Goal: Transaction & Acquisition: Download file/media

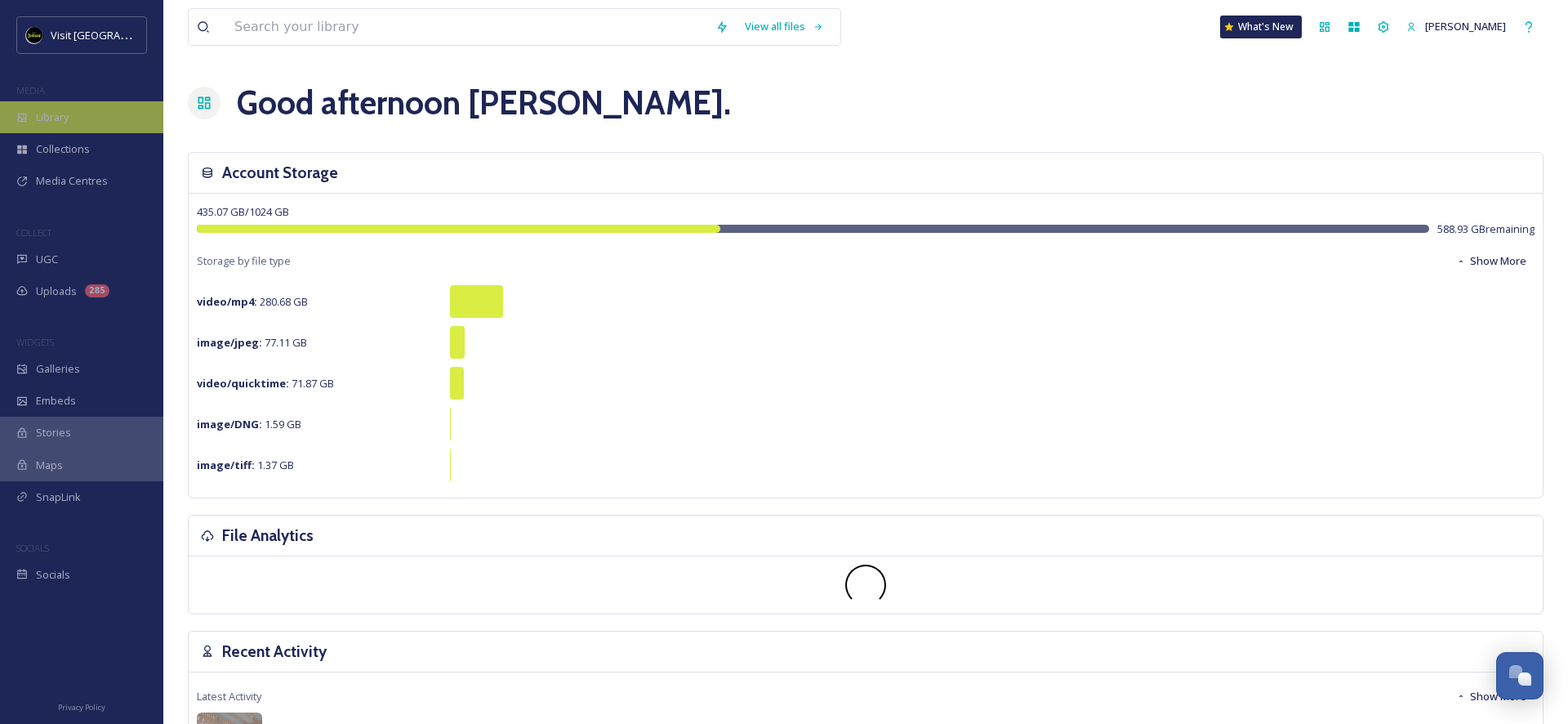
click at [63, 122] on span "Library" at bounding box center [52, 117] width 33 height 15
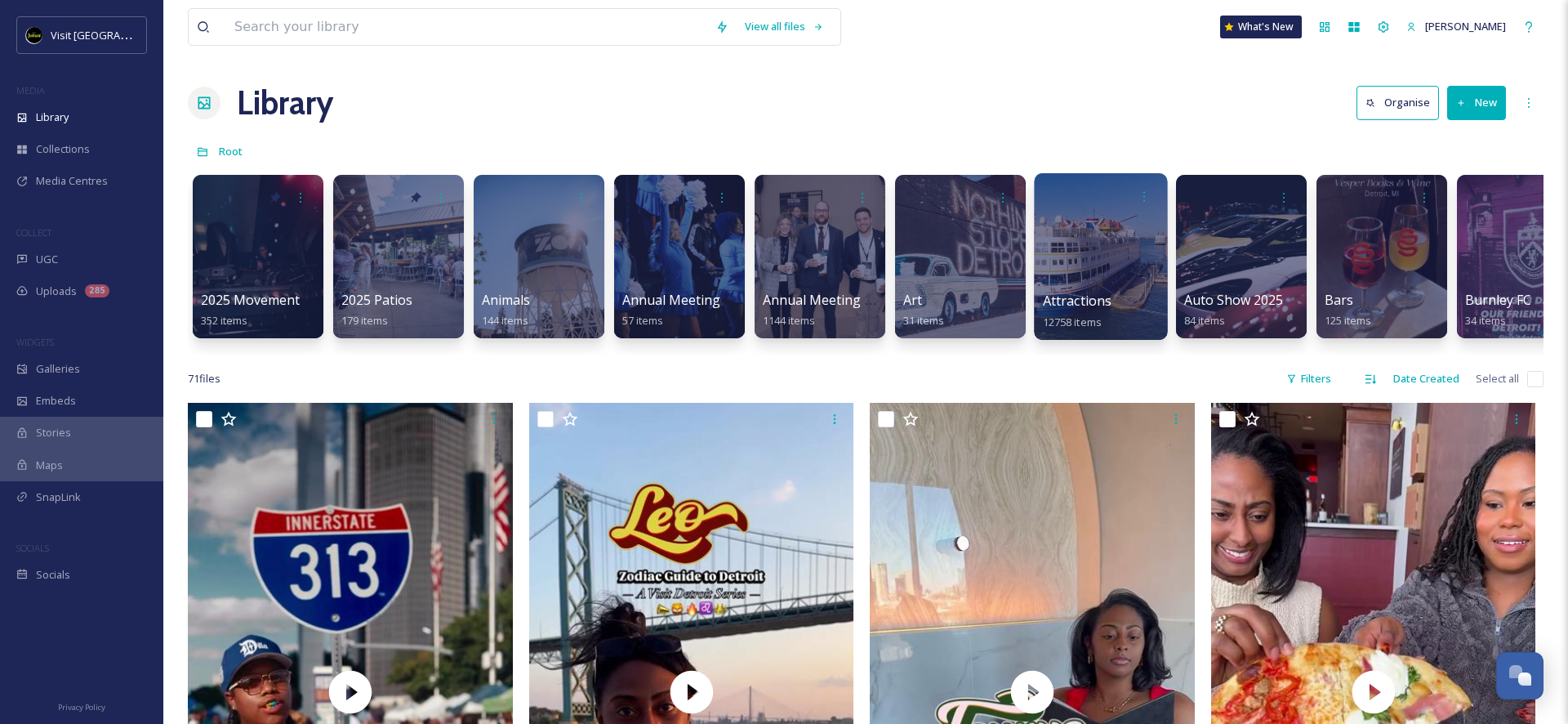
click at [1101, 289] on div at bounding box center [1101, 256] width 133 height 166
click at [940, 254] on div at bounding box center [960, 256] width 133 height 166
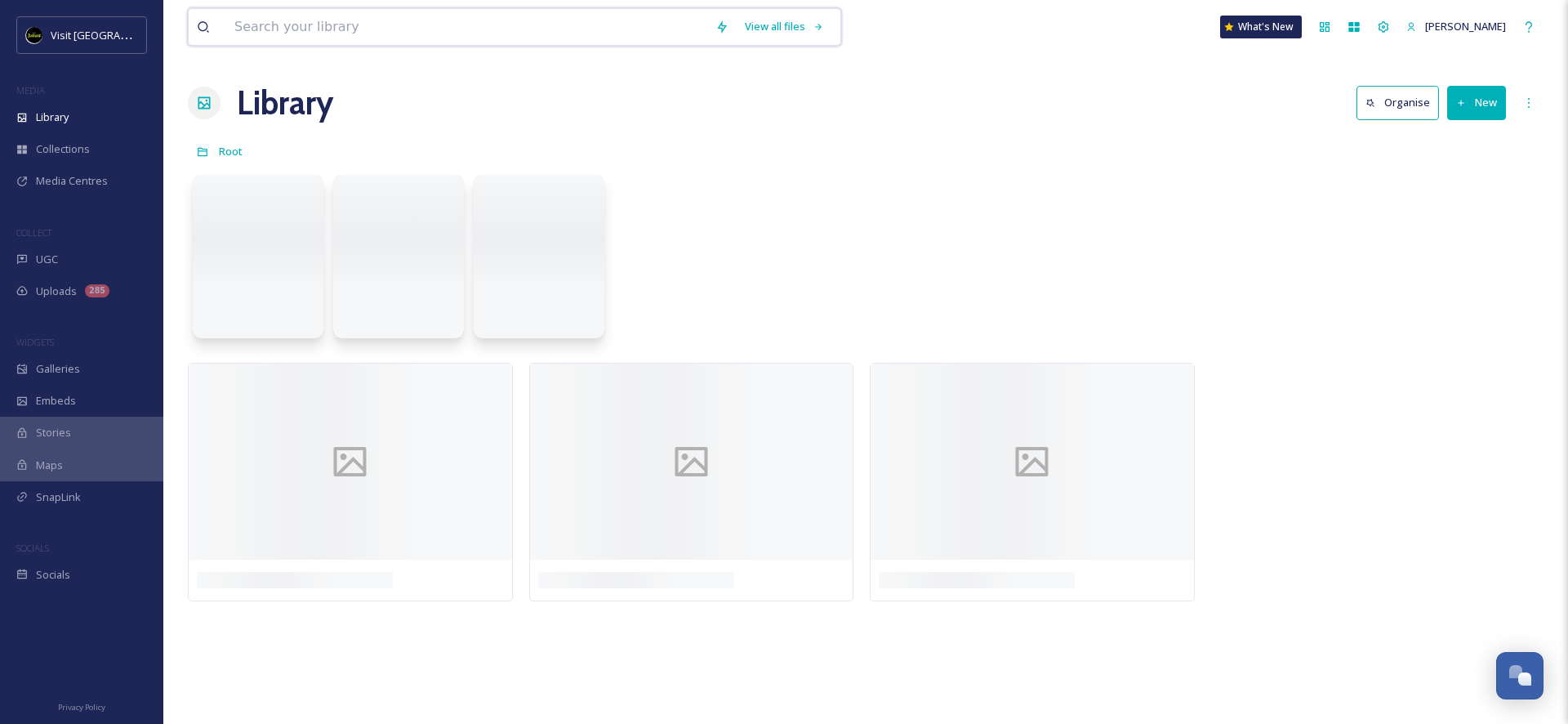
click at [336, 19] on input at bounding box center [466, 27] width 481 height 36
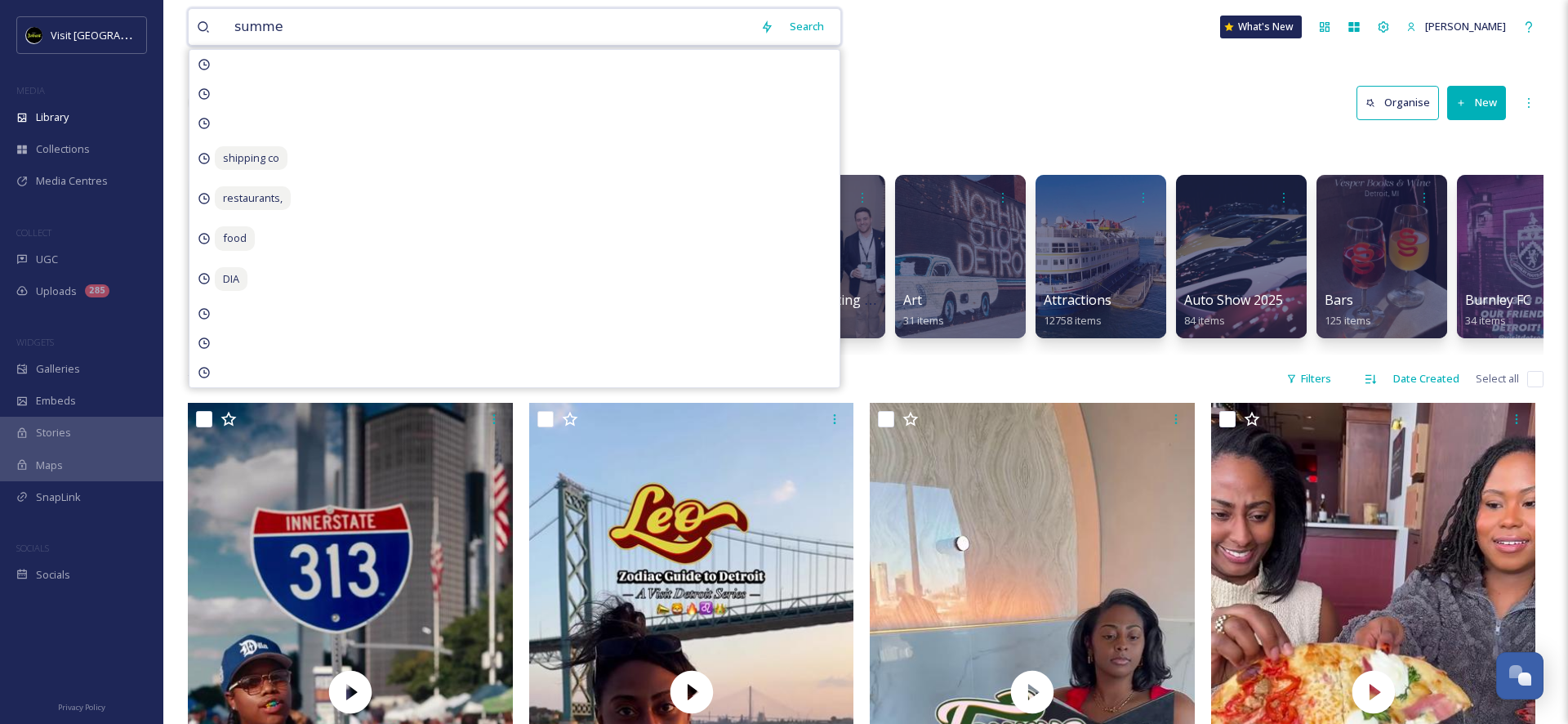
type input "summer"
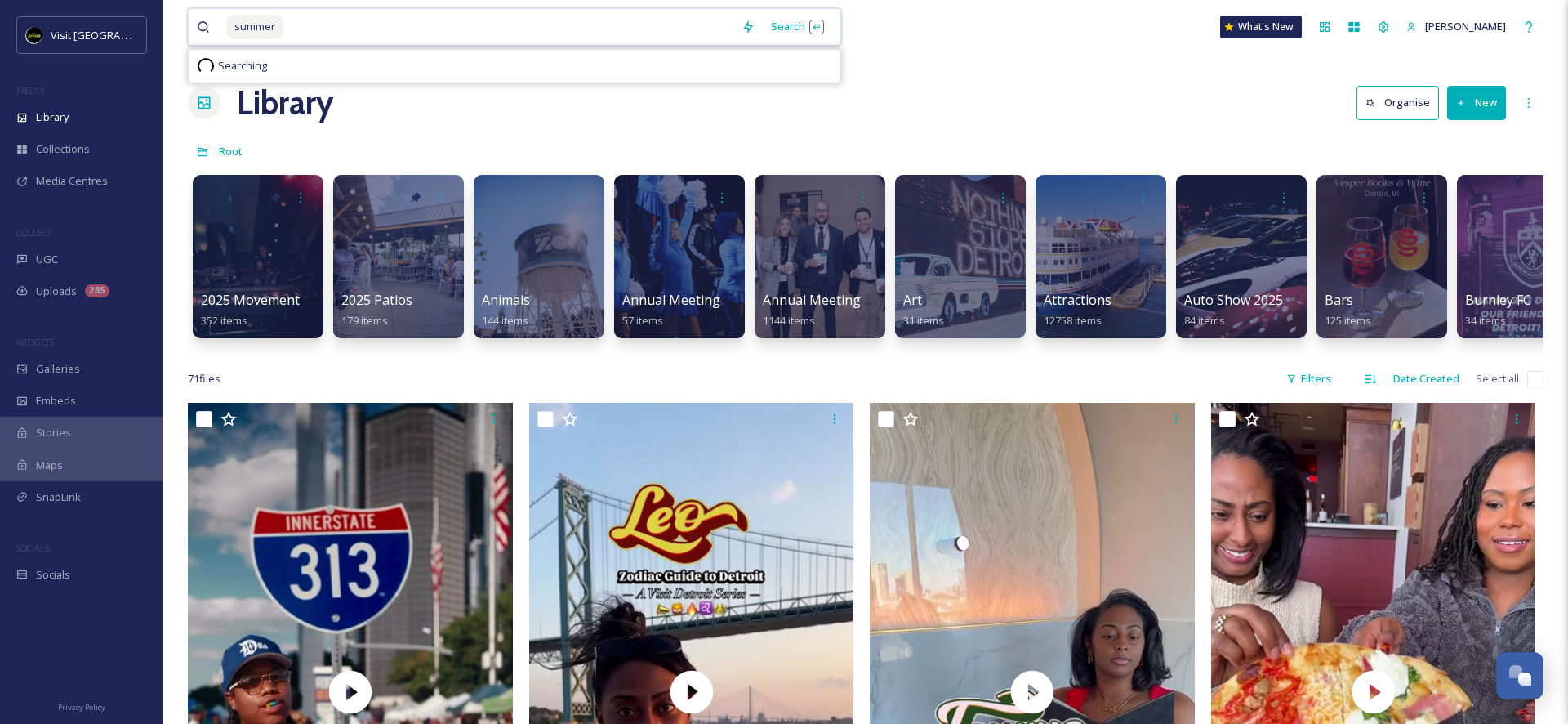
click at [322, 28] on input at bounding box center [509, 27] width 448 height 36
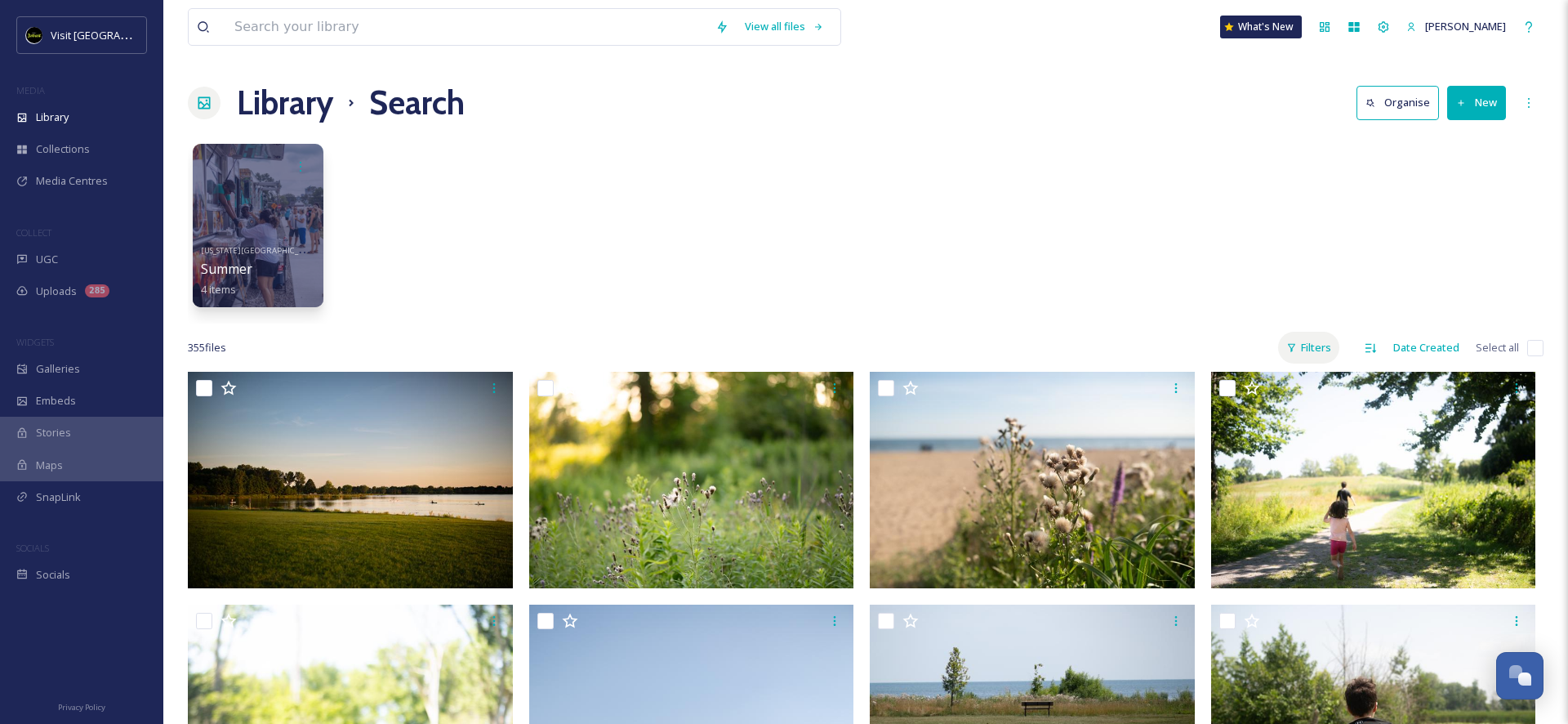
scroll to position [3, 0]
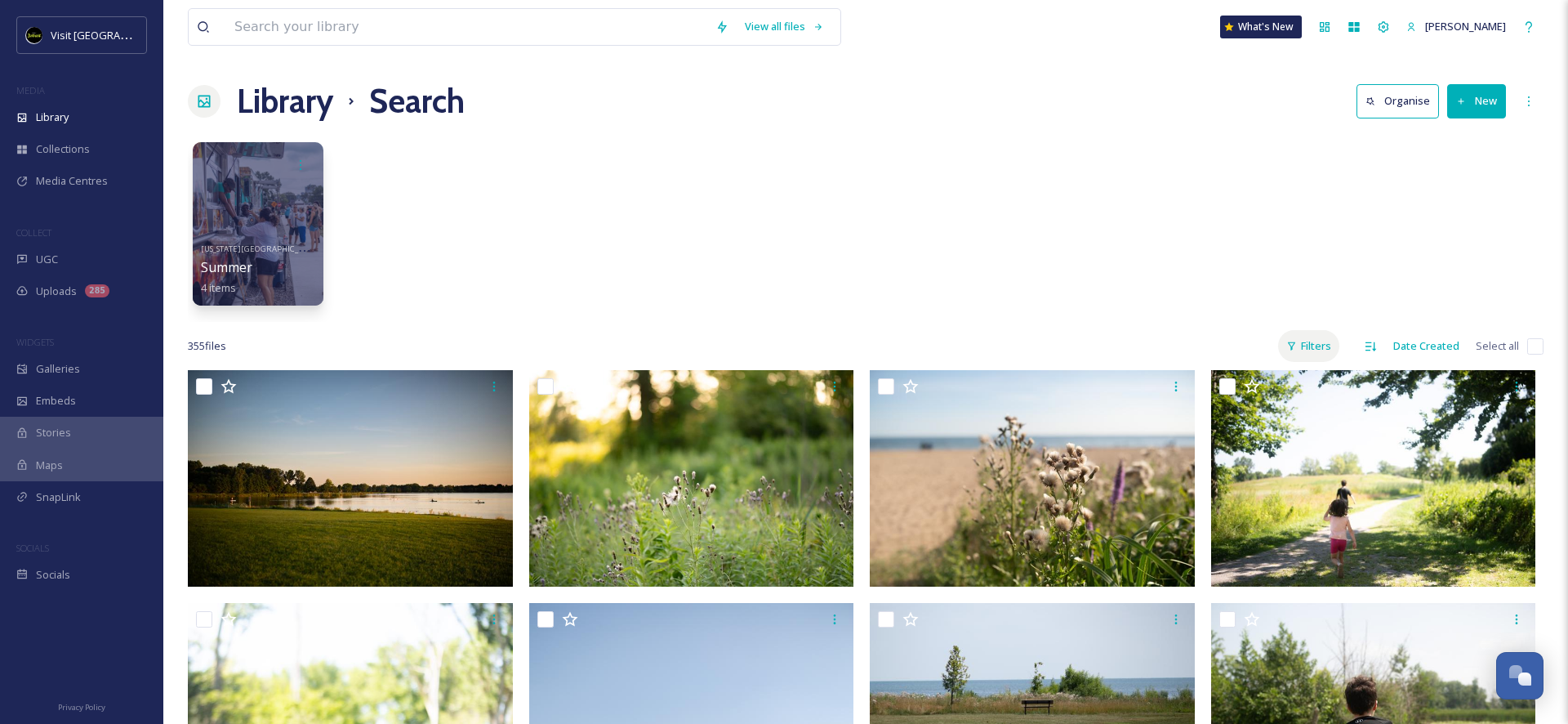
click at [1328, 347] on div "Filters" at bounding box center [1308, 346] width 62 height 32
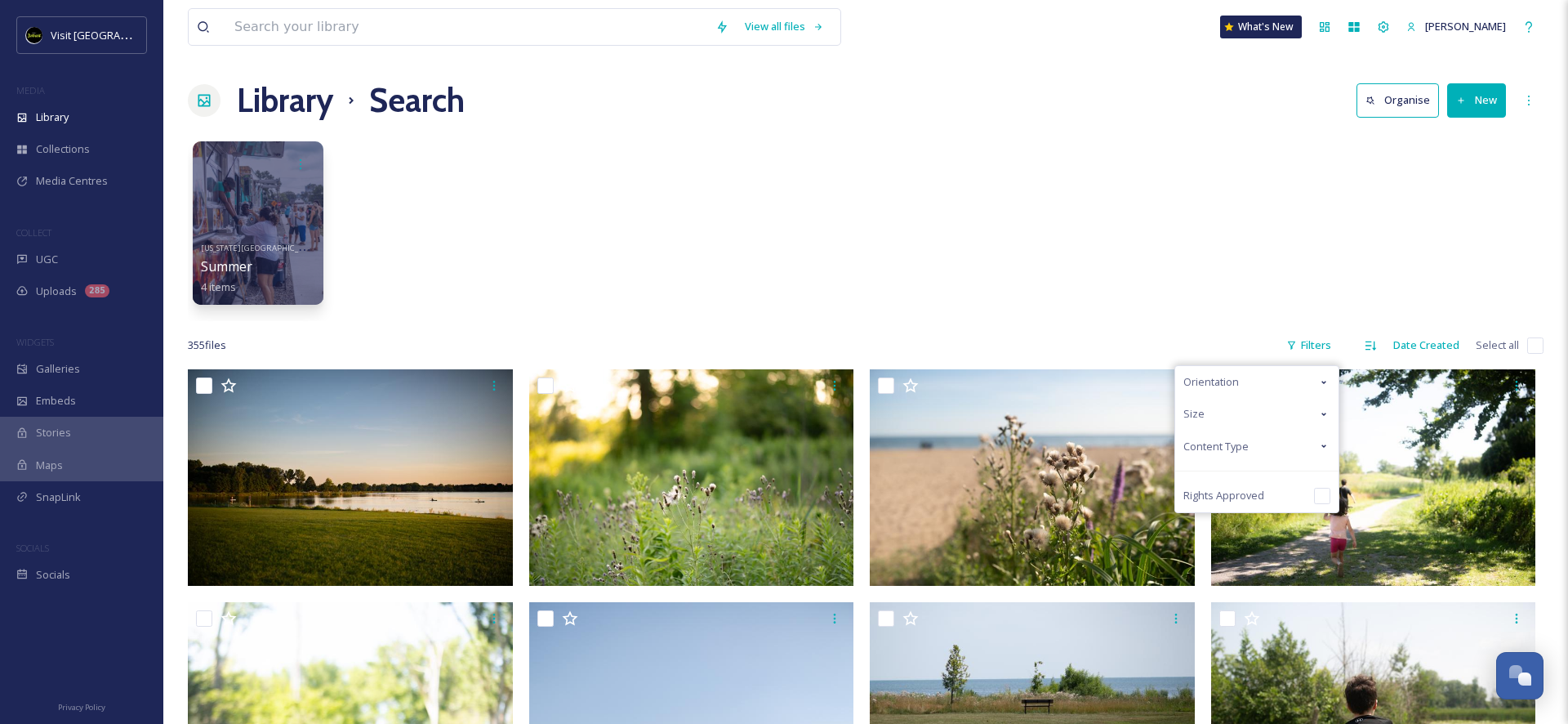
click at [1269, 384] on div "Orientation" at bounding box center [1257, 382] width 164 height 32
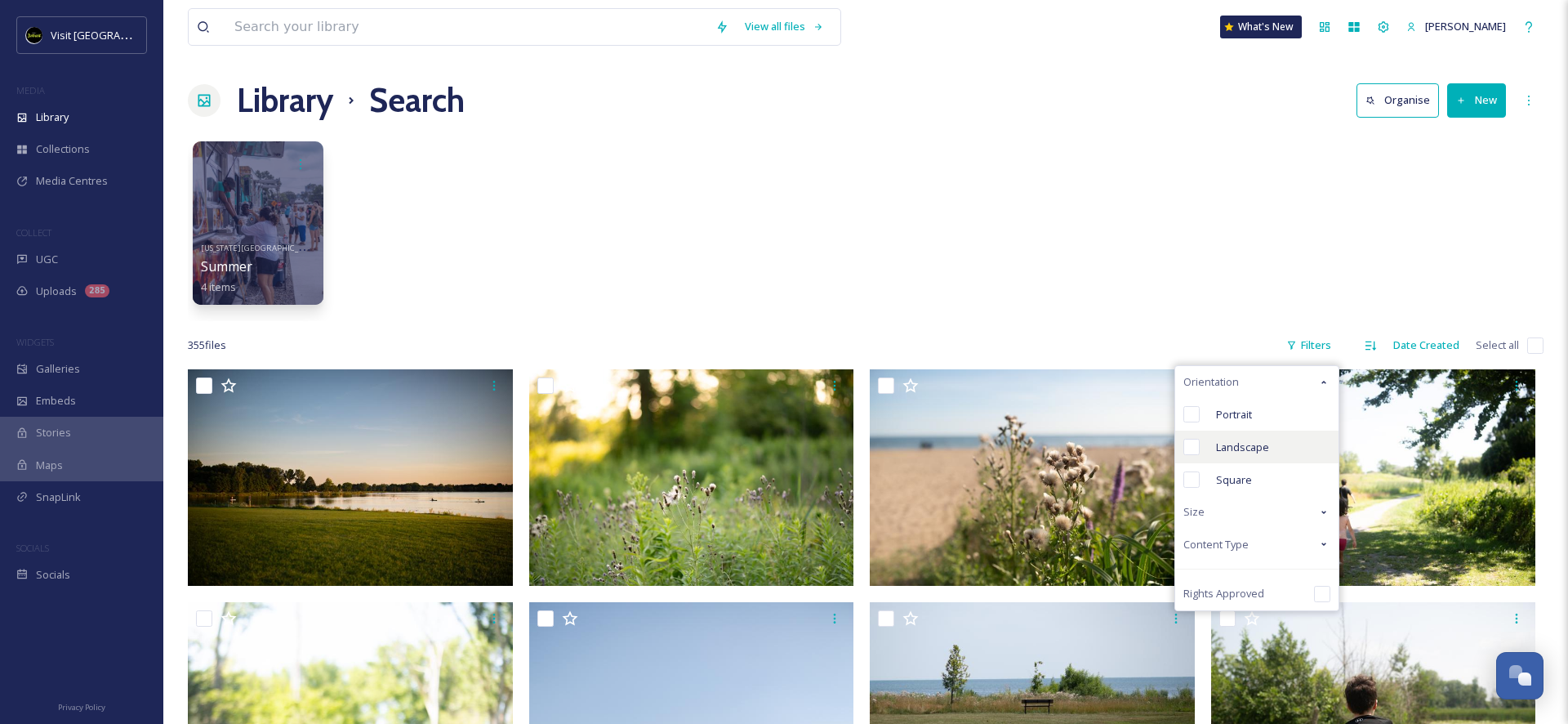
click at [1255, 455] on div "Landscape" at bounding box center [1257, 446] width 164 height 33
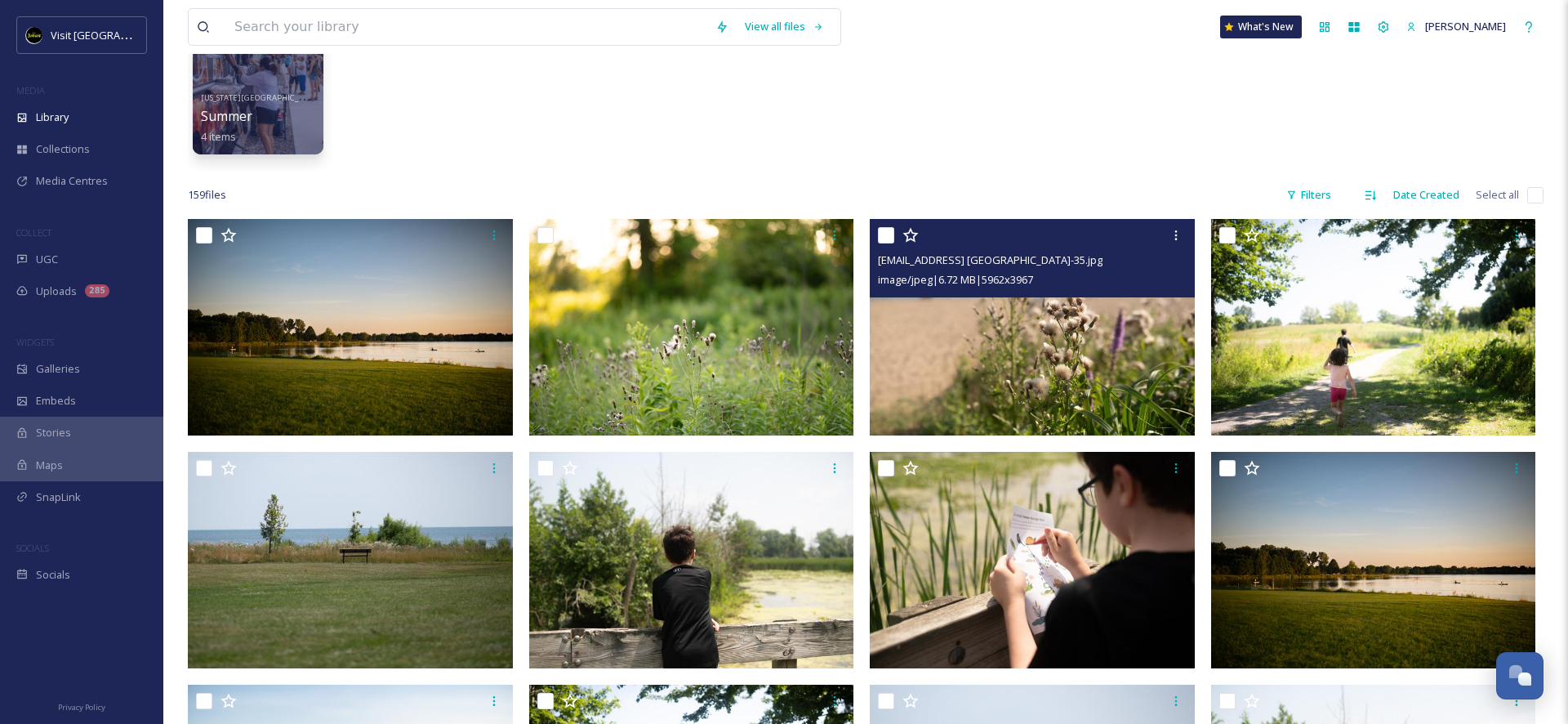
scroll to position [152, 0]
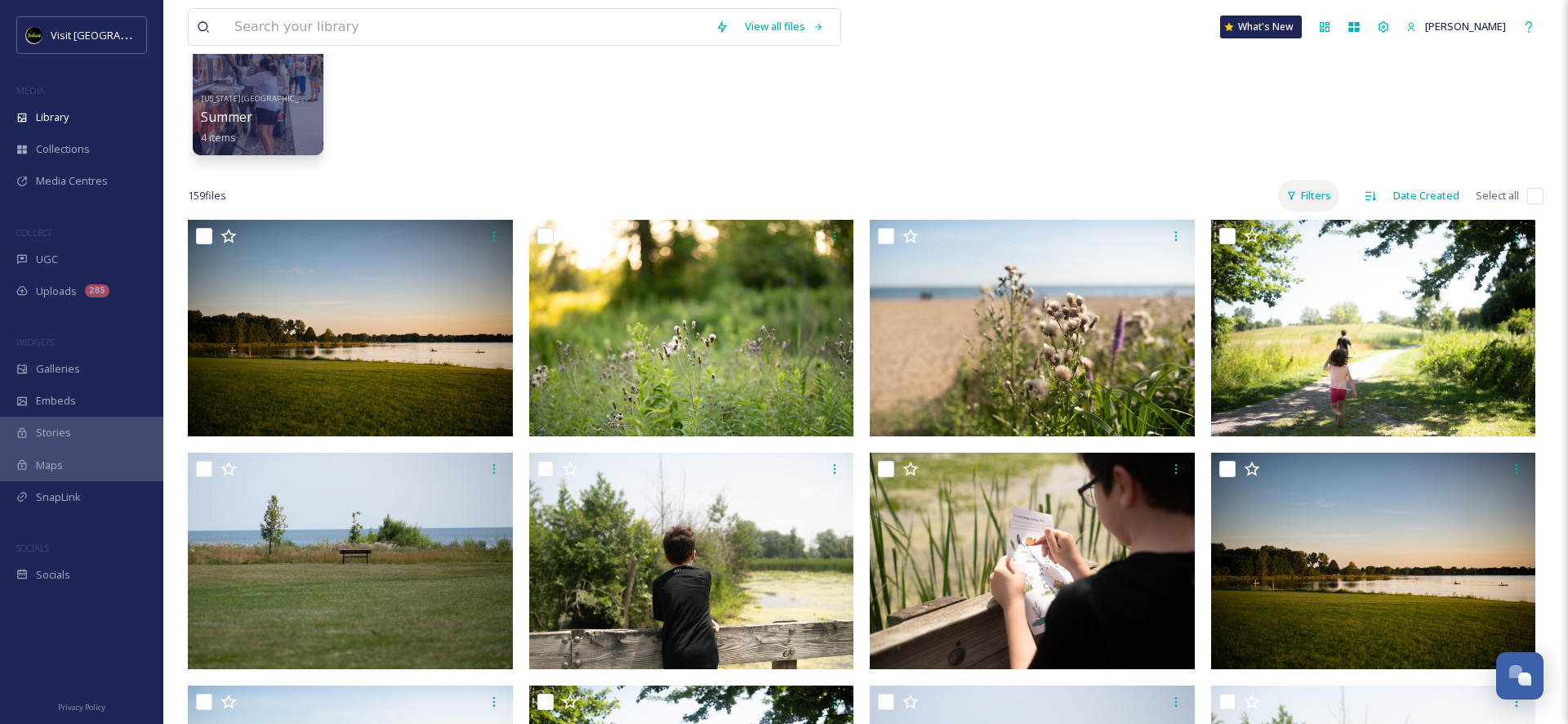
click at [1326, 199] on div "Filters" at bounding box center [1308, 196] width 62 height 32
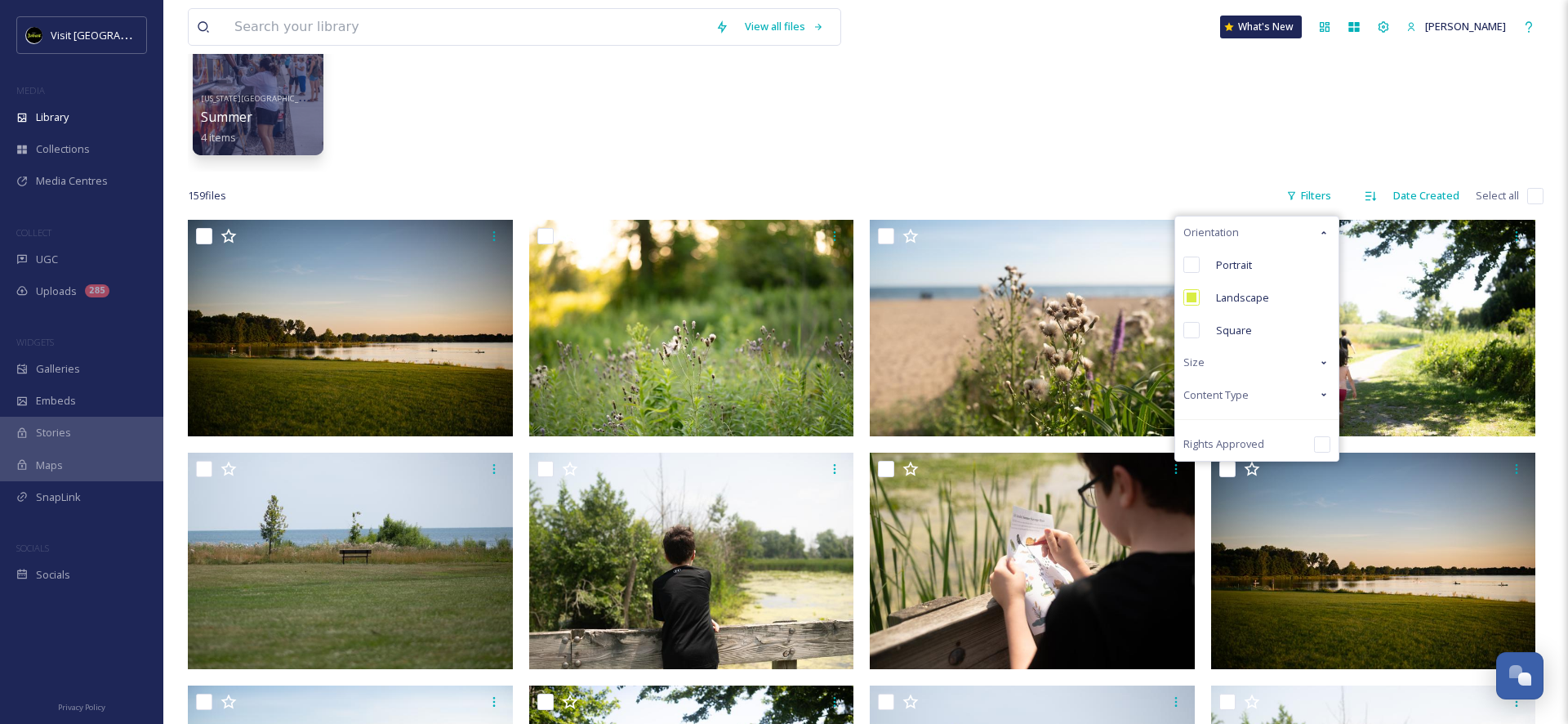
click at [1296, 387] on div "Content Type" at bounding box center [1257, 395] width 164 height 32
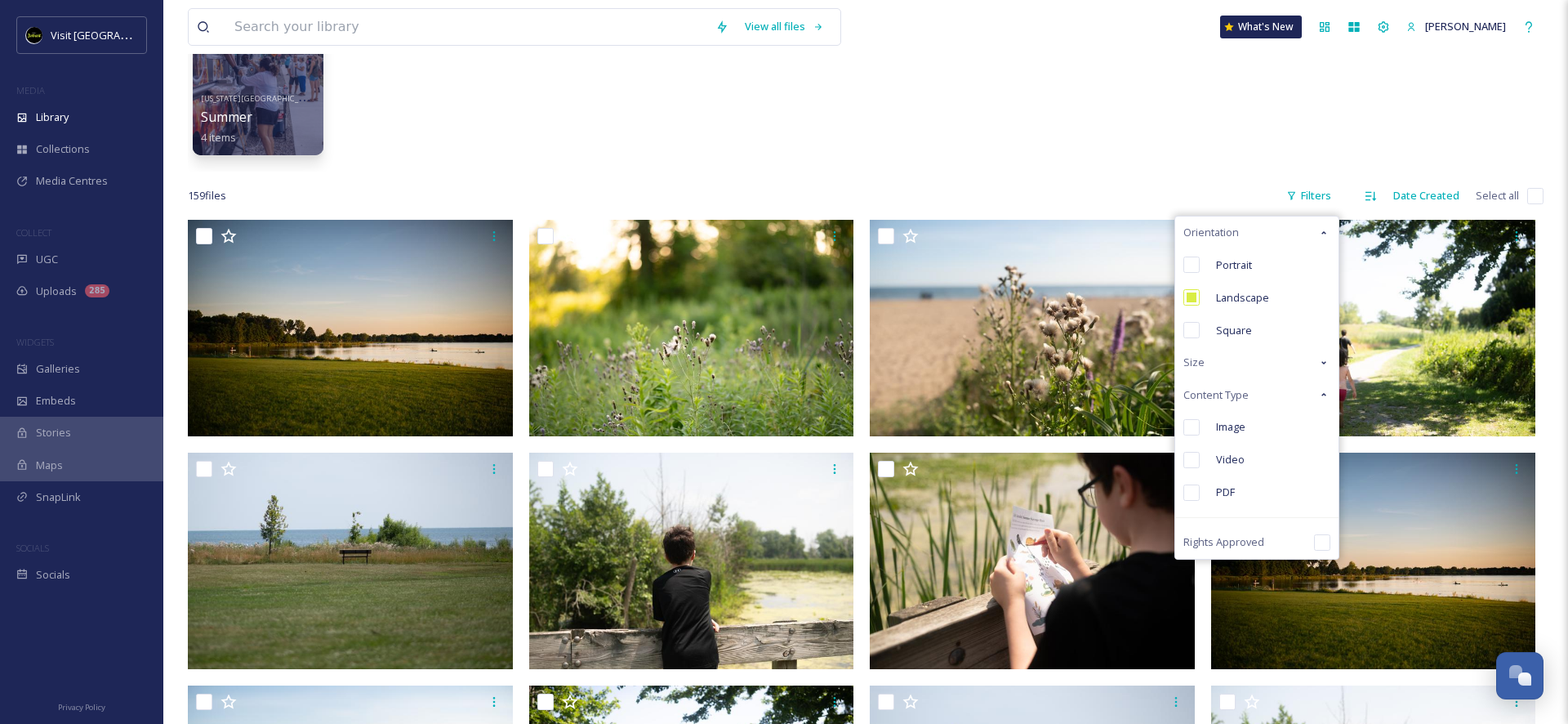
scroll to position [160, 0]
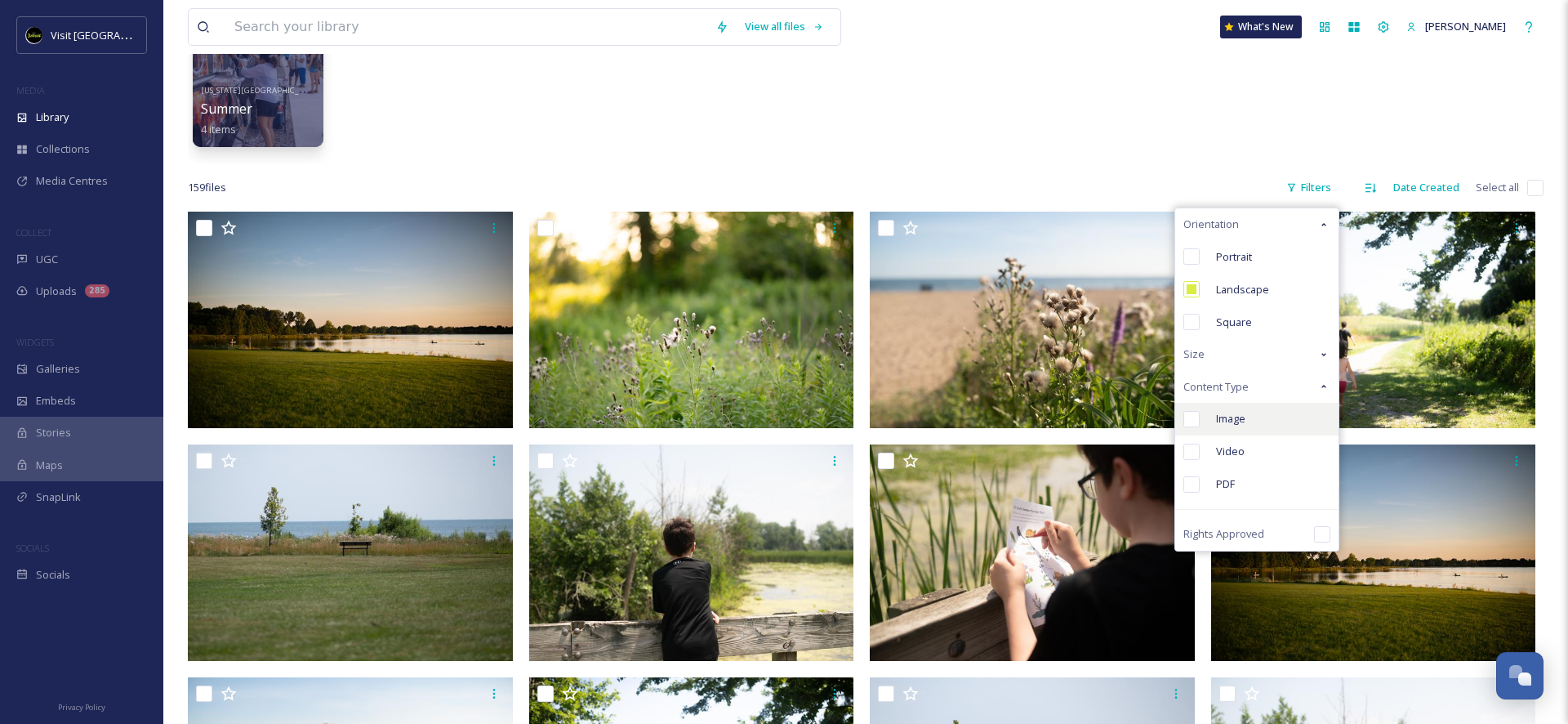
click at [1231, 421] on span "Image" at bounding box center [1230, 419] width 30 height 15
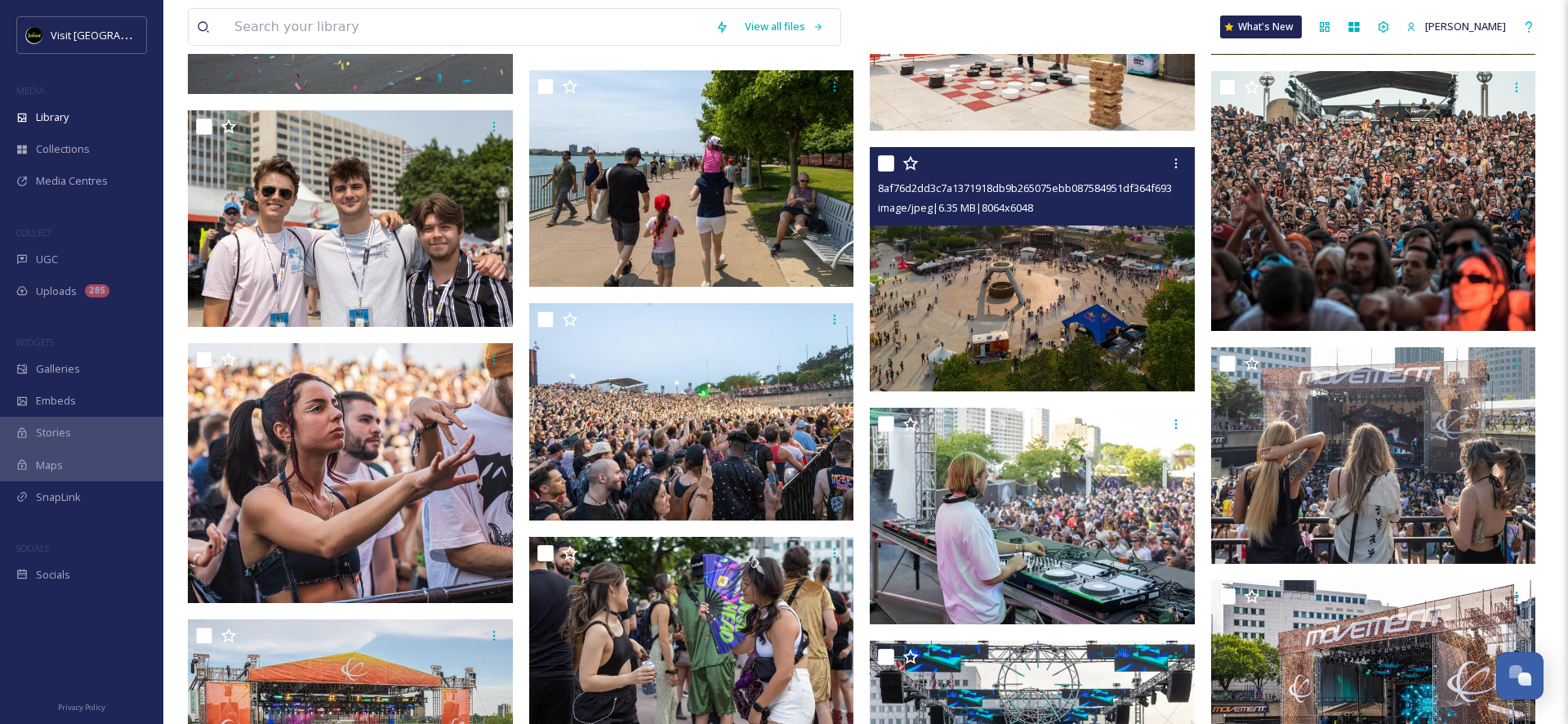
scroll to position [3545, 0]
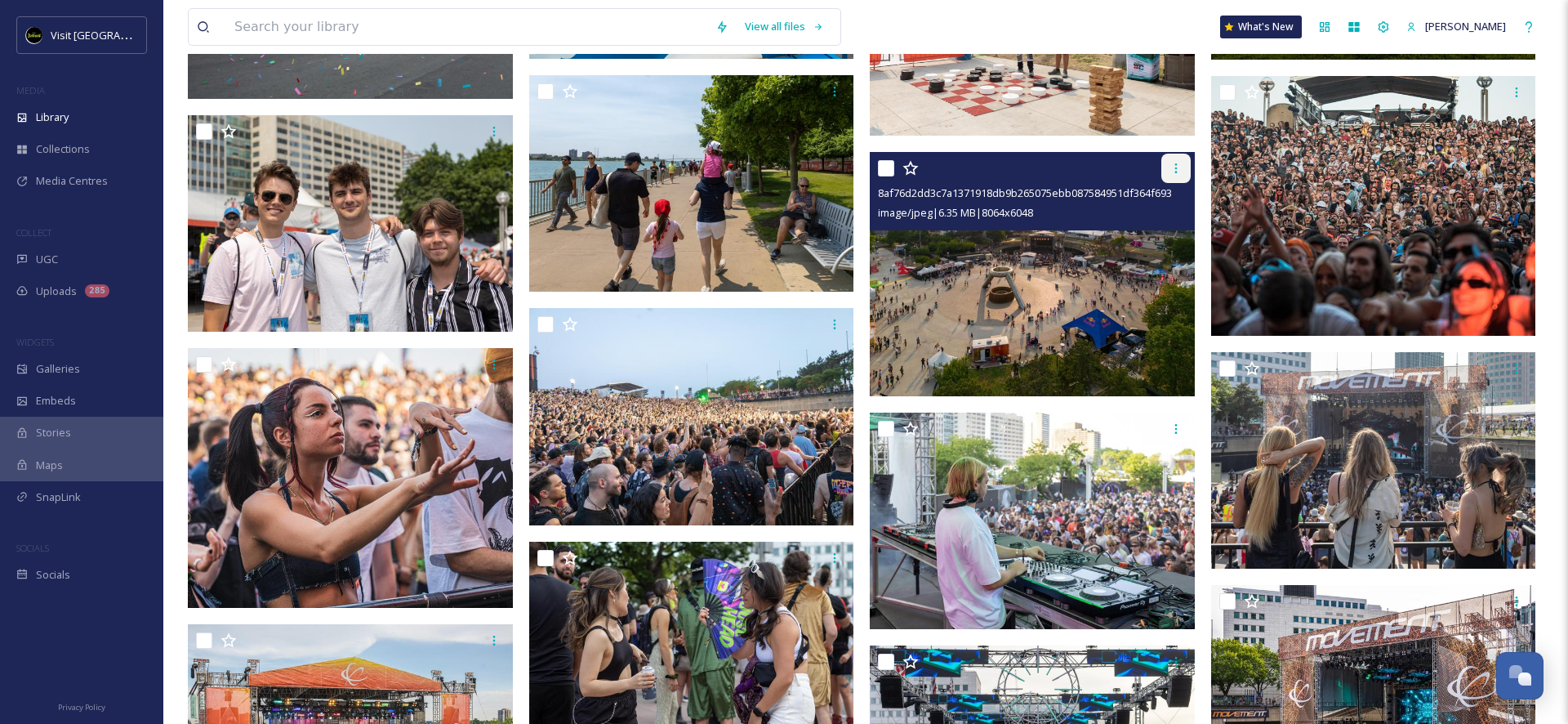
click at [1171, 170] on icon at bounding box center [1175, 168] width 13 height 13
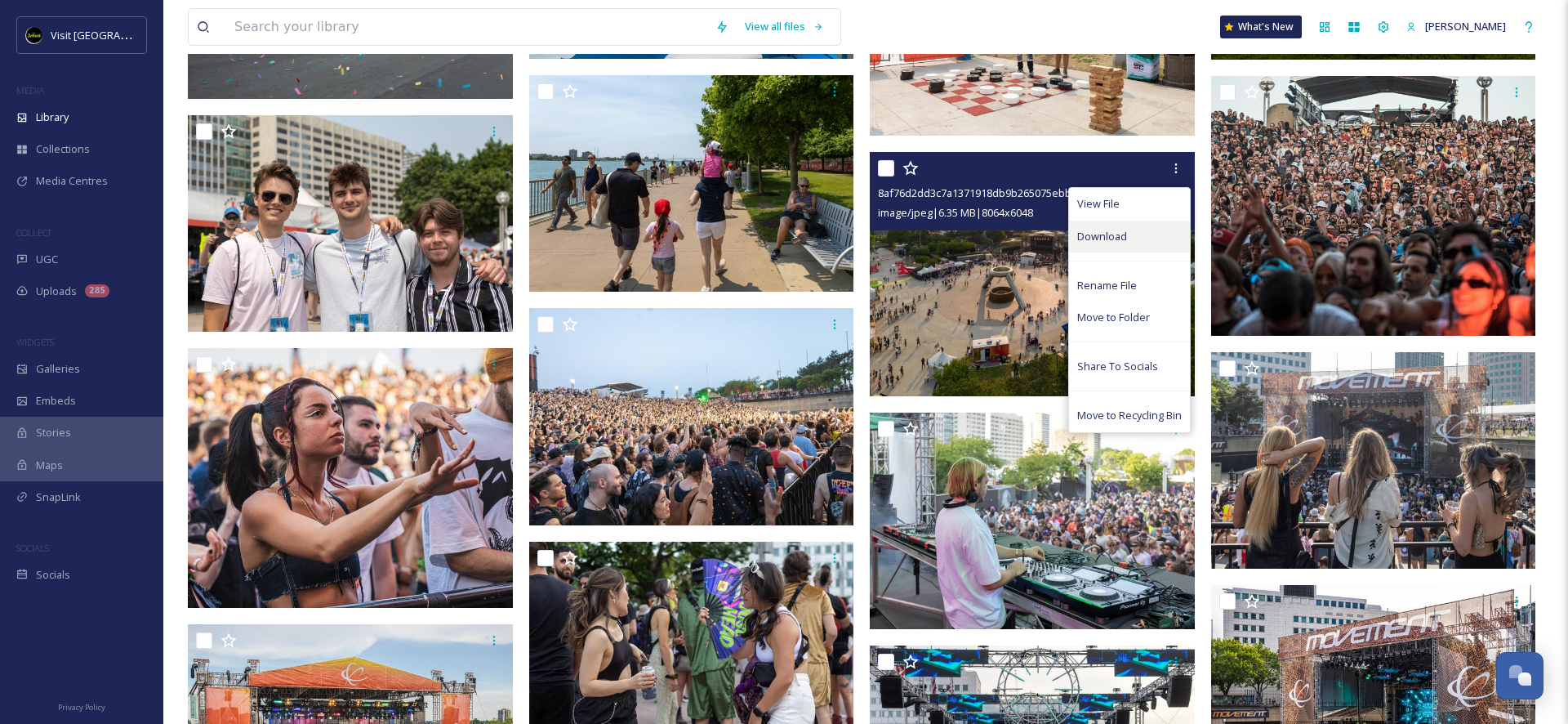
click at [1129, 229] on div "Download" at bounding box center [1129, 236] width 121 height 32
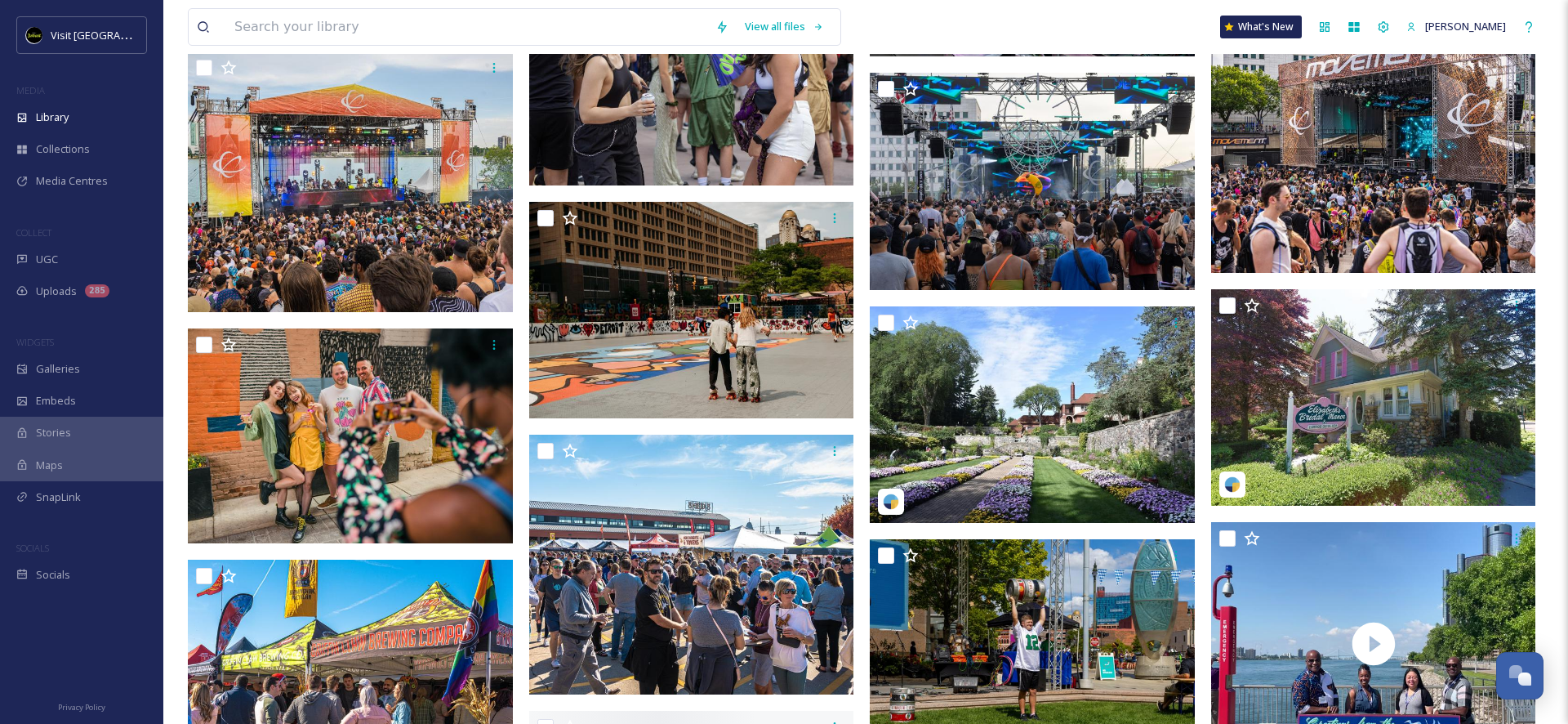
scroll to position [4163, 0]
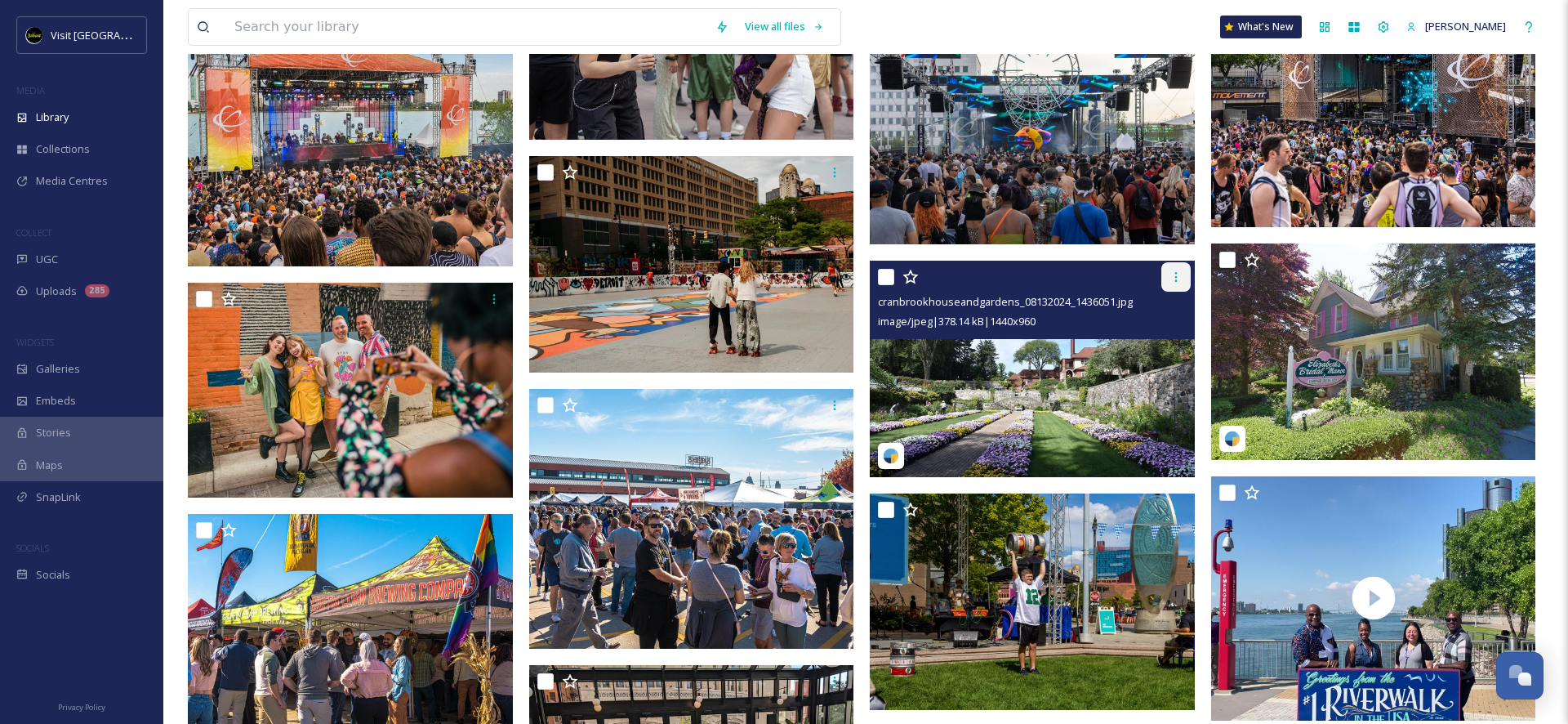
click at [1177, 280] on icon at bounding box center [1175, 276] width 13 height 13
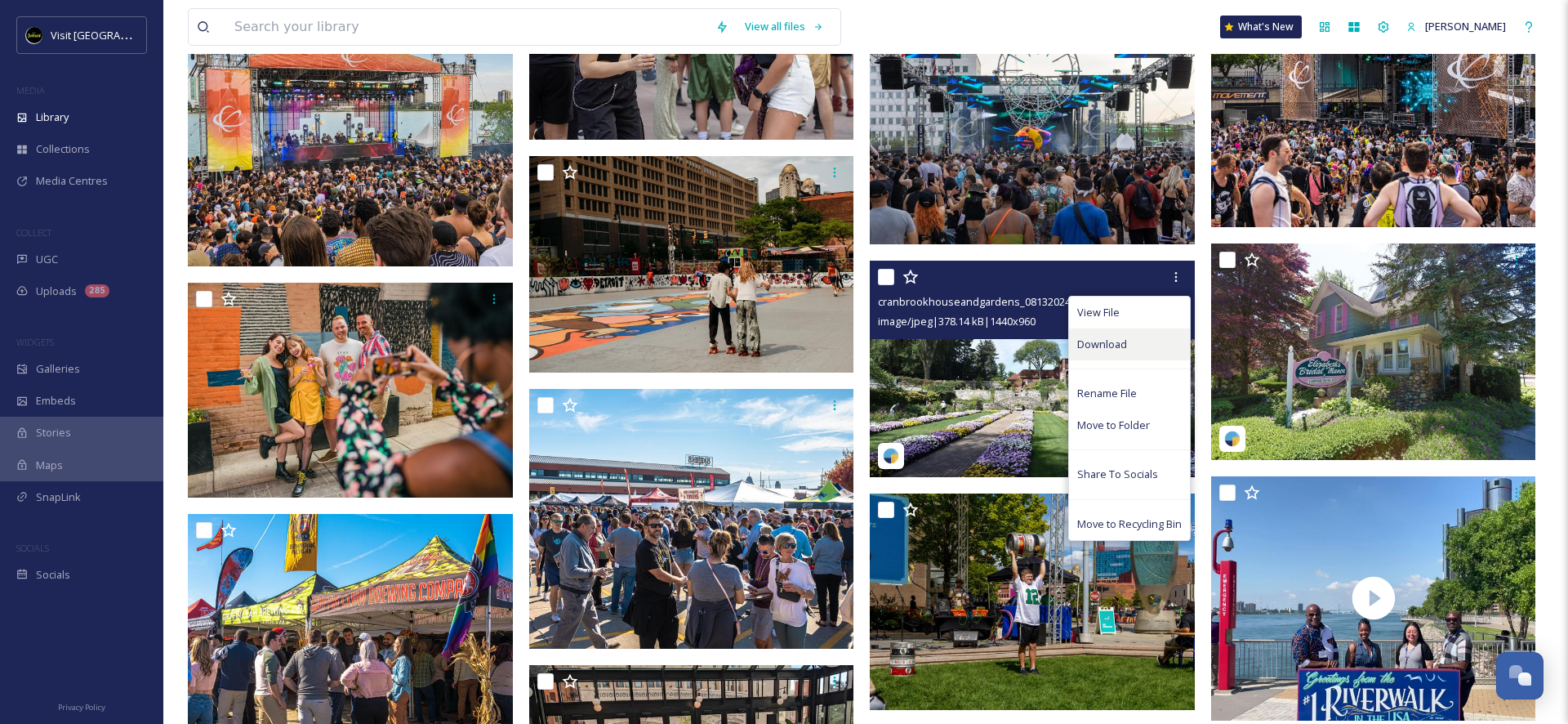
click at [1130, 353] on div "Download" at bounding box center [1129, 344] width 121 height 32
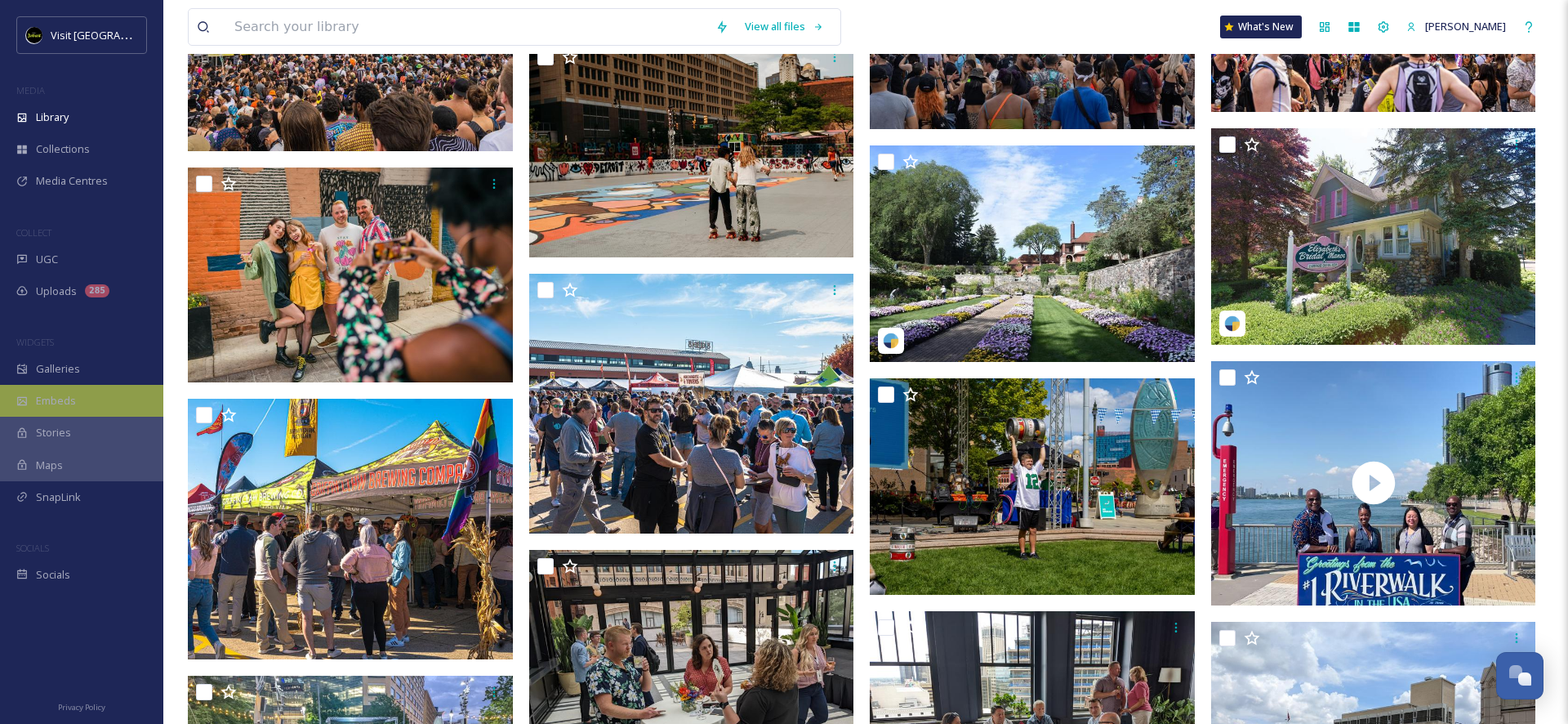
scroll to position [4342, 0]
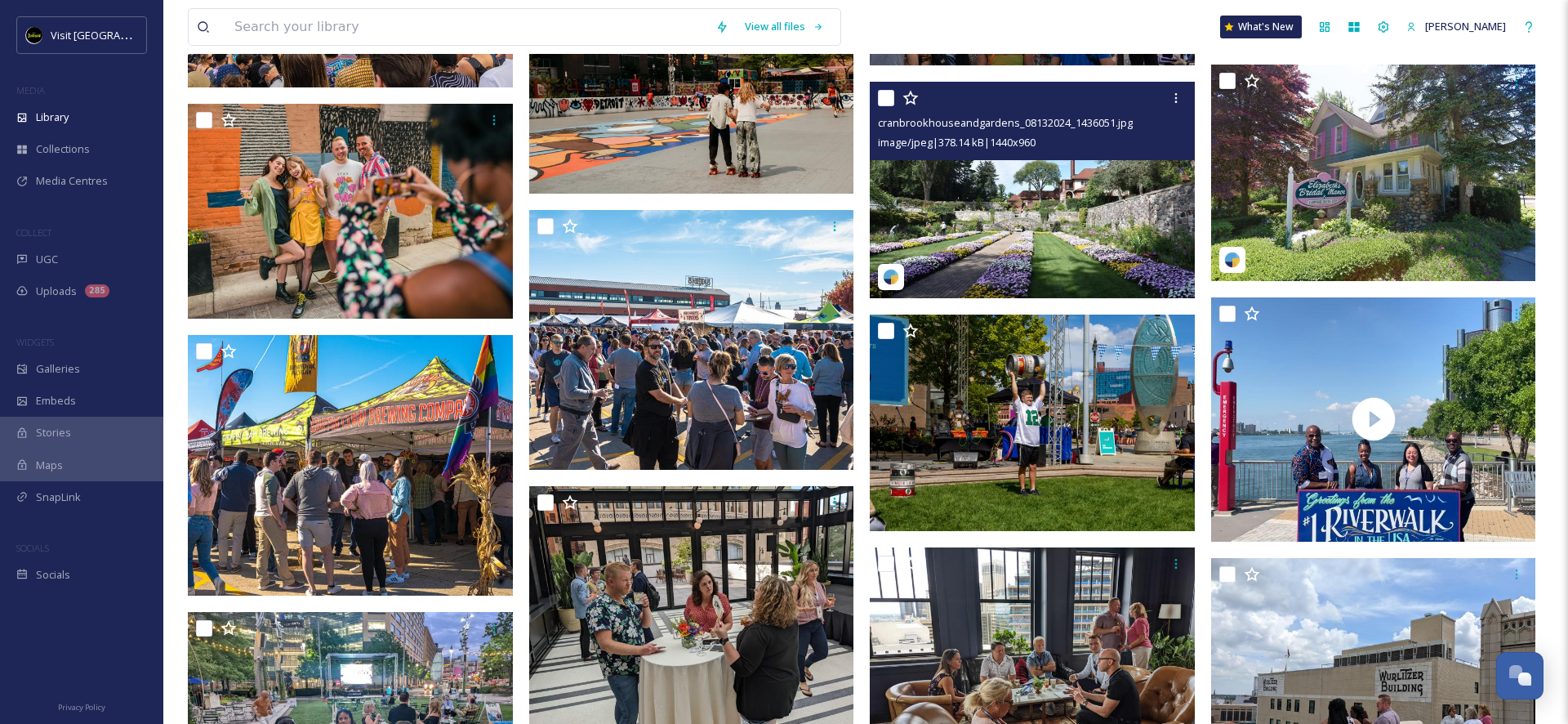
click at [946, 165] on img at bounding box center [1032, 191] width 325 height 218
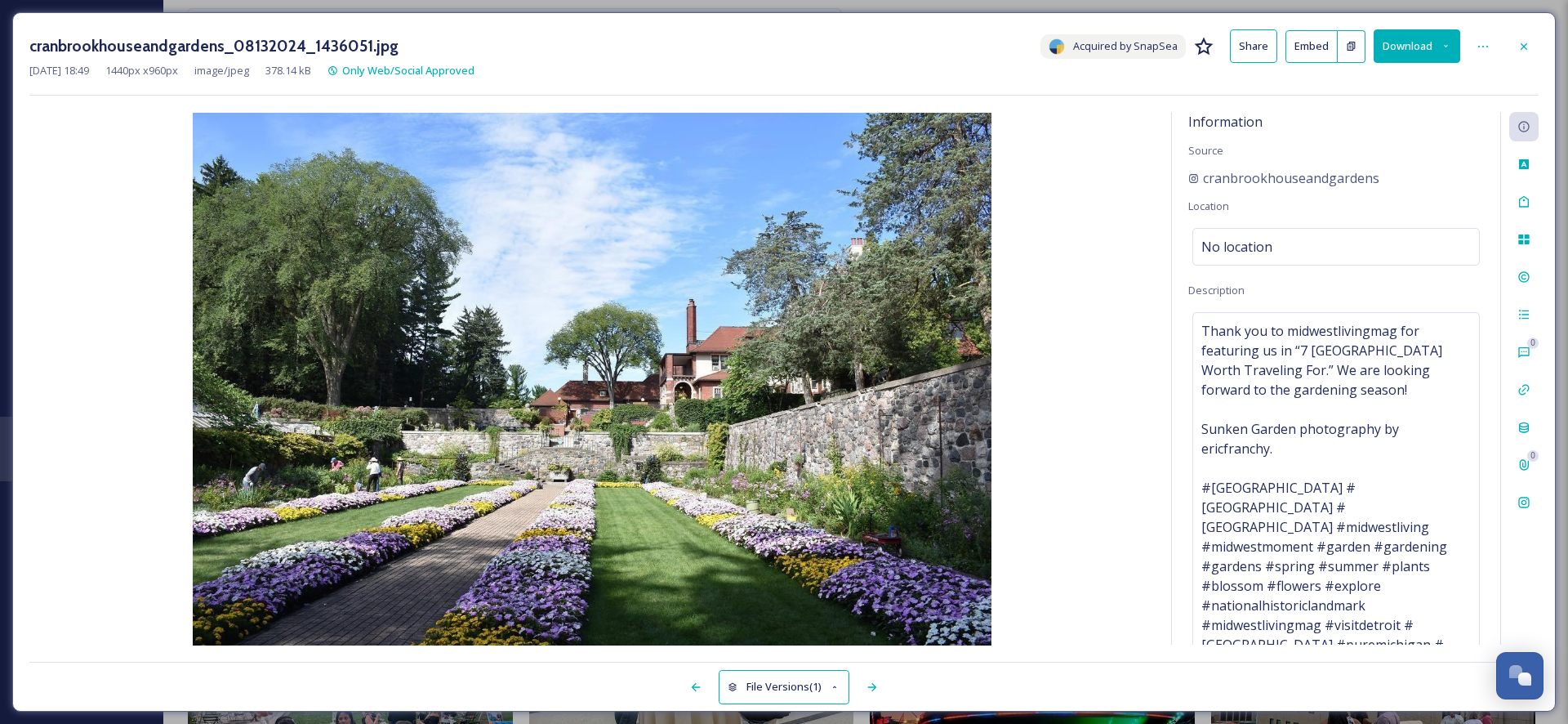
scroll to position [3, 0]
click at [1526, 47] on icon at bounding box center [1523, 46] width 13 height 13
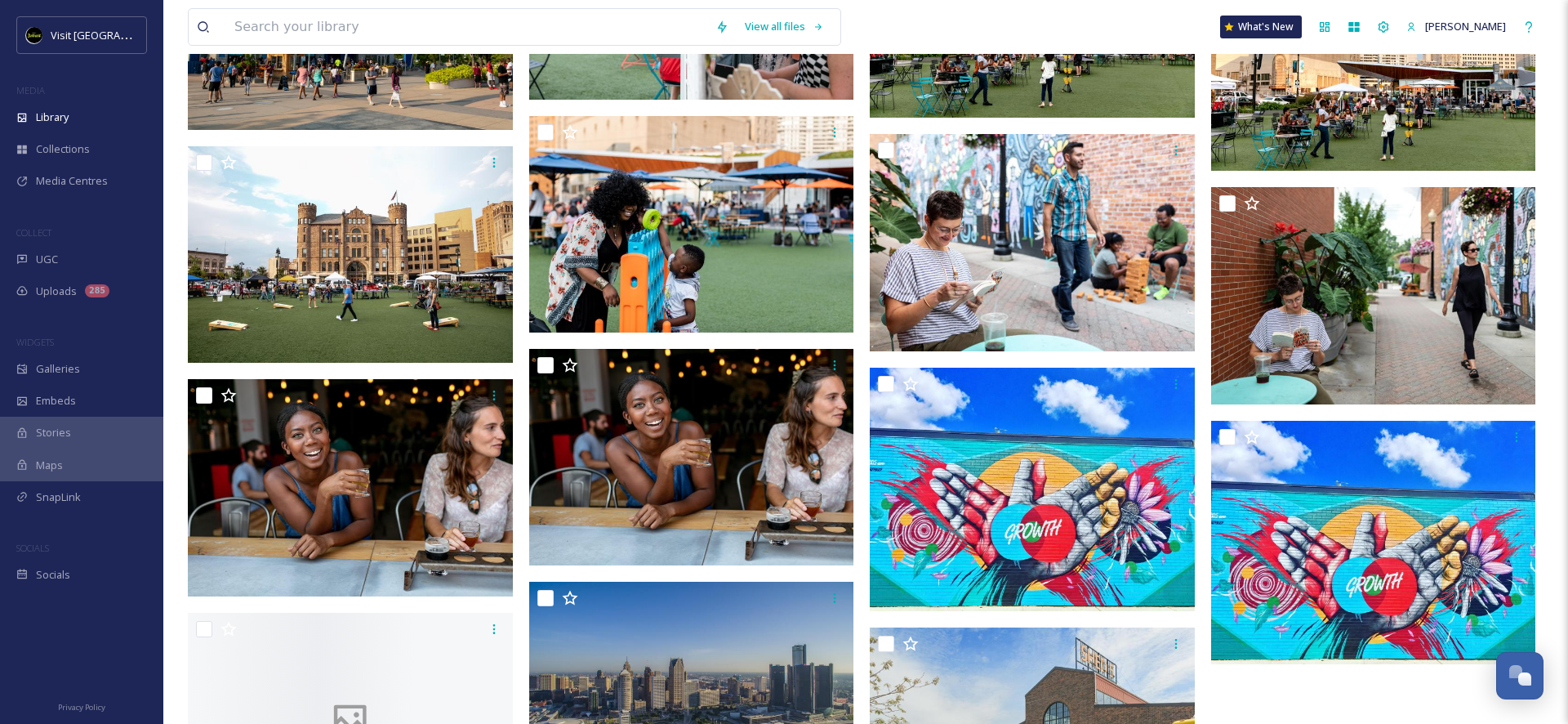
scroll to position [6840, 0]
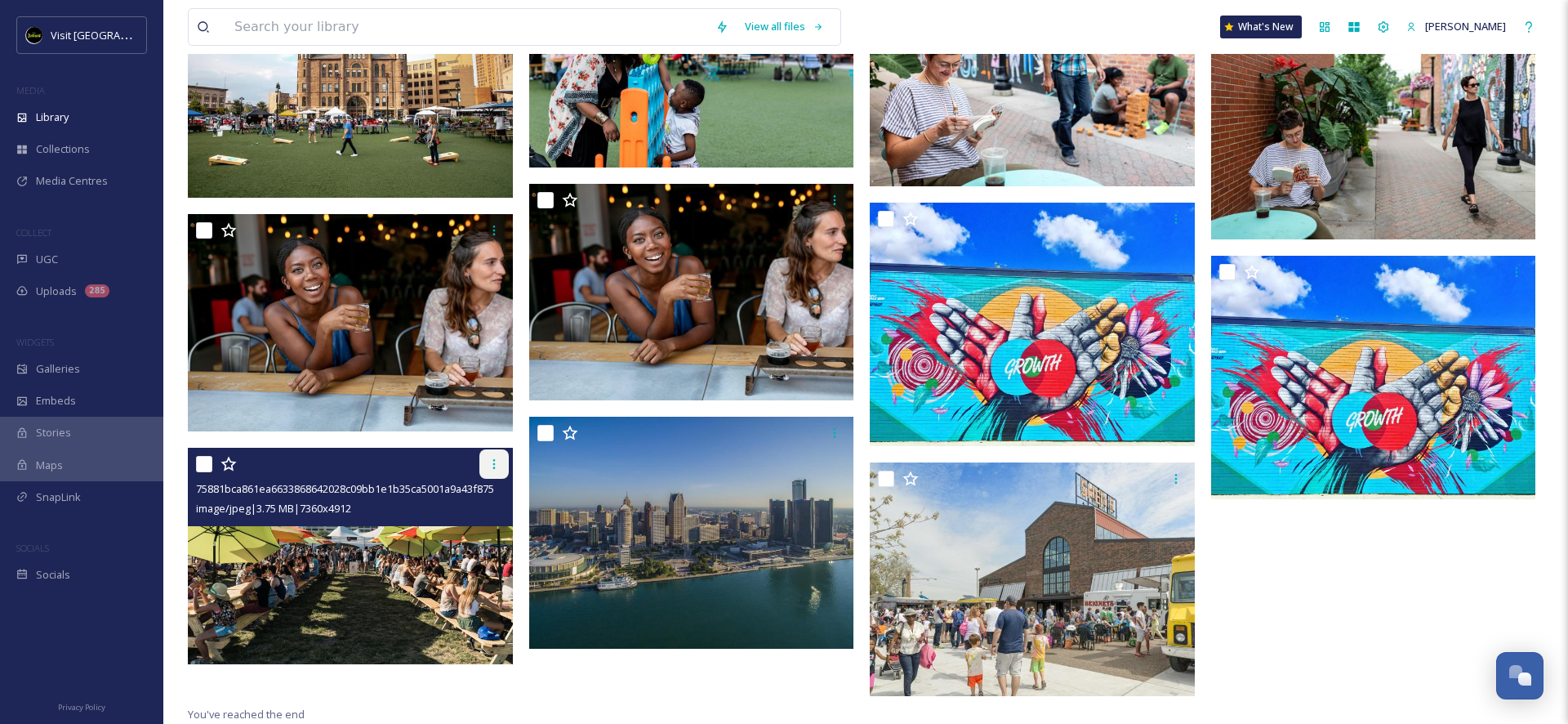
click at [495, 456] on div at bounding box center [493, 463] width 30 height 30
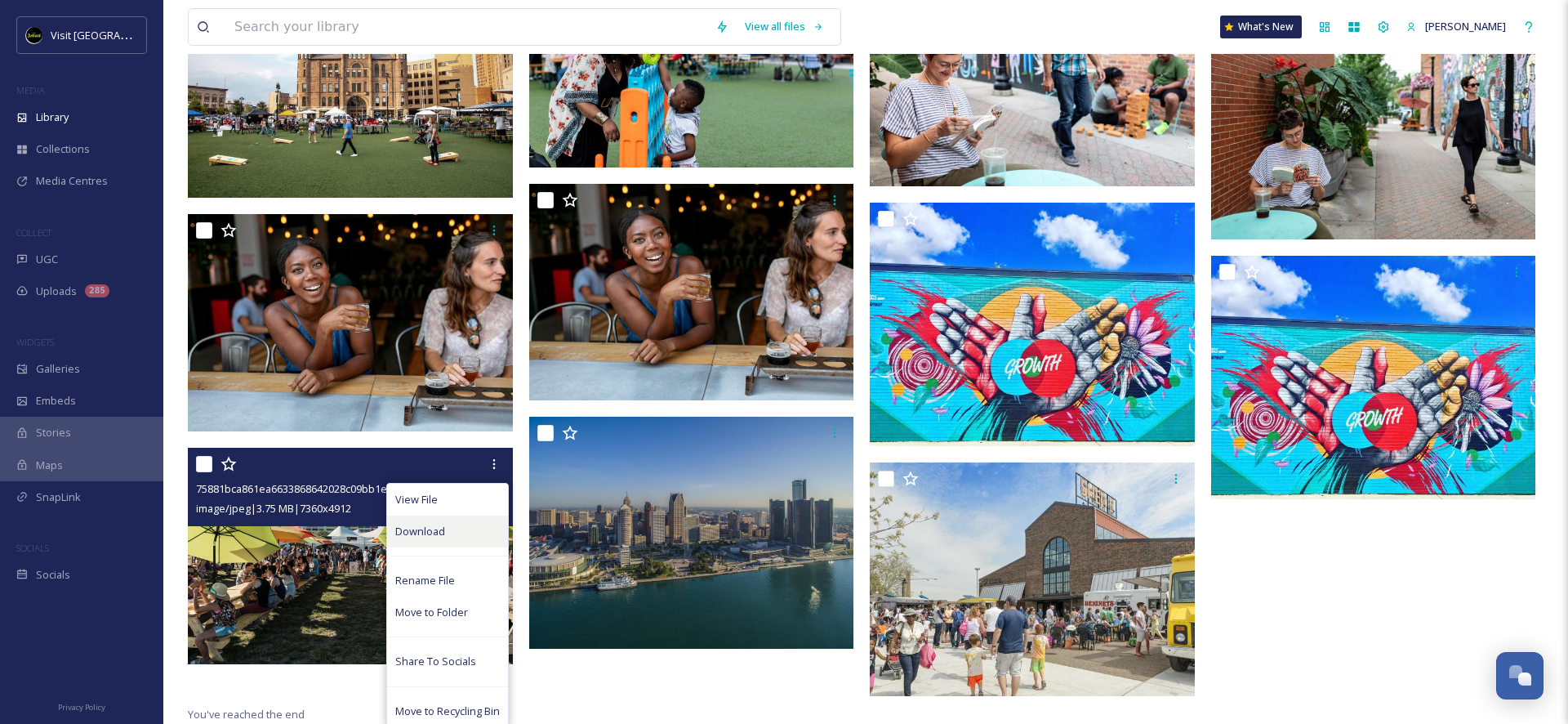
click at [438, 537] on span "Download" at bounding box center [420, 532] width 50 height 15
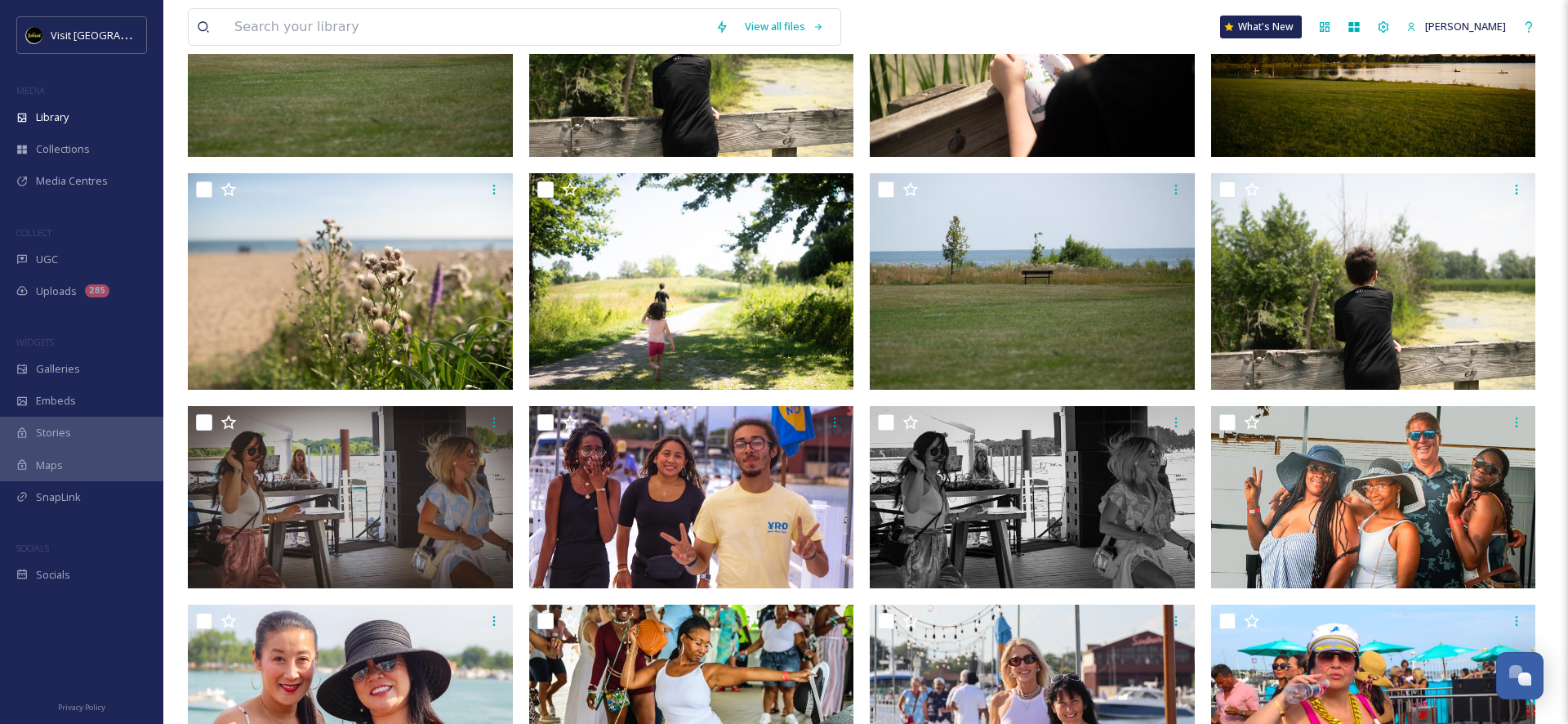
scroll to position [0, 0]
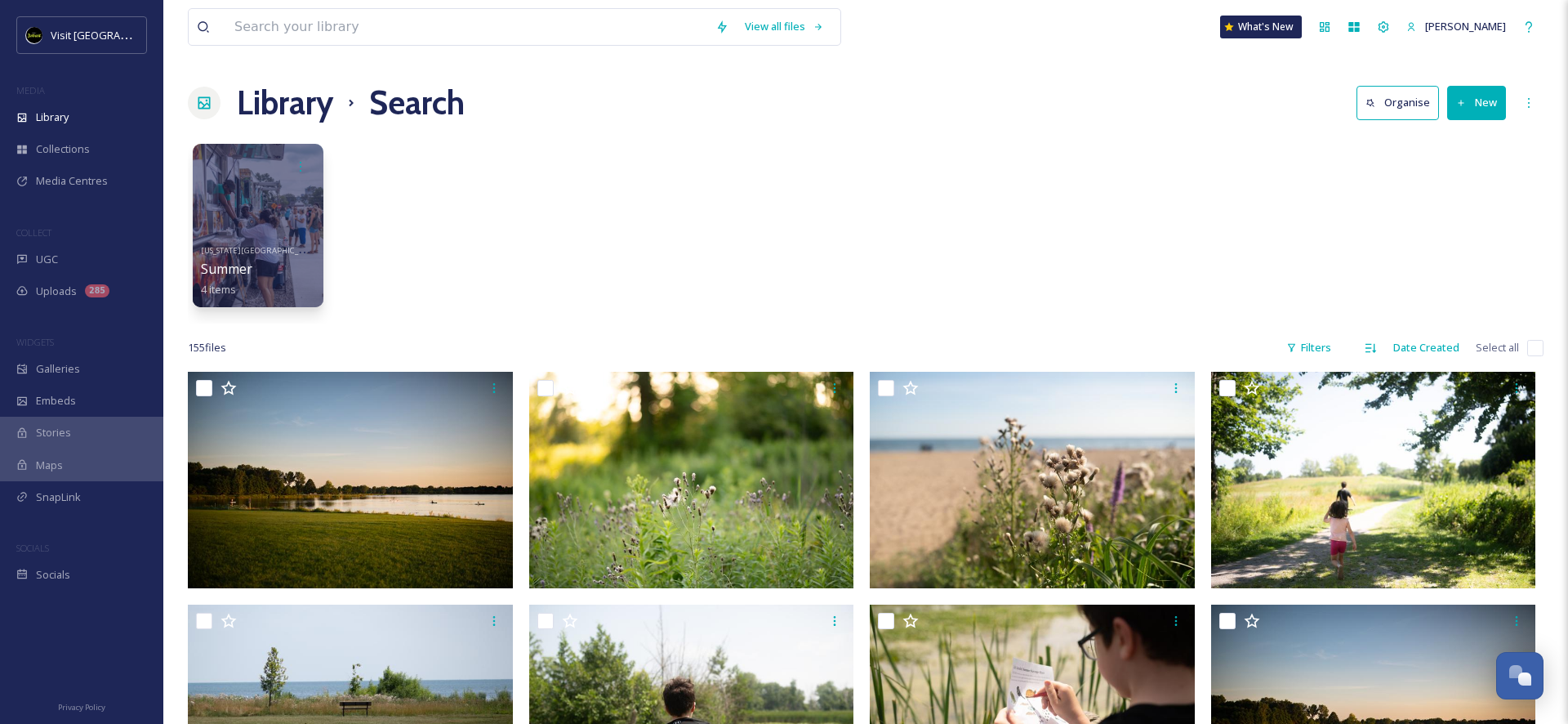
click at [243, 111] on h1 "Library" at bounding box center [285, 103] width 96 height 49
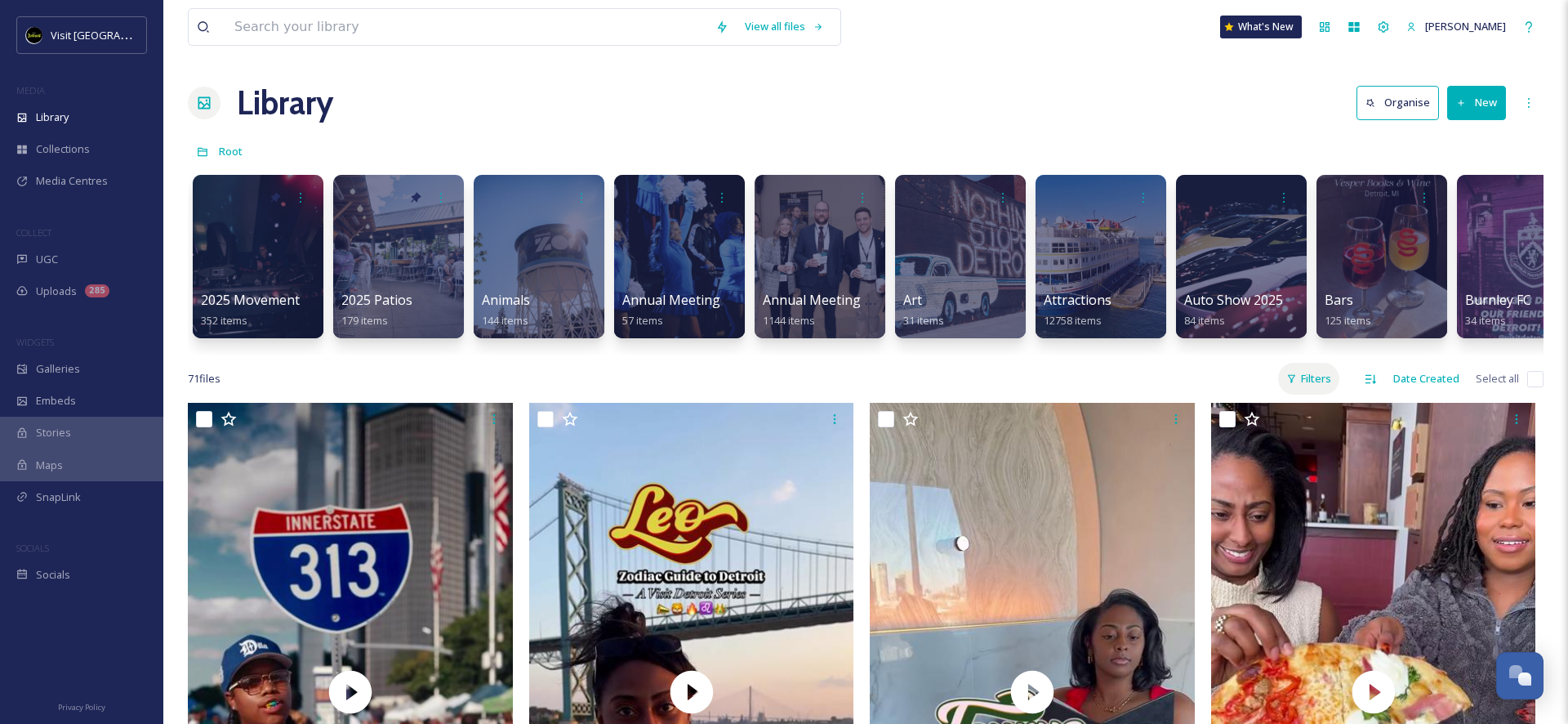
click at [1332, 381] on div "Filters" at bounding box center [1308, 379] width 62 height 32
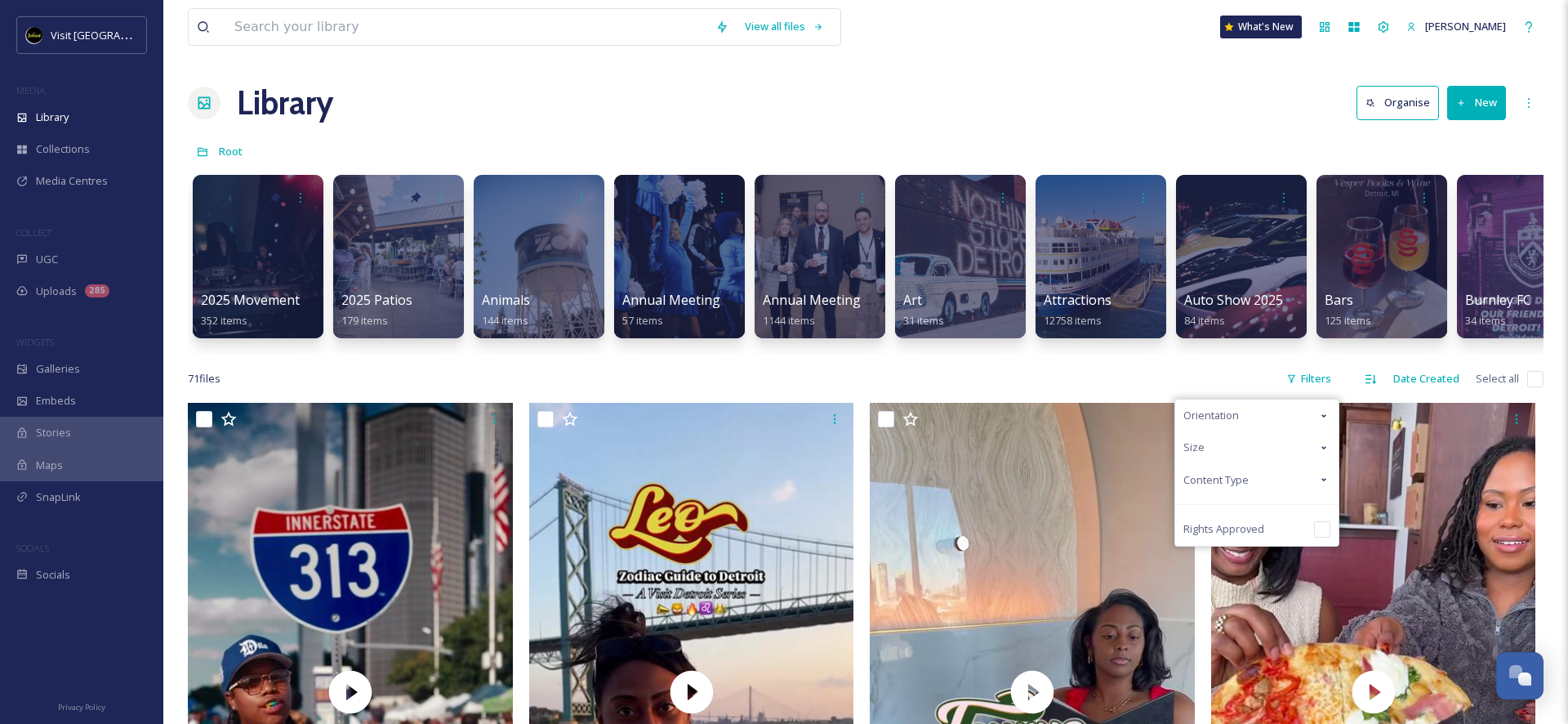
click at [1273, 411] on div "Orientation" at bounding box center [1257, 415] width 164 height 32
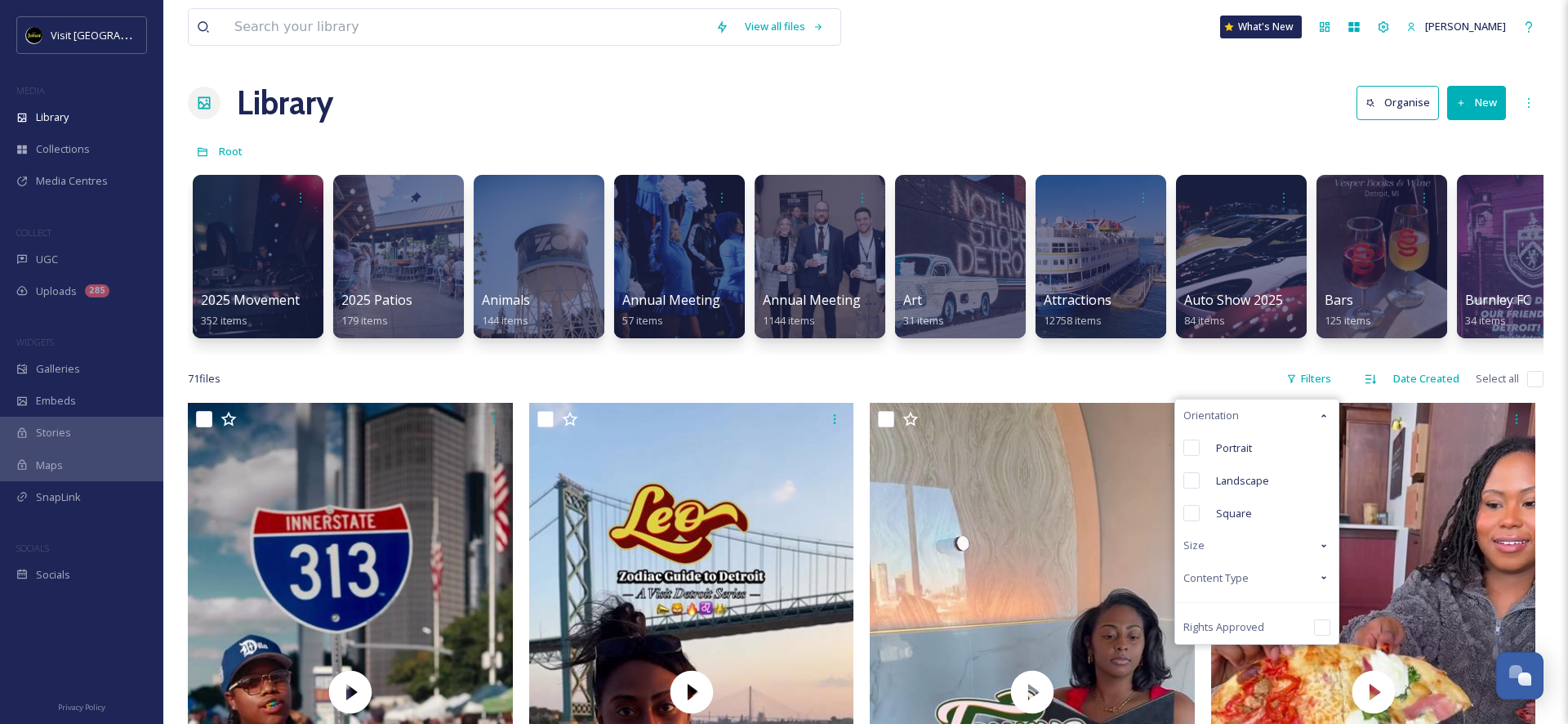
click at [1263, 479] on span "Landscape" at bounding box center [1242, 481] width 53 height 15
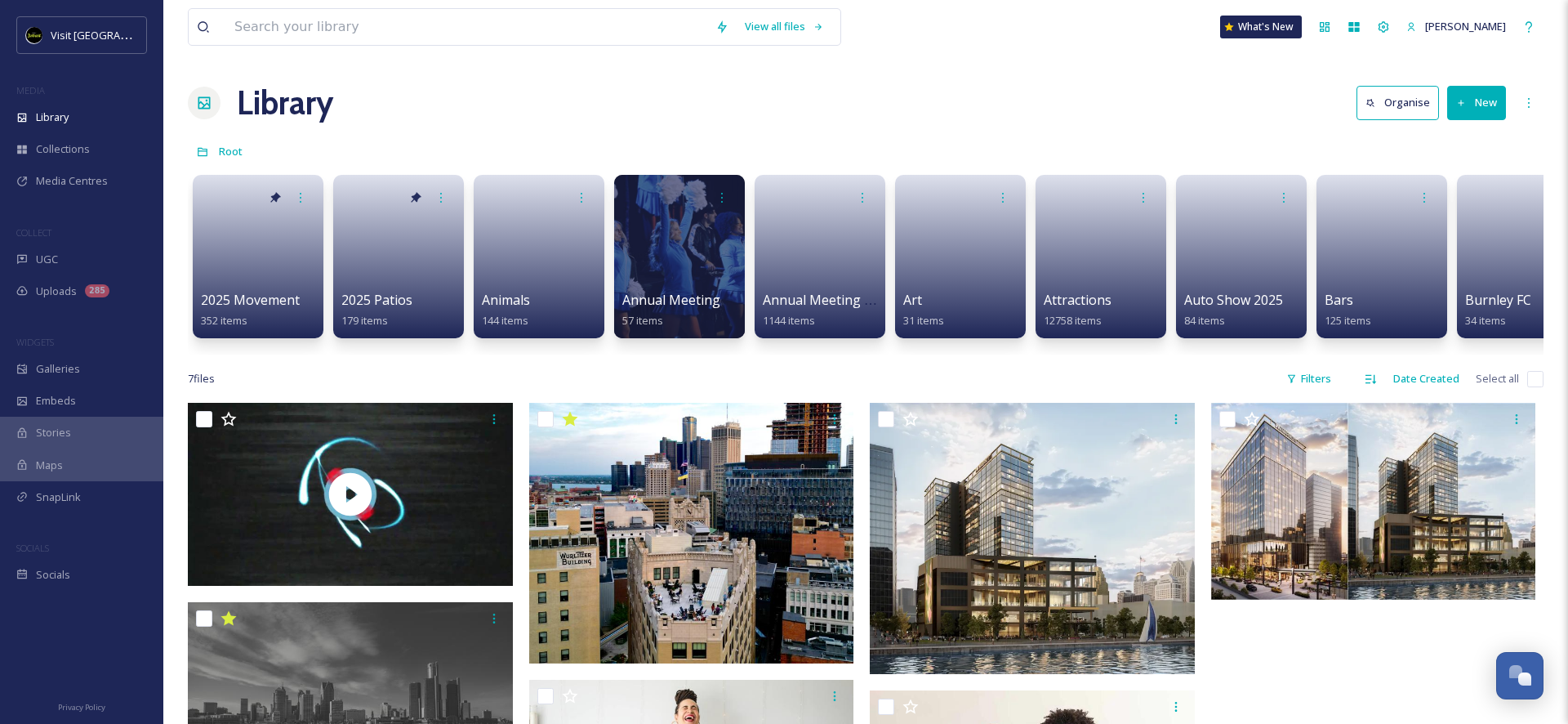
click at [1345, 380] on div "7 file s Filters Date Created Select all" at bounding box center [865, 379] width 1355 height 32
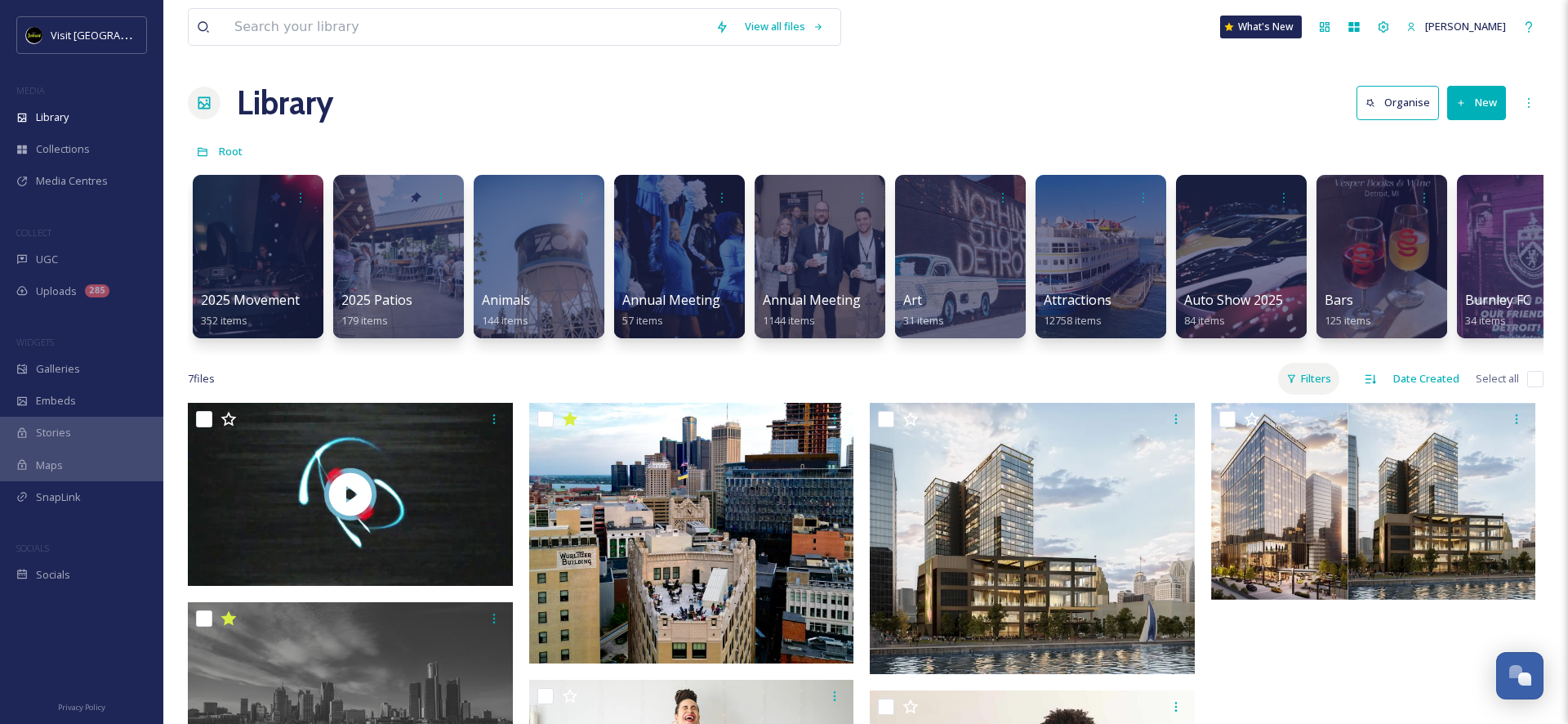
click at [1331, 381] on div "Filters" at bounding box center [1308, 379] width 62 height 32
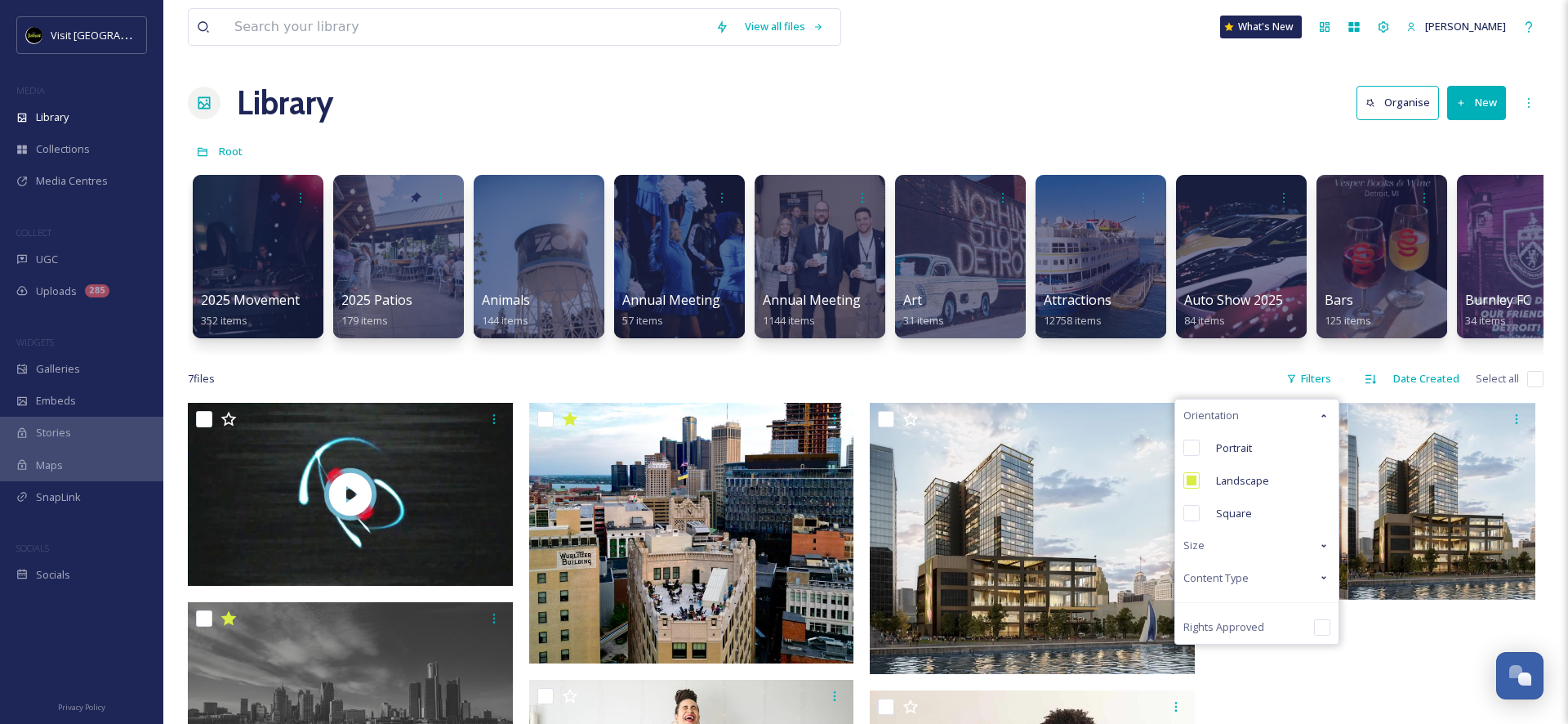
click at [1301, 580] on div "Content Type" at bounding box center [1257, 578] width 164 height 32
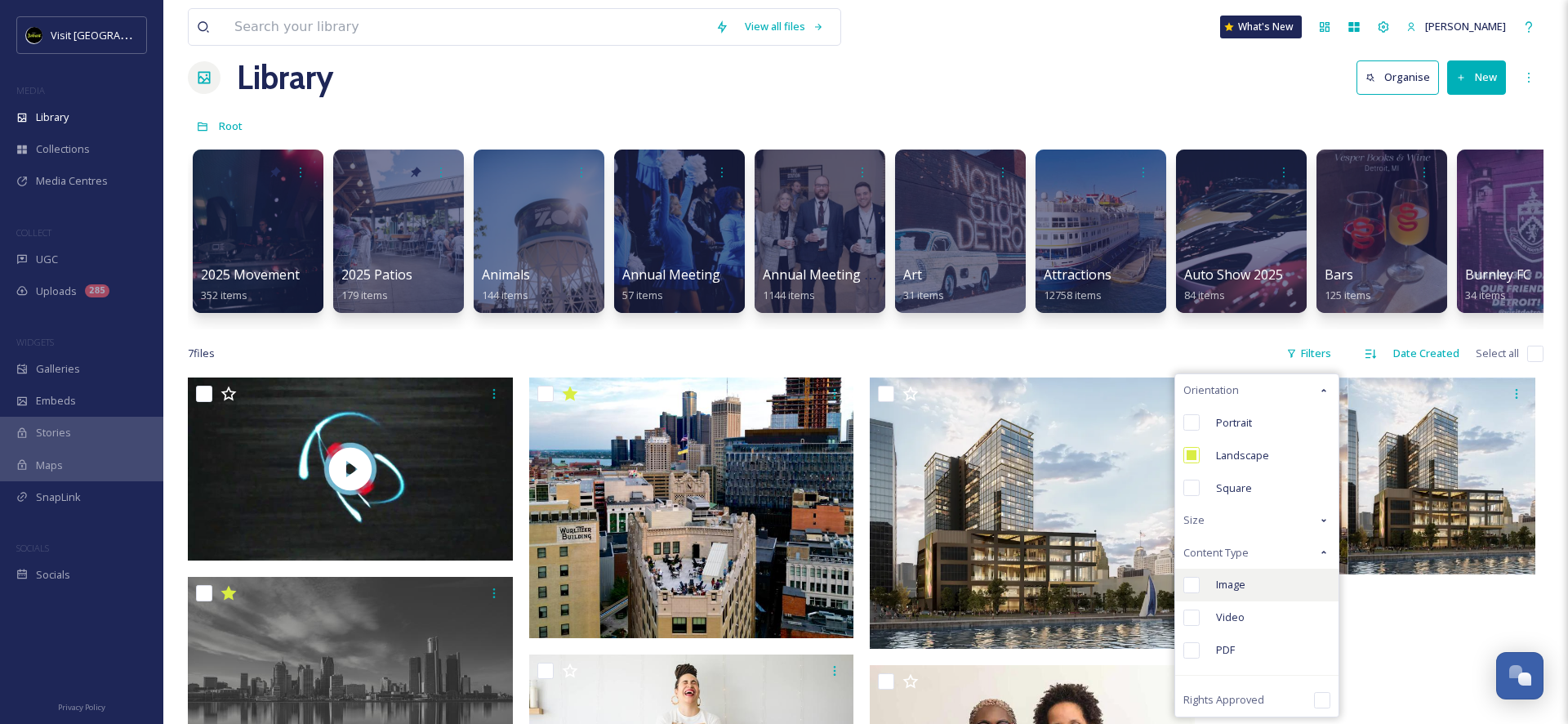
scroll to position [29, 0]
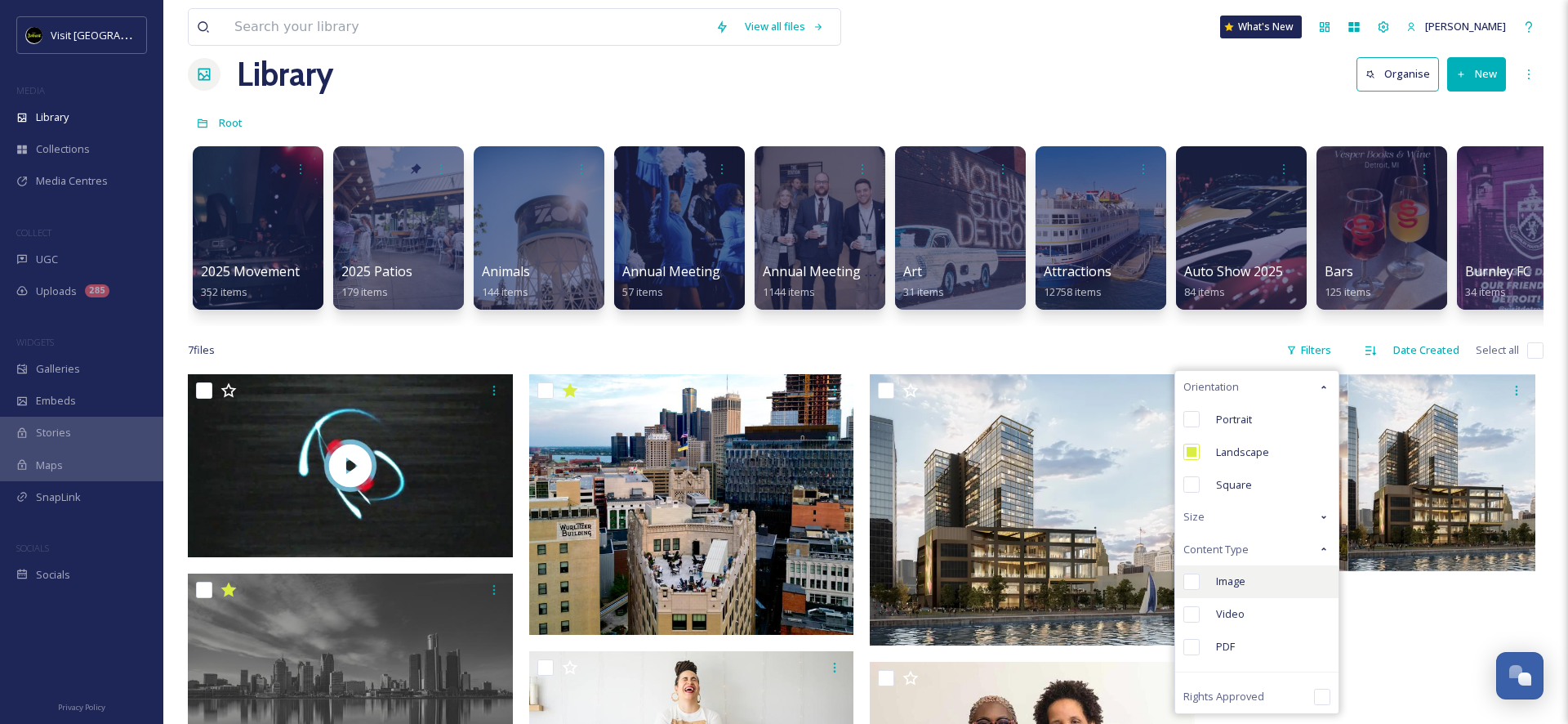
click at [1251, 586] on div "Image" at bounding box center [1257, 581] width 164 height 33
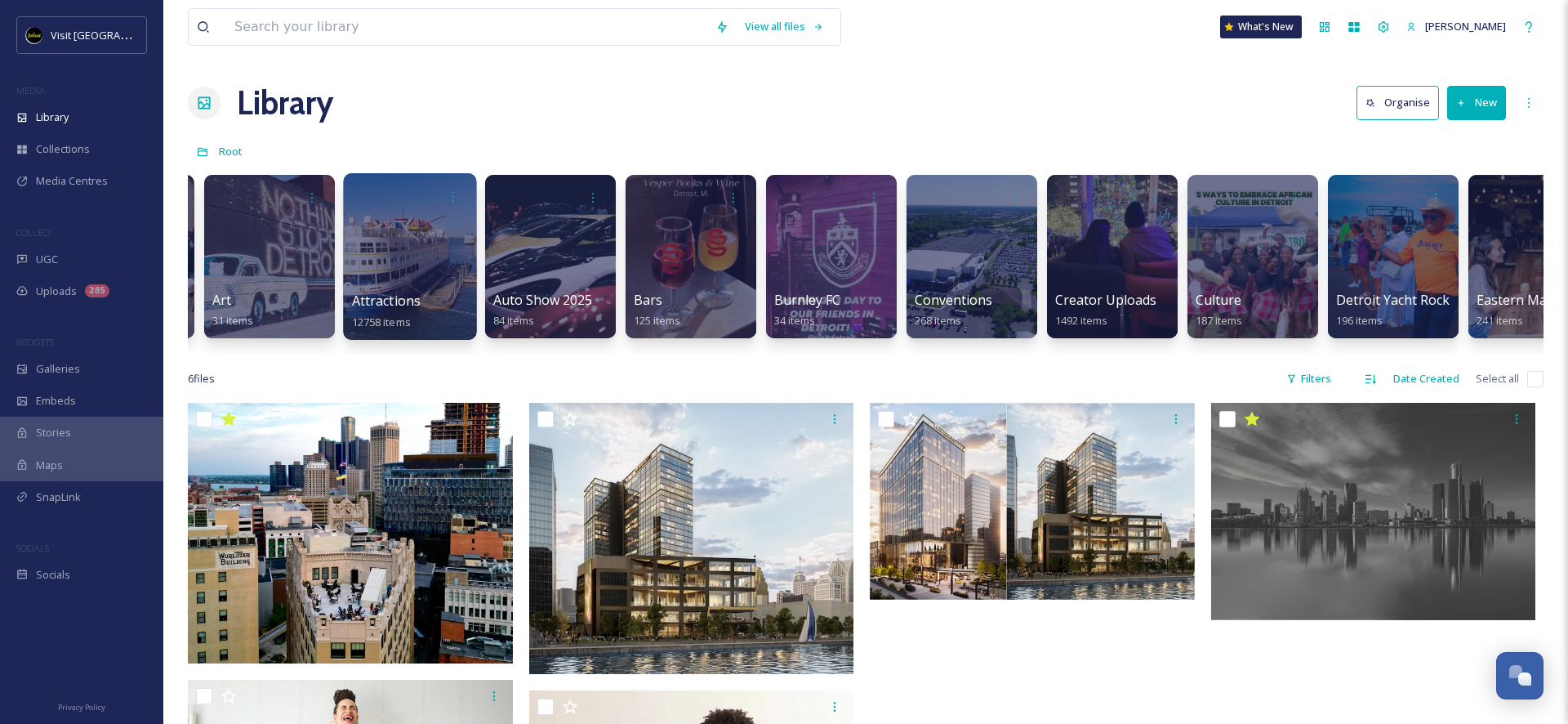
scroll to position [0, 697]
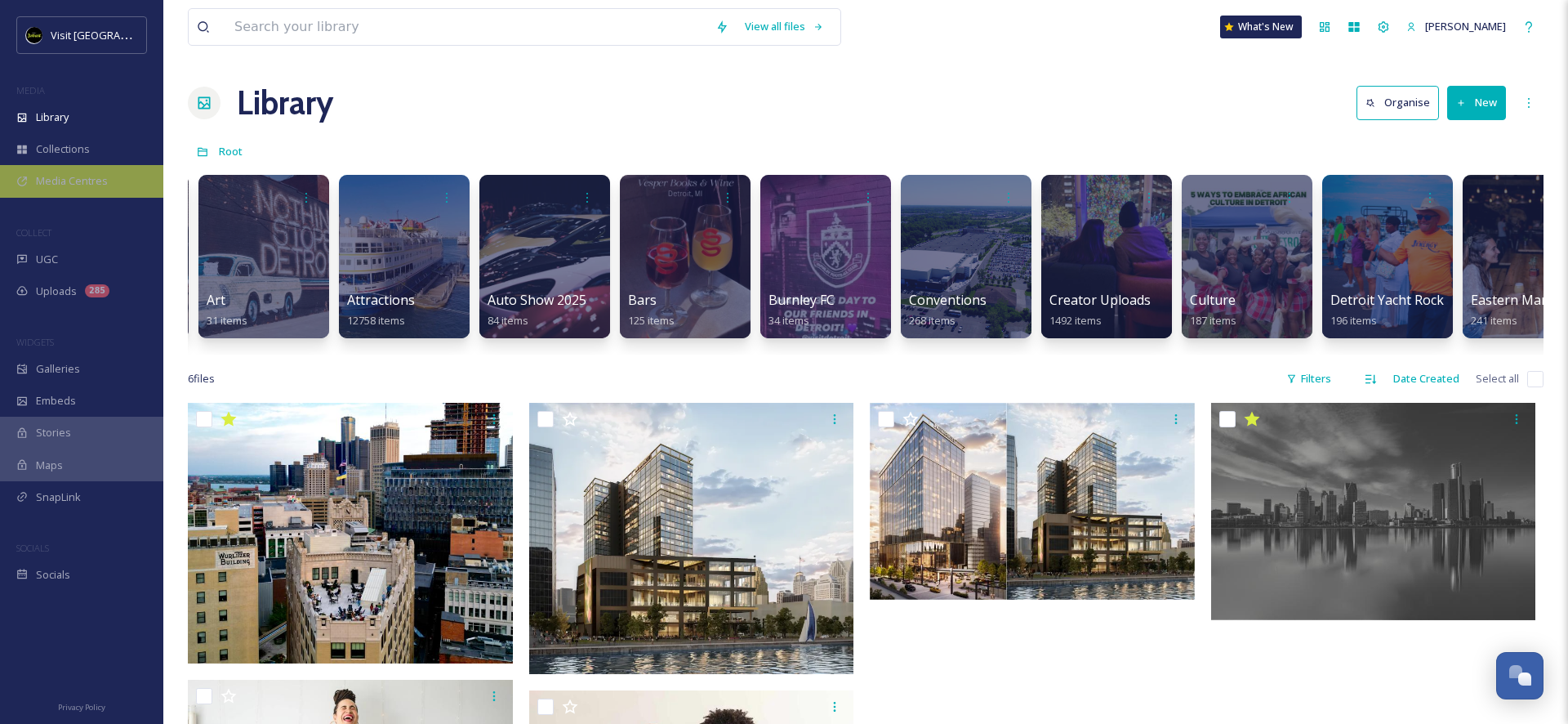
click at [63, 169] on div "Media Centres" at bounding box center [82, 181] width 164 height 32
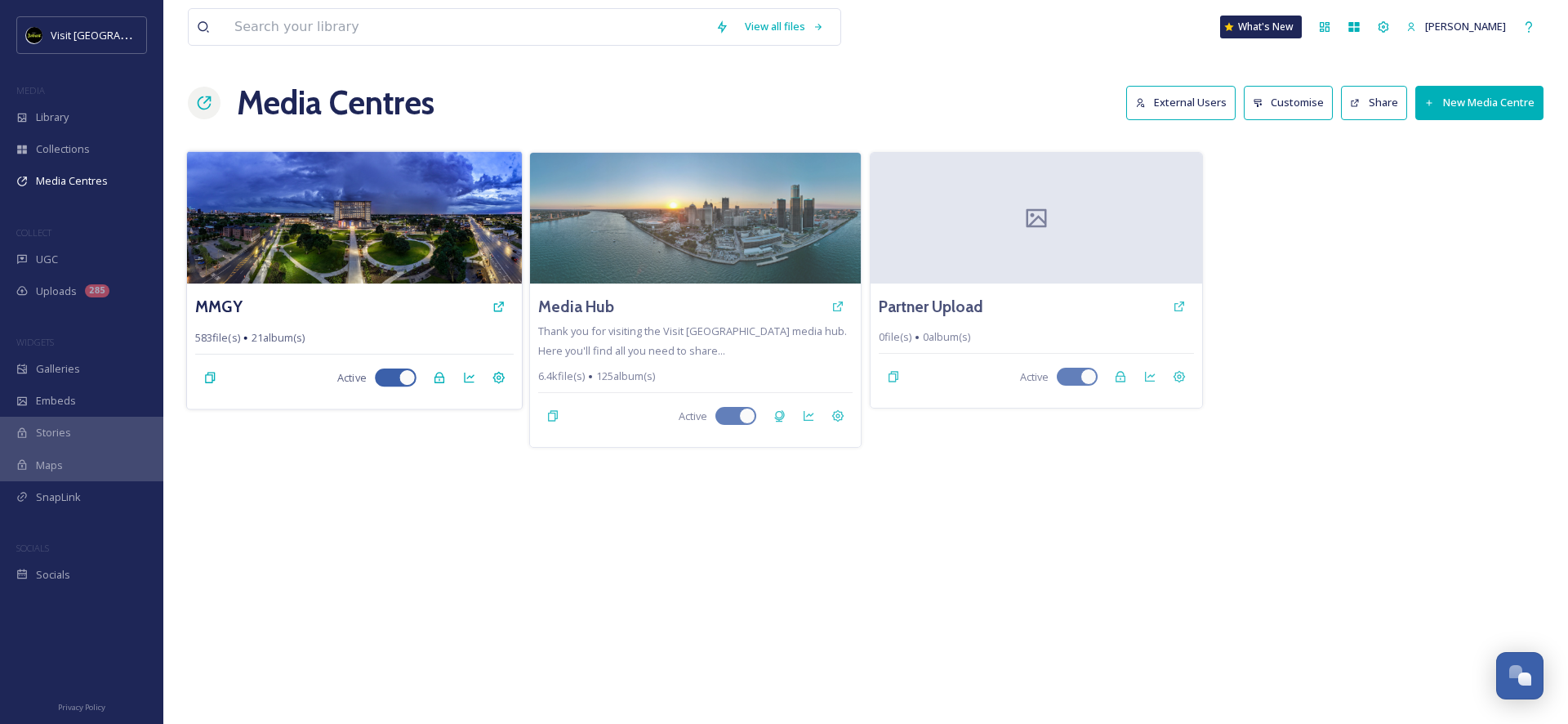
click at [396, 223] on img at bounding box center [354, 217] width 335 height 132
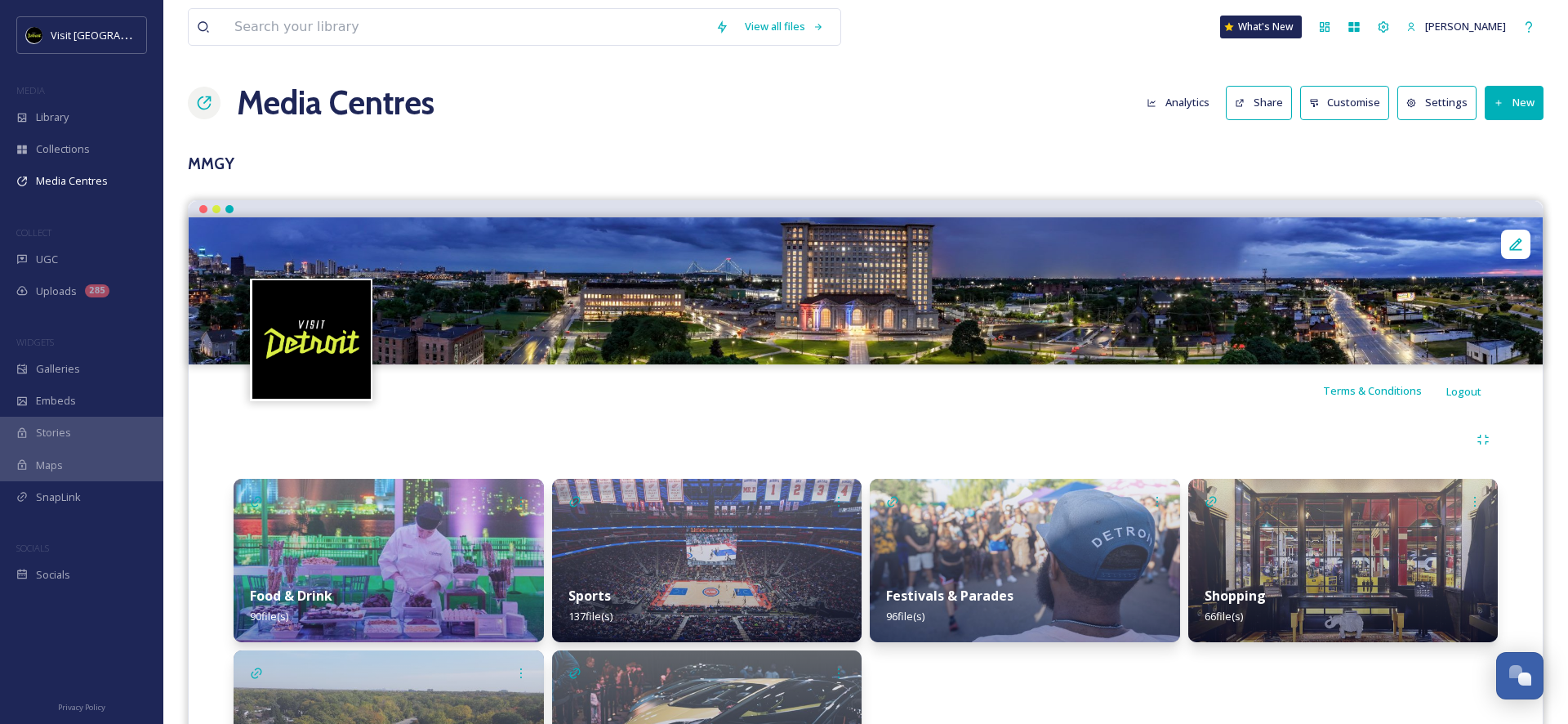
scroll to position [156, 0]
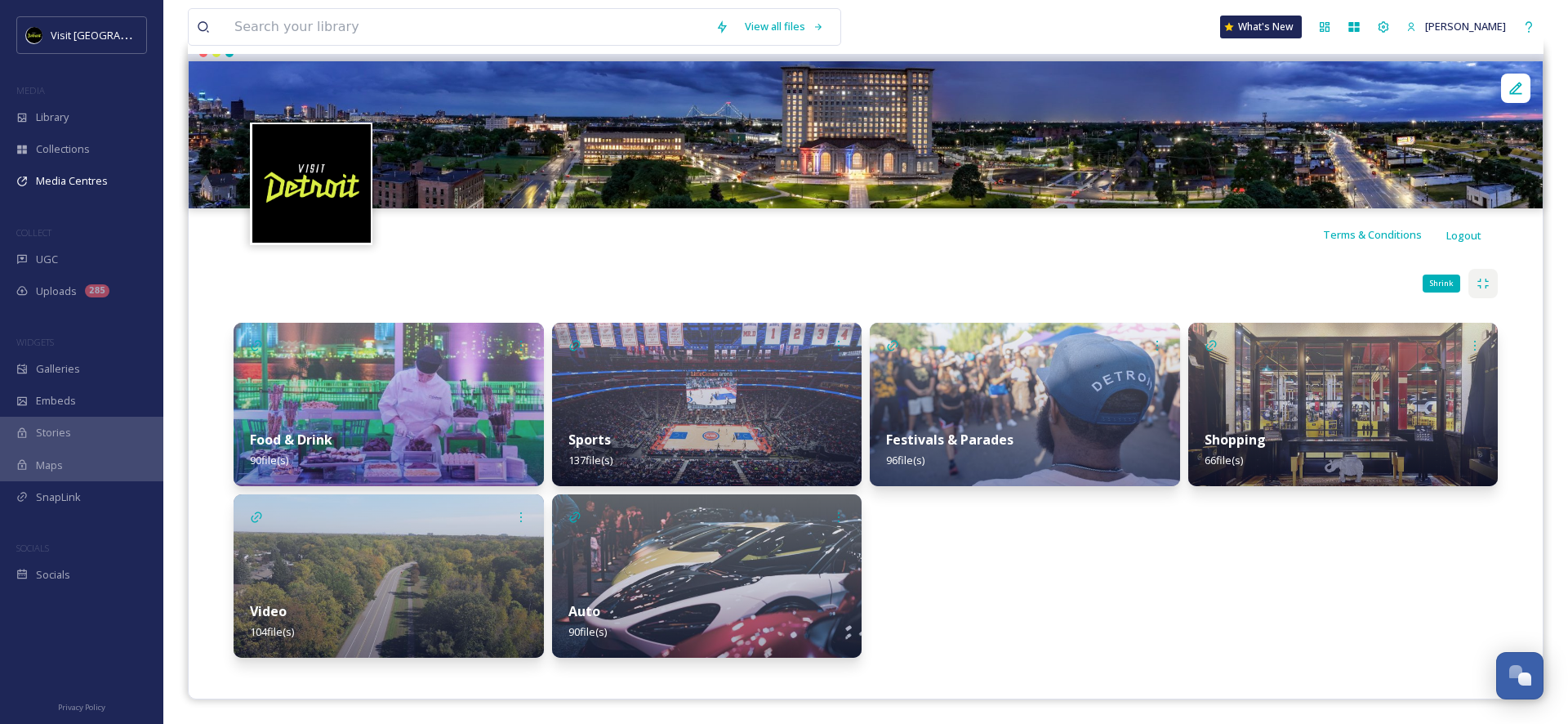
click at [1483, 291] on div "Shrink" at bounding box center [1483, 283] width 30 height 30
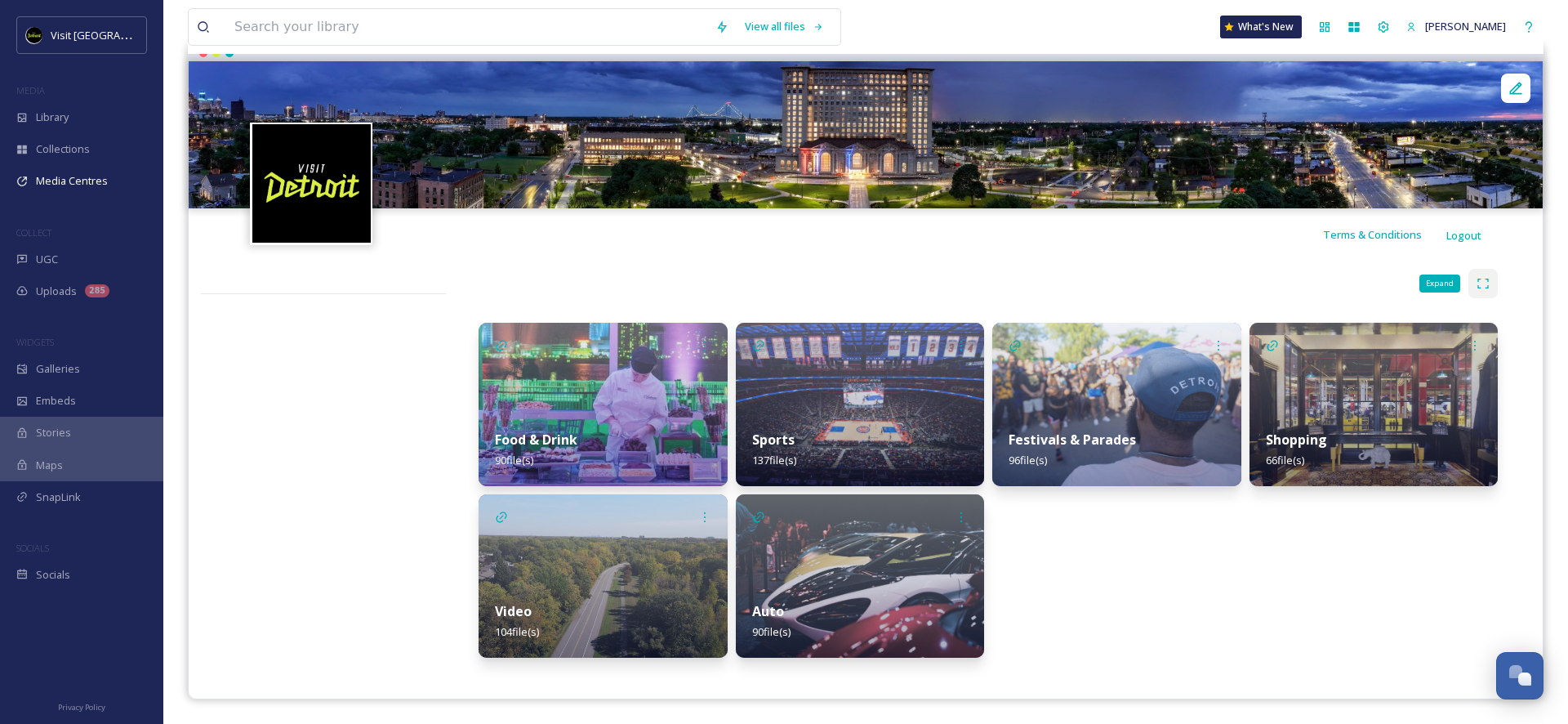
click at [1483, 291] on div "Expand" at bounding box center [1483, 283] width 30 height 30
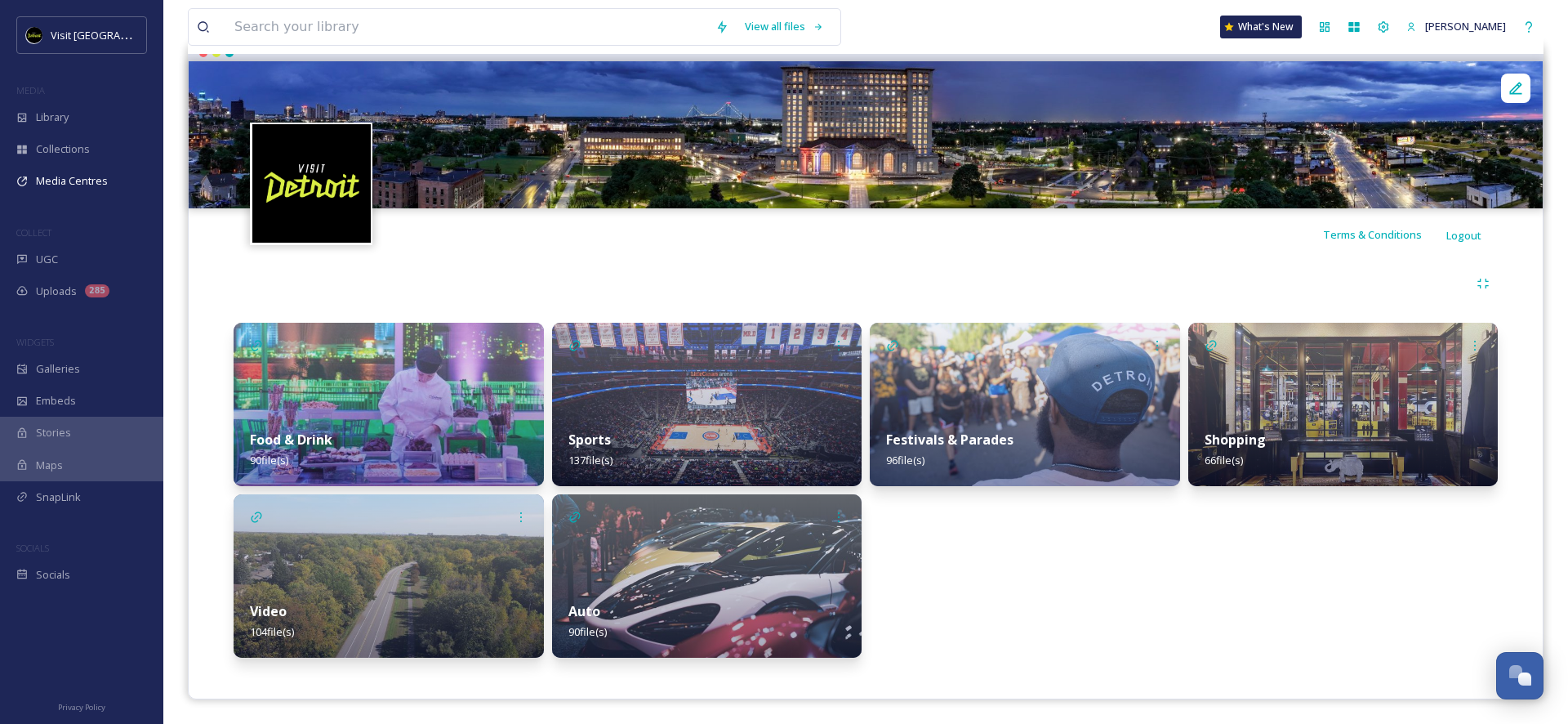
click at [394, 411] on img at bounding box center [389, 404] width 310 height 164
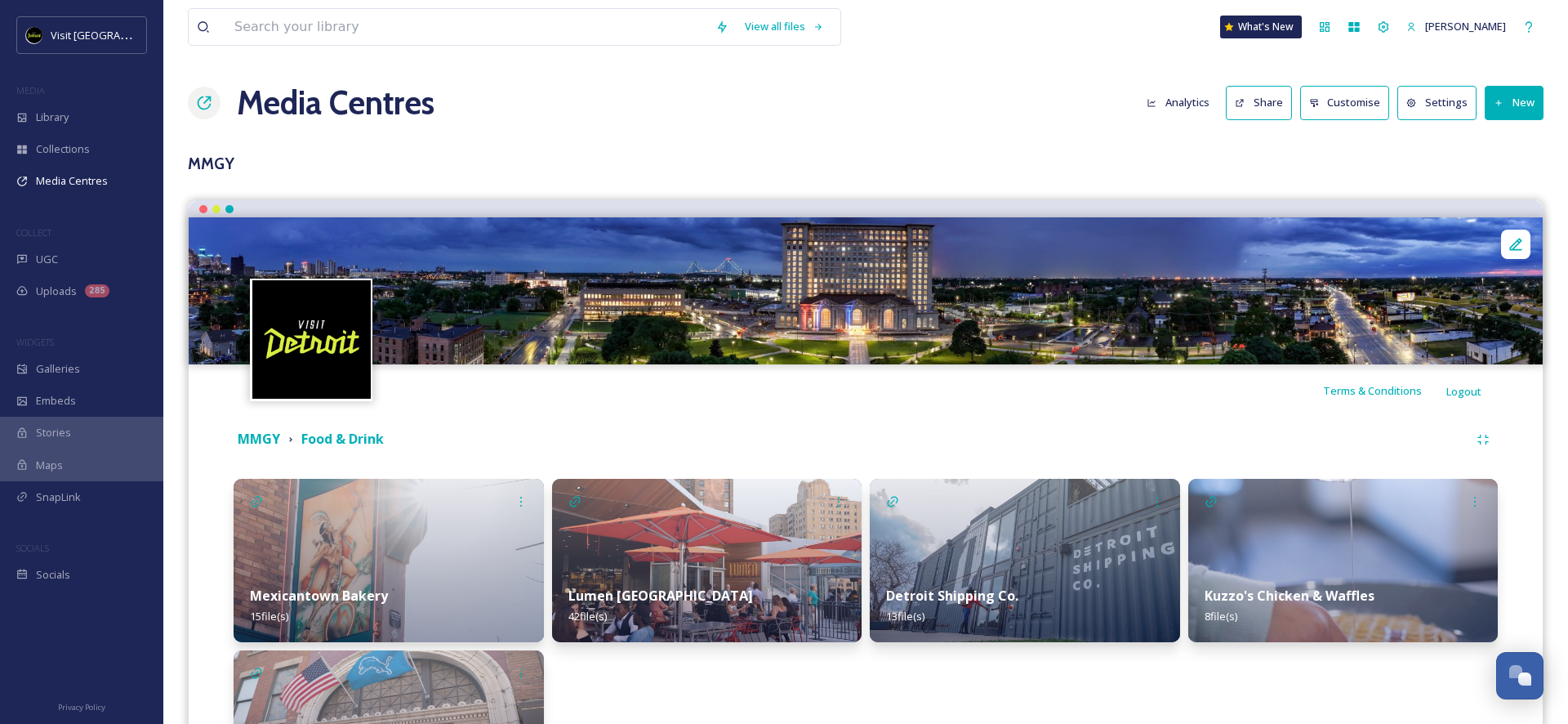
scroll to position [176, 0]
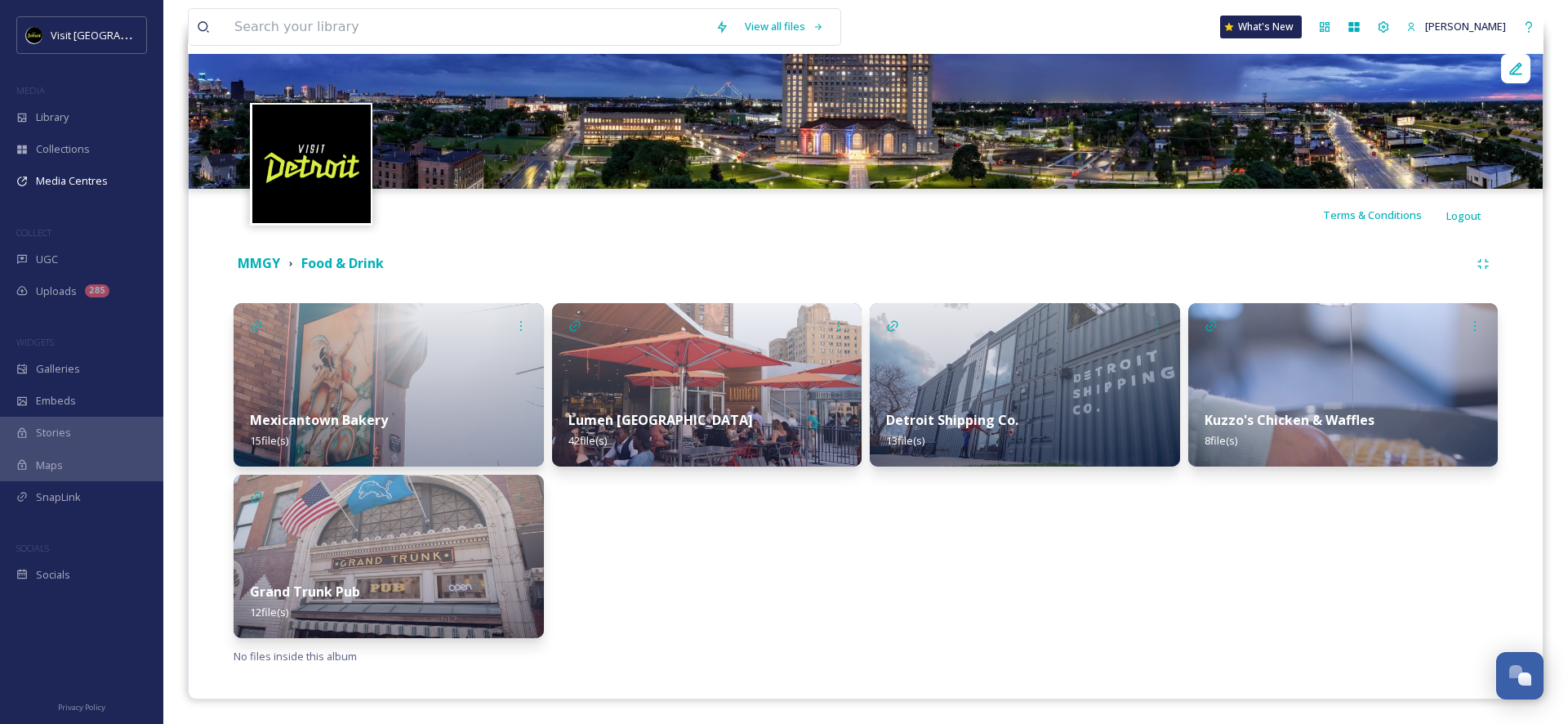
click at [264, 273] on div "MMGY Food & Drink" at bounding box center [865, 263] width 1264 height 30
click at [271, 257] on strong "MMGY" at bounding box center [259, 262] width 42 height 18
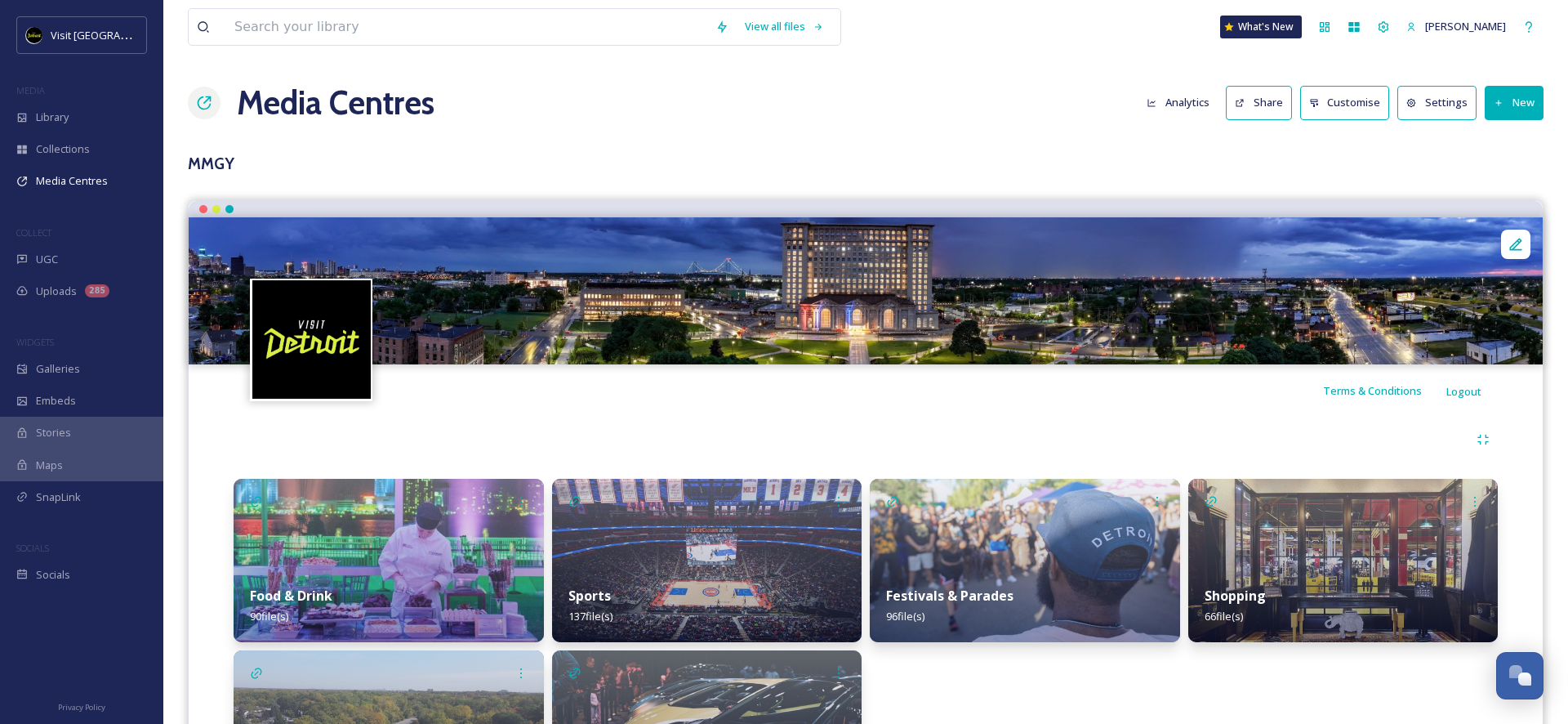
scroll to position [156, 0]
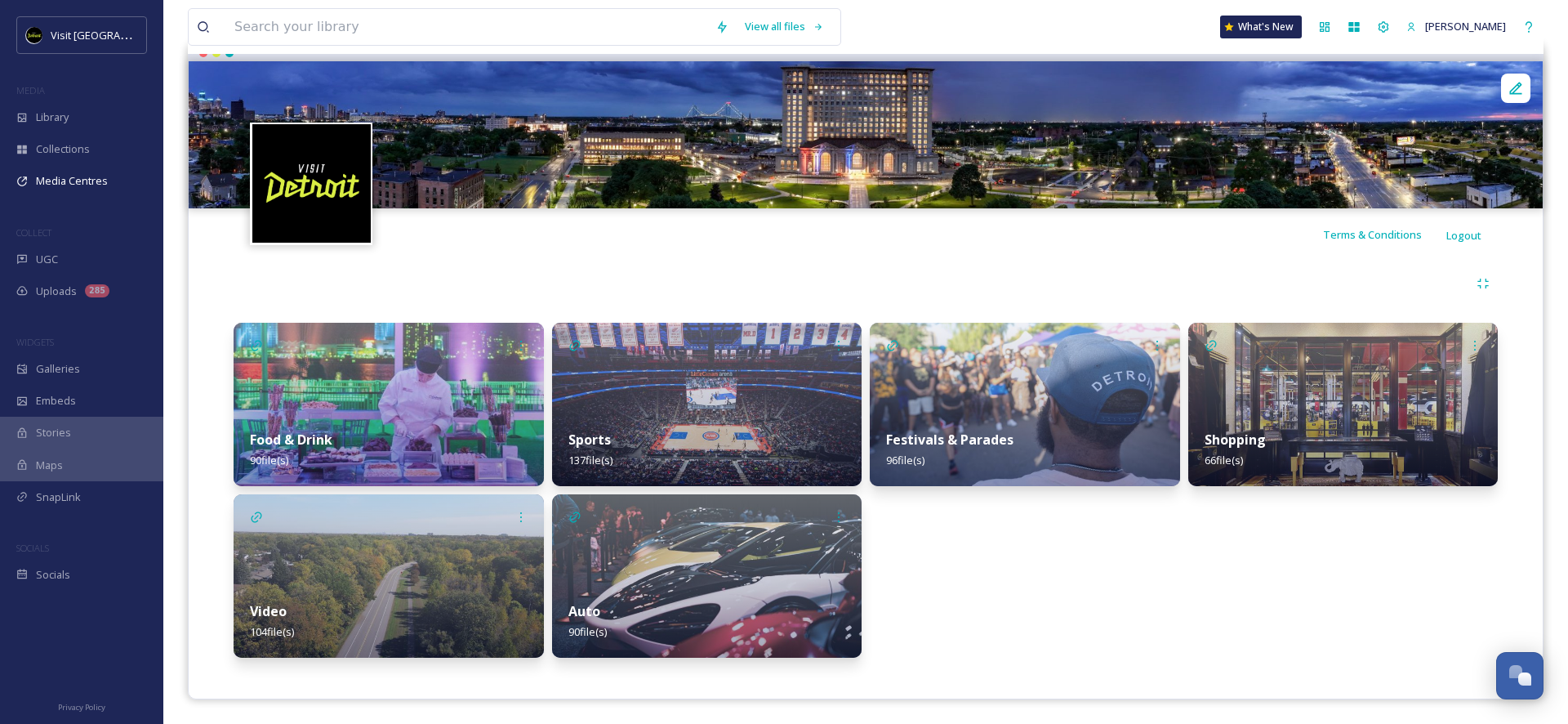
click at [1011, 420] on div "Festivals & Parades 96 file(s)" at bounding box center [1025, 450] width 310 height 73
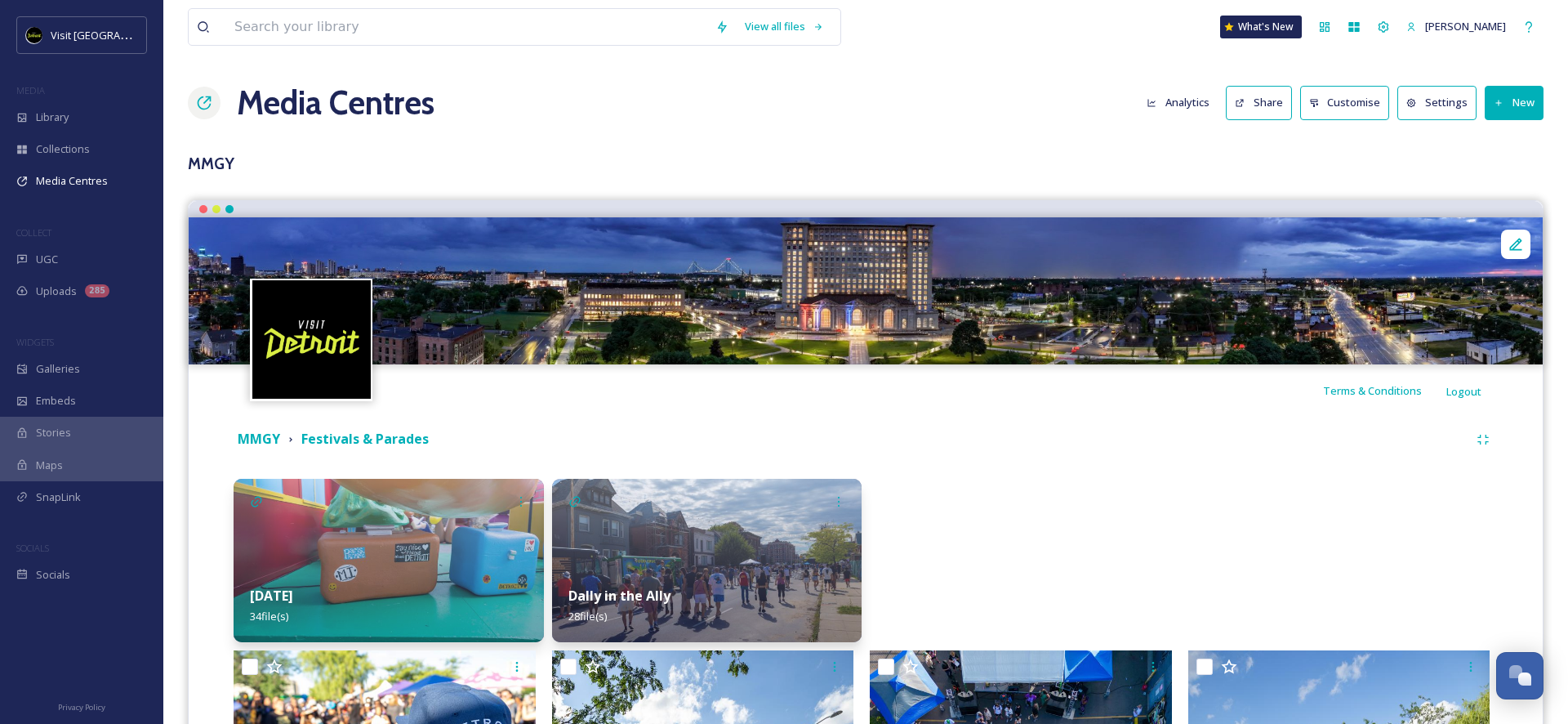
click at [240, 437] on strong "MMGY" at bounding box center [259, 438] width 42 height 18
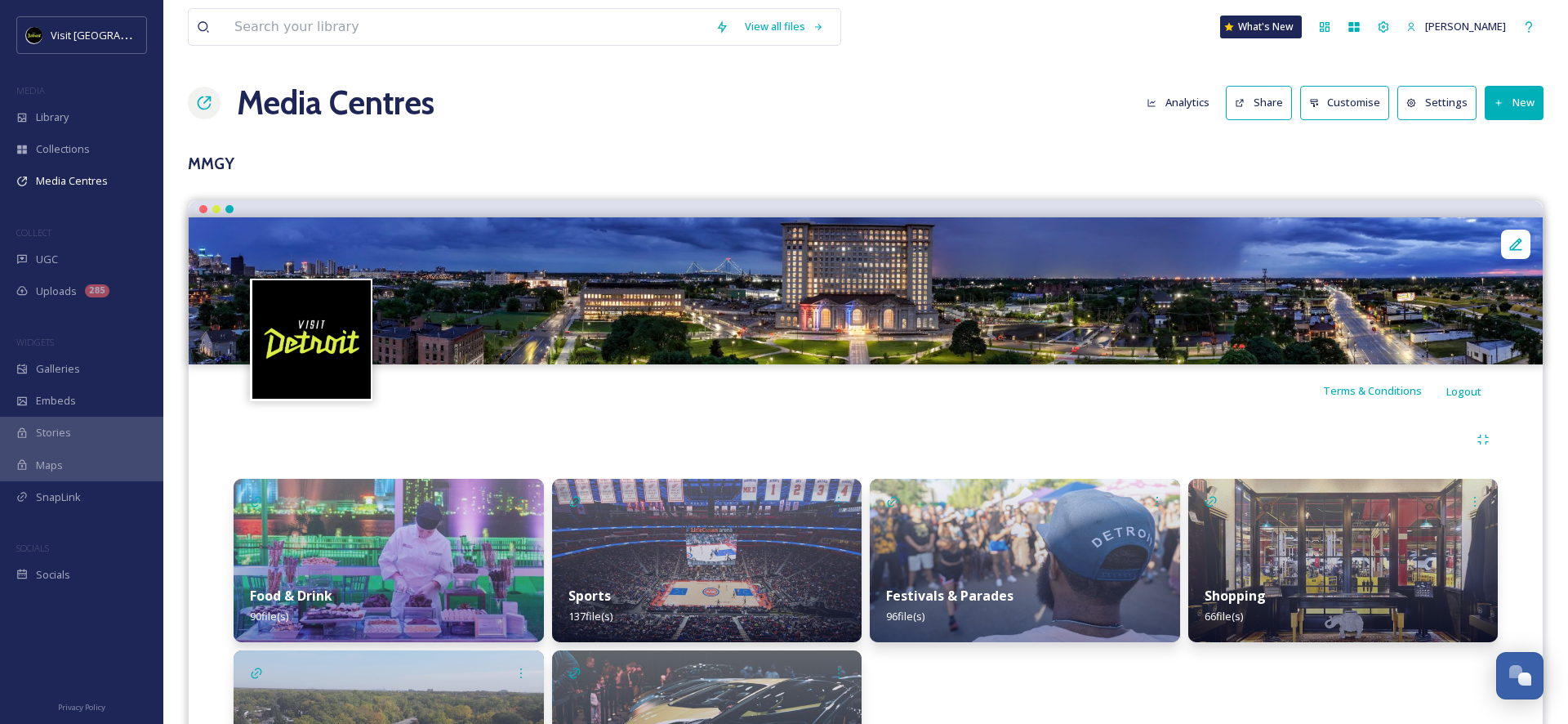
scroll to position [156, 0]
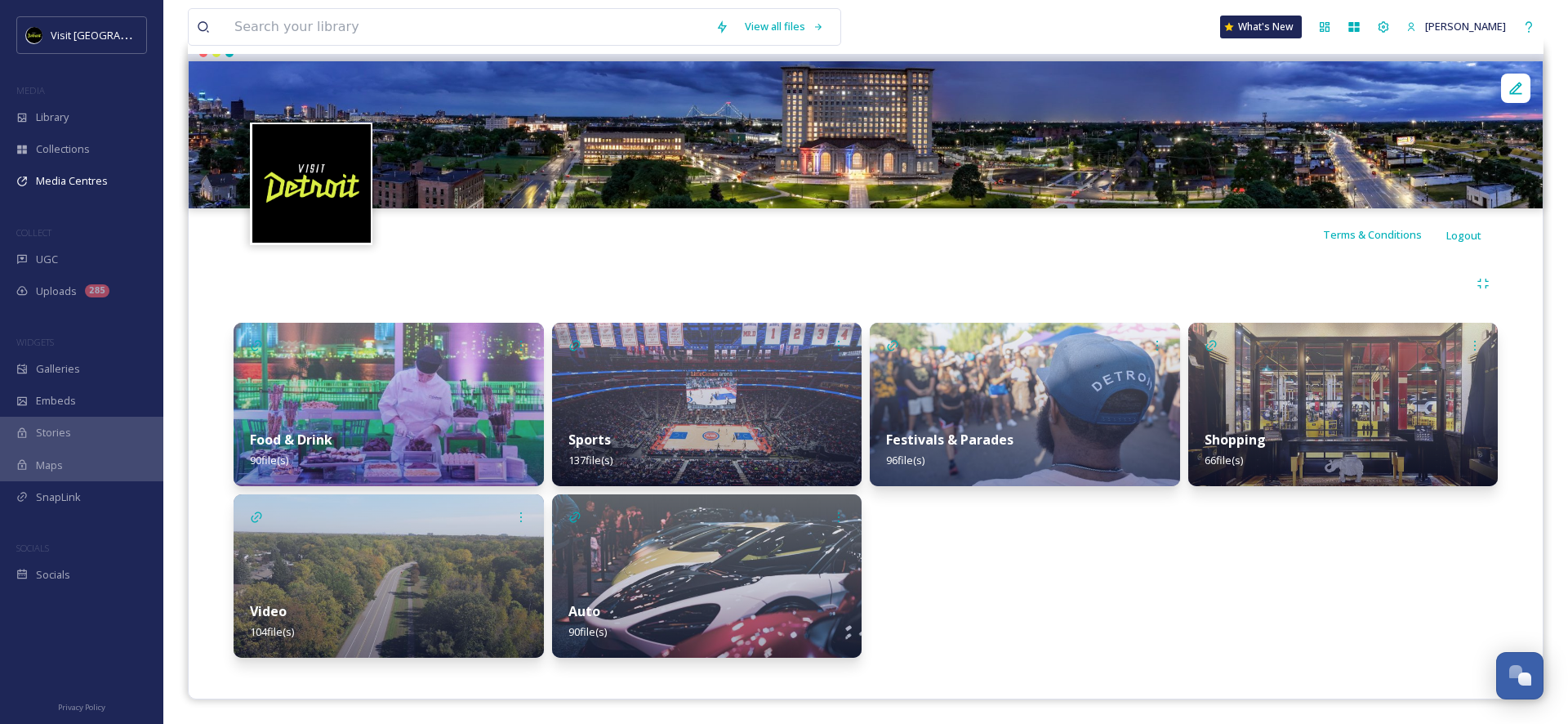
click at [695, 592] on div "Auto 90 file(s)" at bounding box center [707, 621] width 310 height 73
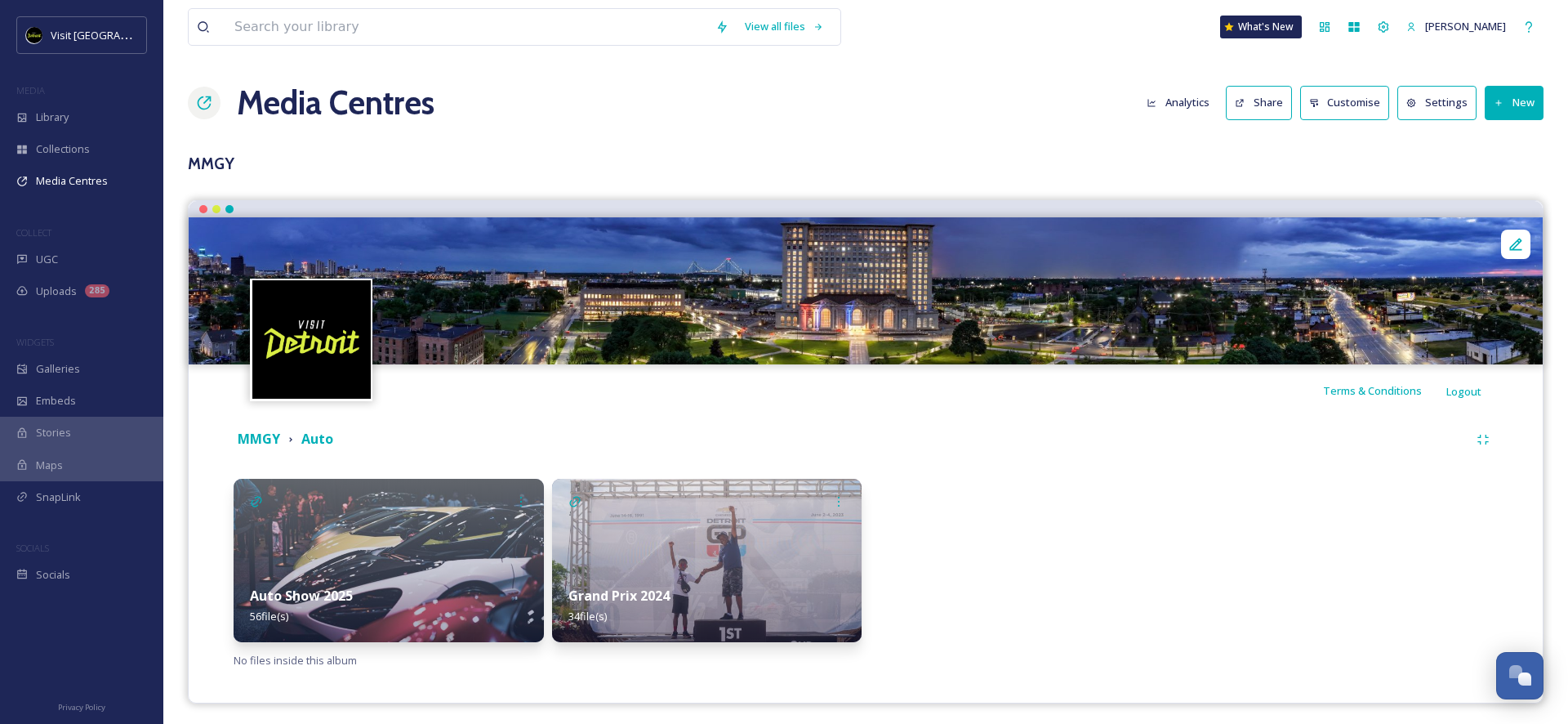
scroll to position [4, 0]
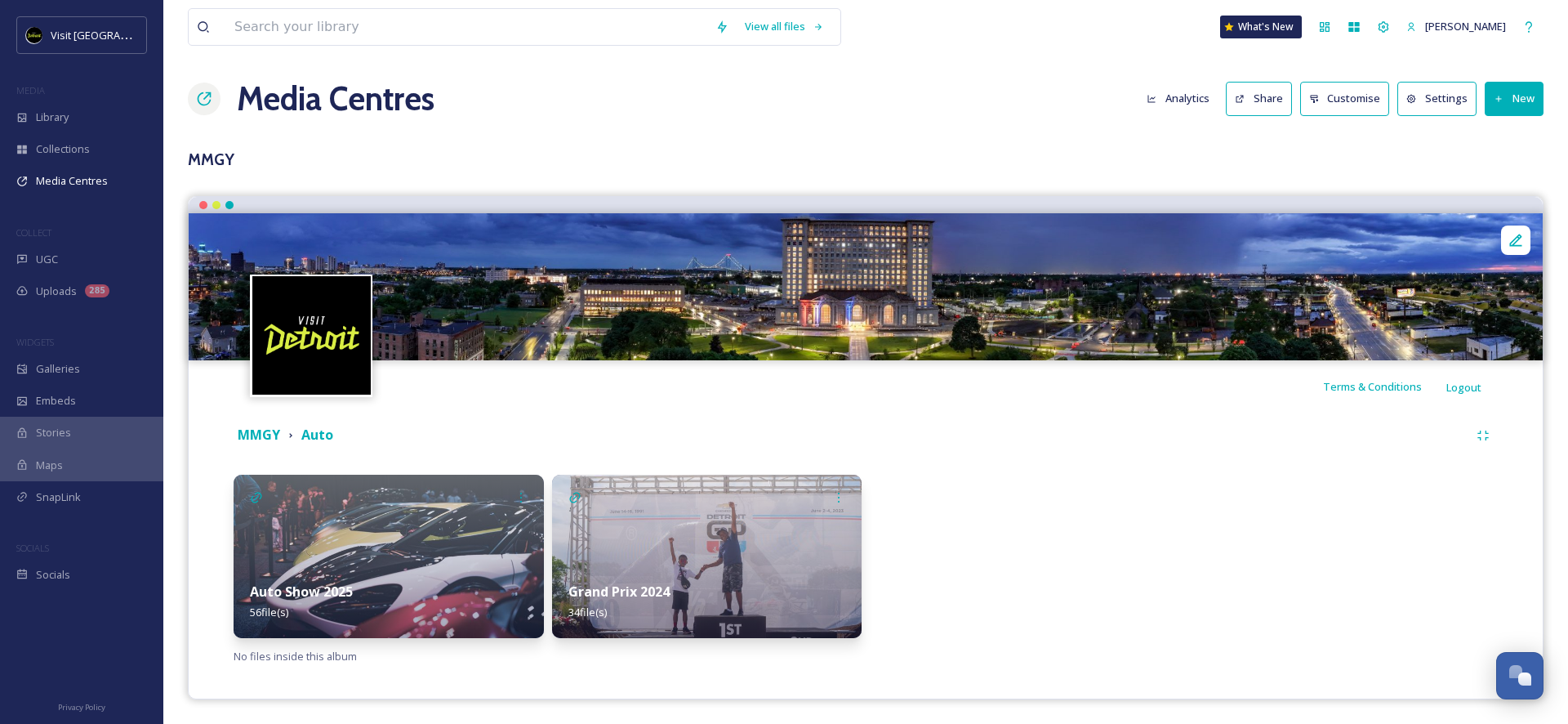
click at [472, 539] on img at bounding box center [389, 556] width 310 height 164
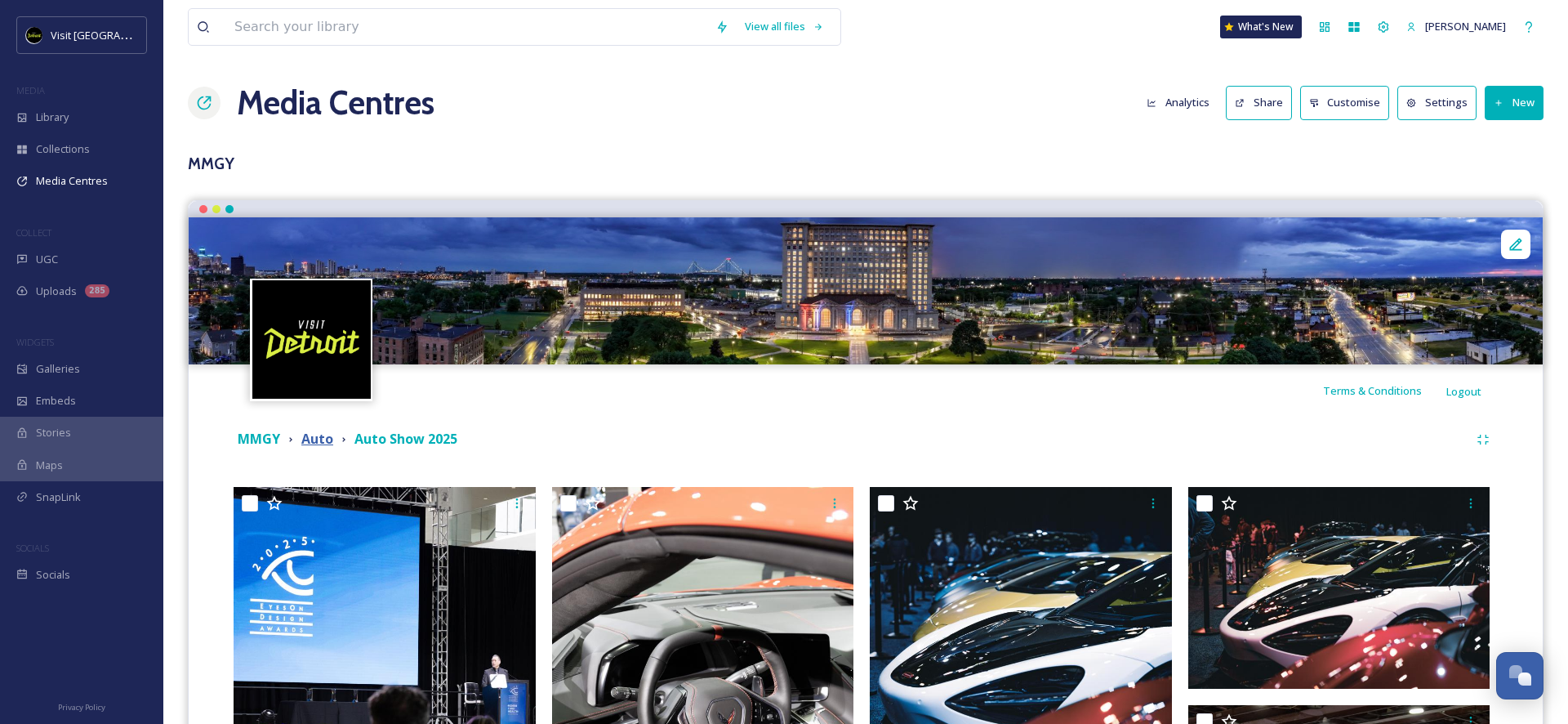
click at [317, 447] on strong "Auto" at bounding box center [317, 438] width 32 height 18
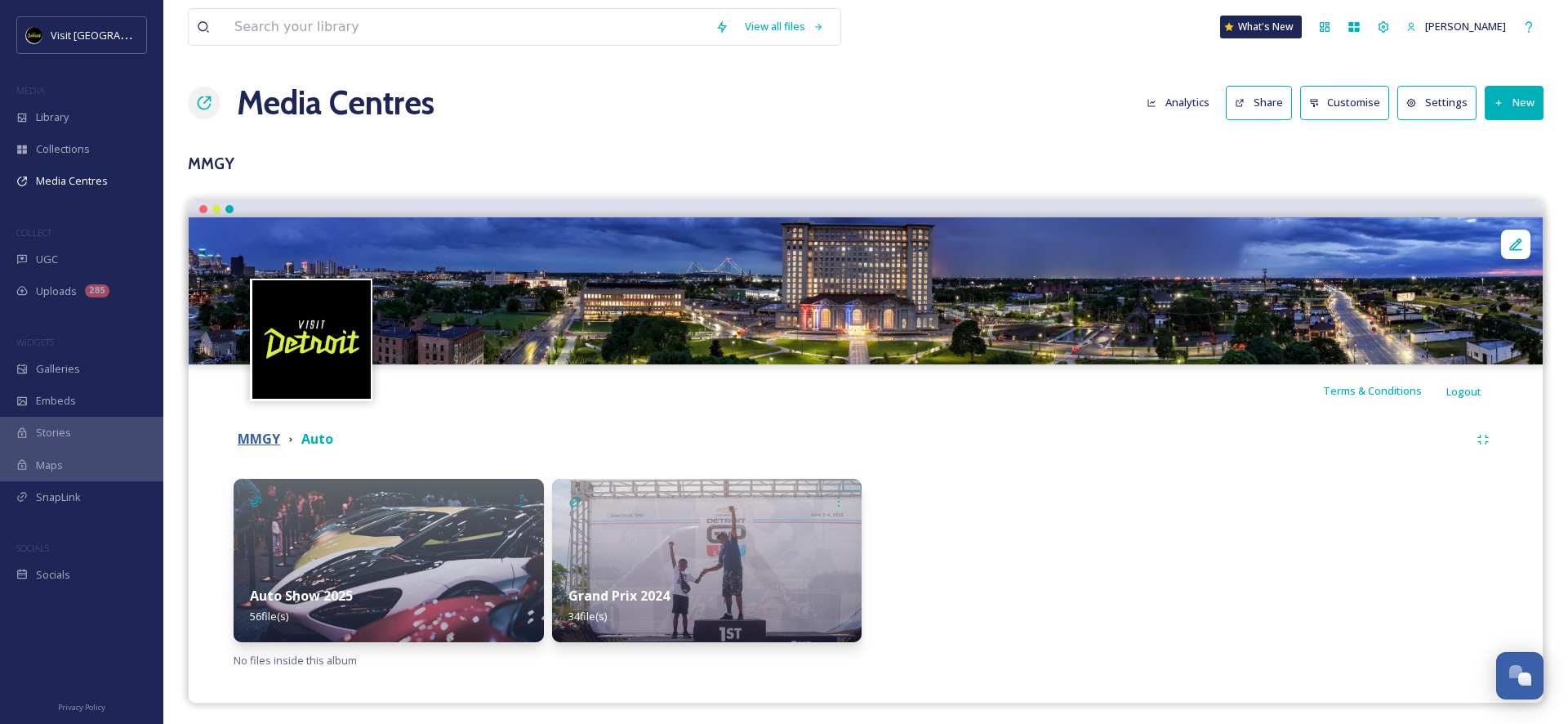
click at [256, 447] on strong "MMGY" at bounding box center [259, 438] width 42 height 18
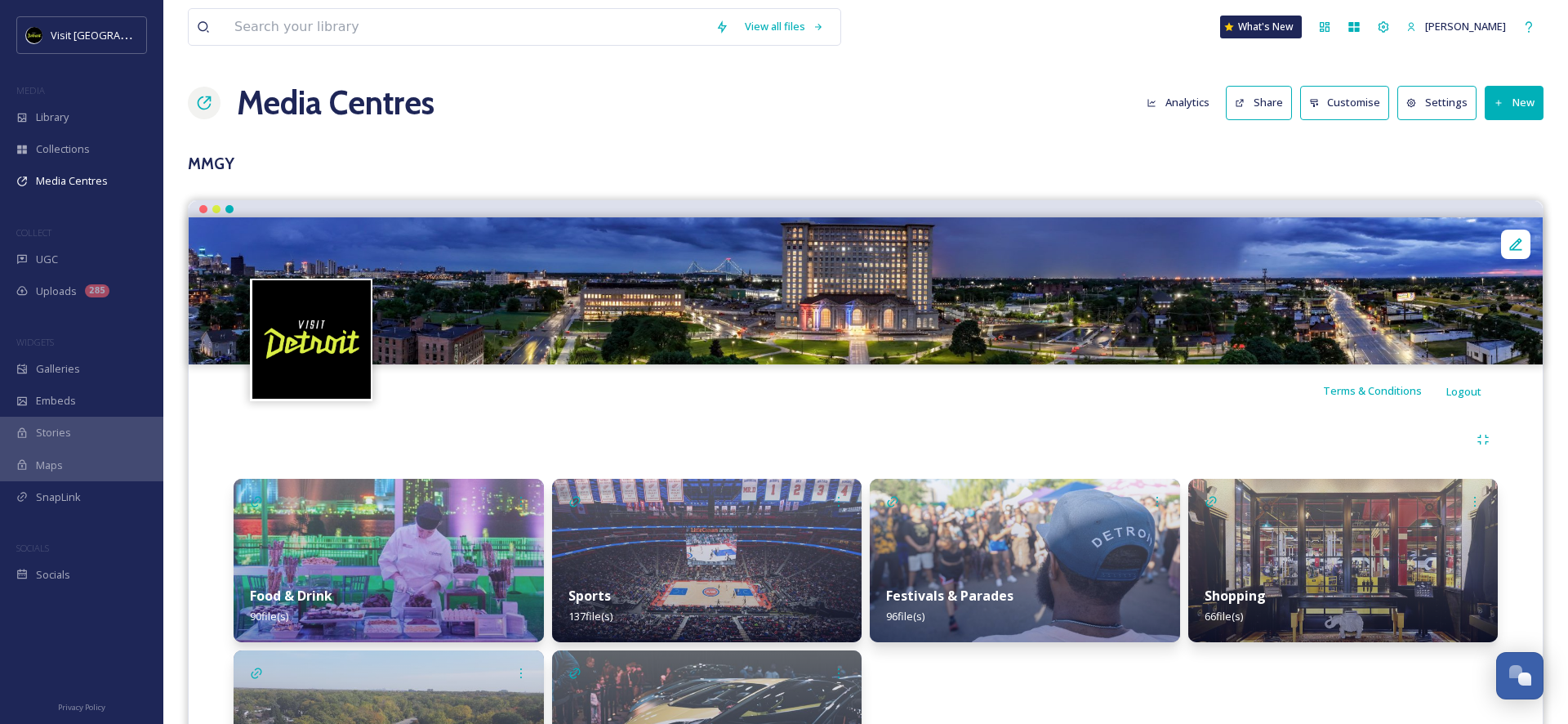
scroll to position [156, 0]
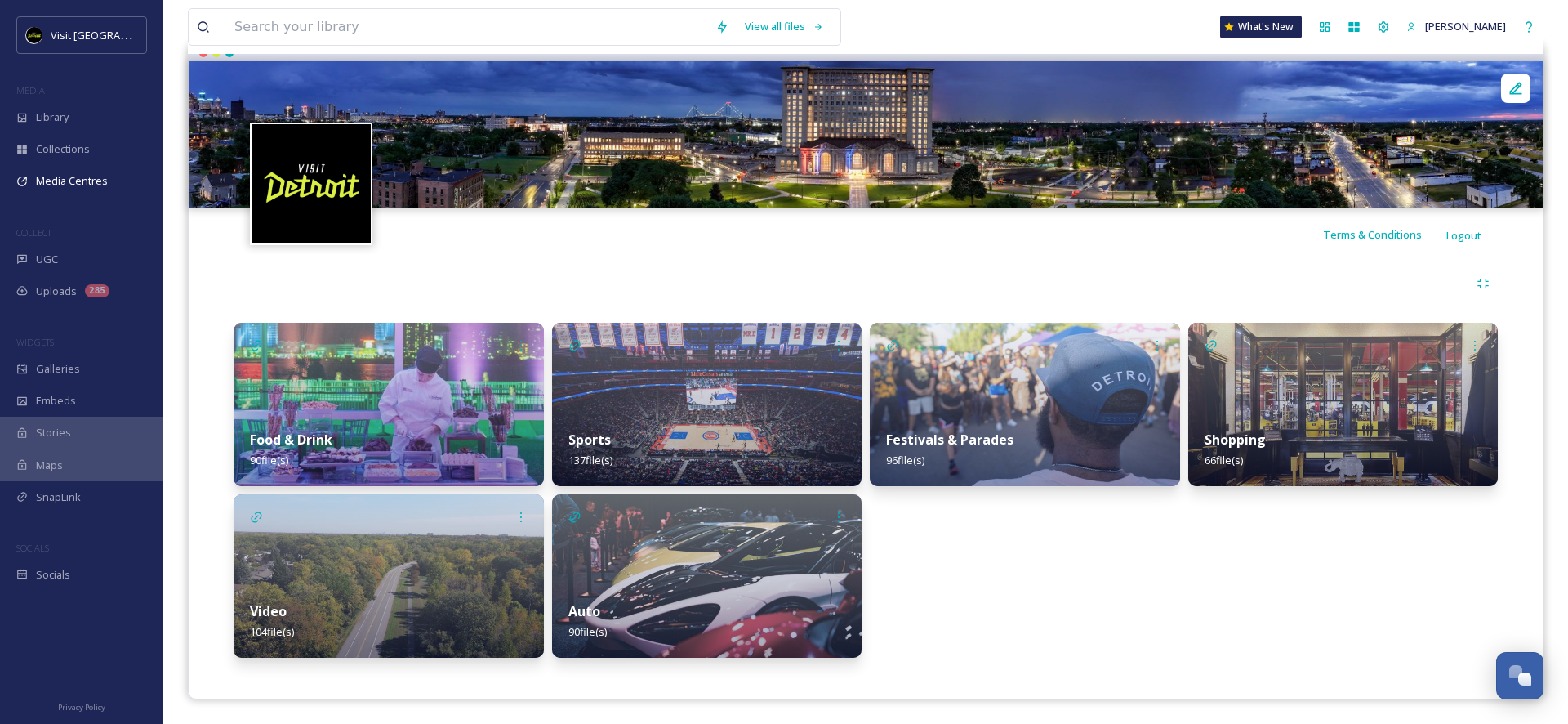
click at [404, 551] on img at bounding box center [389, 576] width 310 height 164
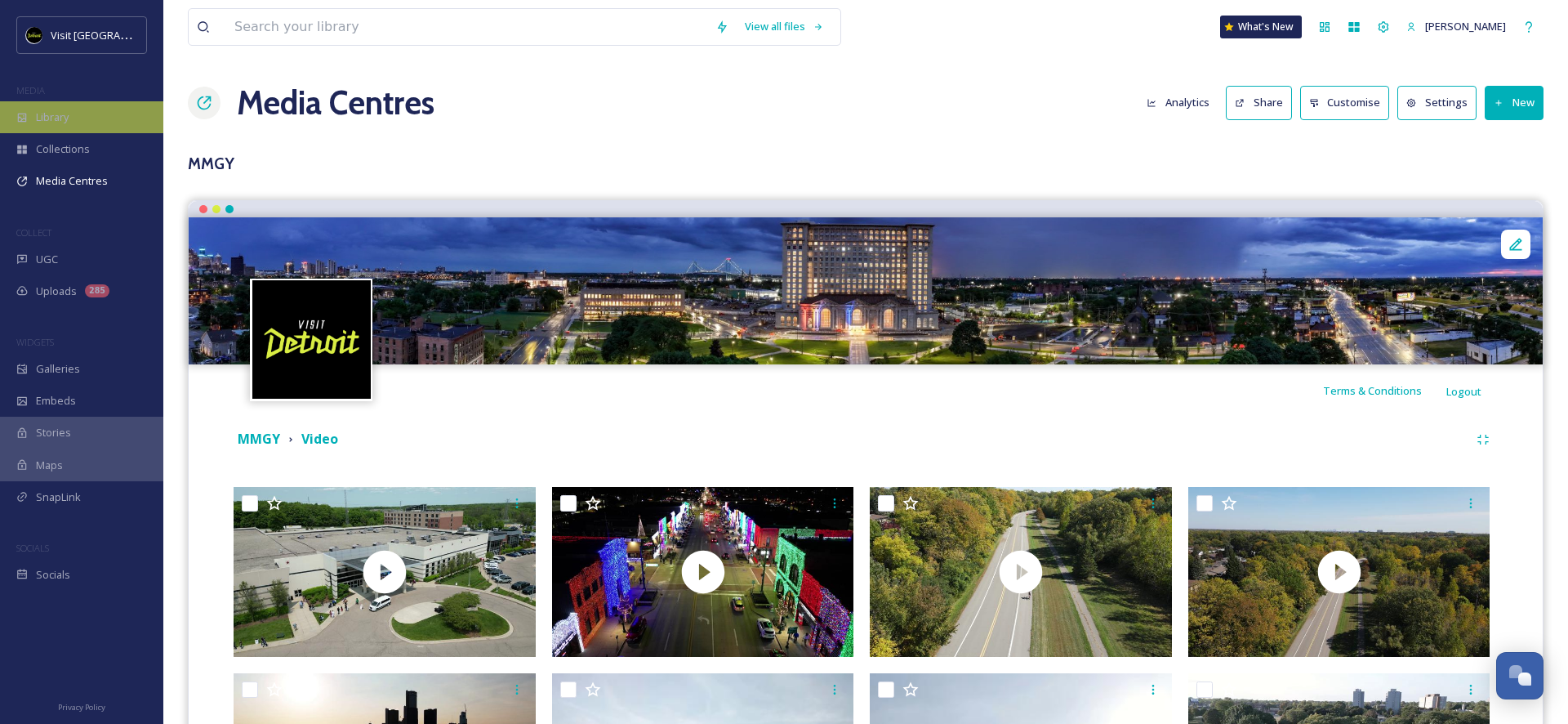
click at [71, 127] on div "Library" at bounding box center [82, 117] width 164 height 32
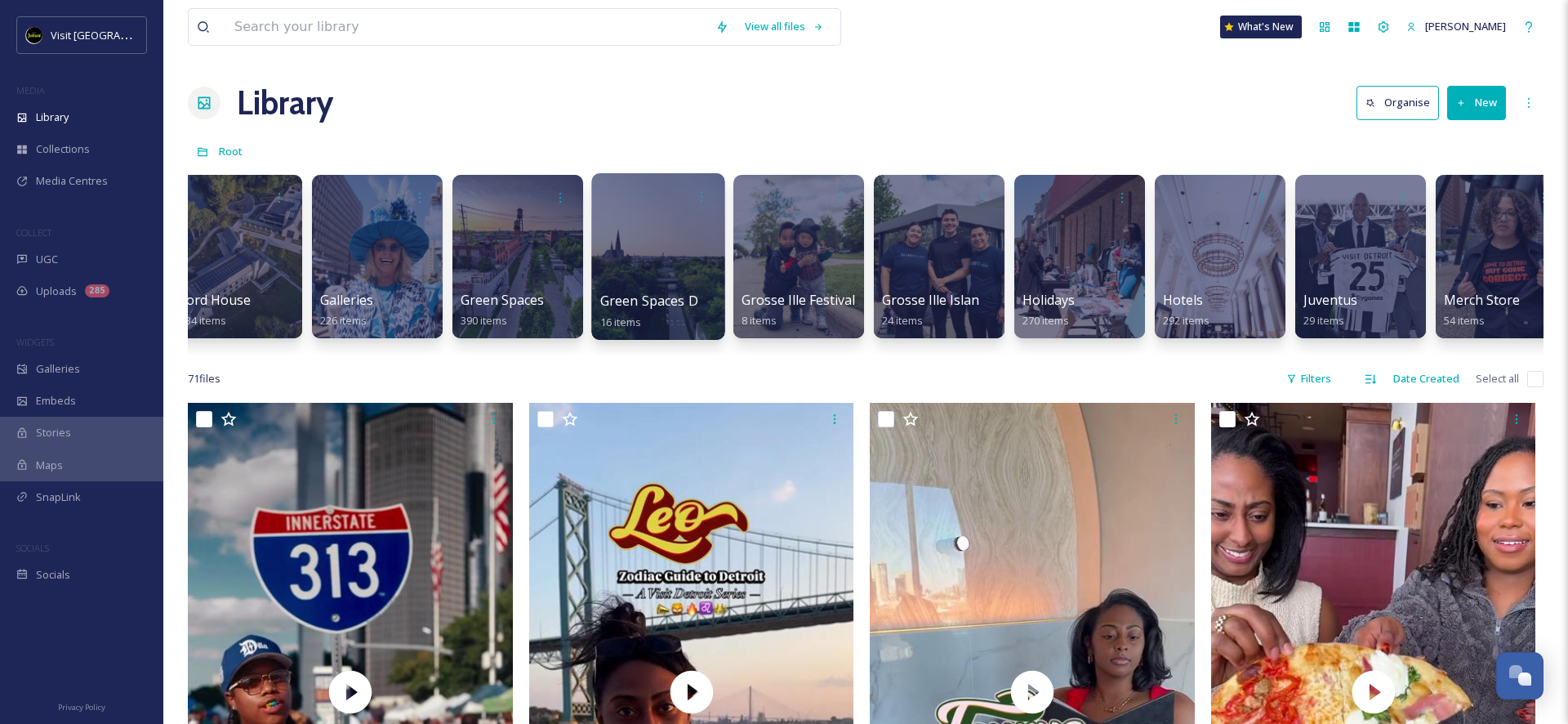
scroll to position [0, 2824]
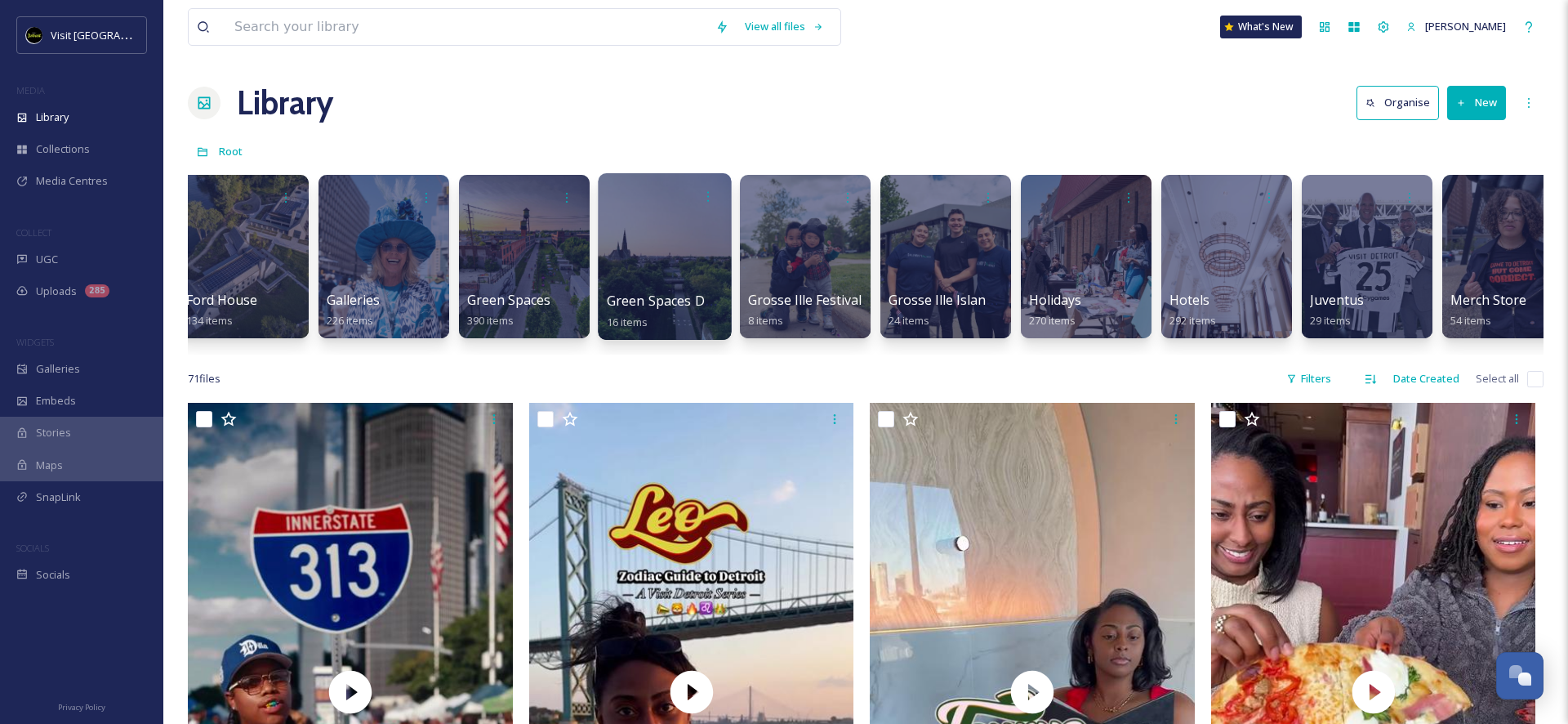
click at [712, 257] on div at bounding box center [665, 256] width 133 height 166
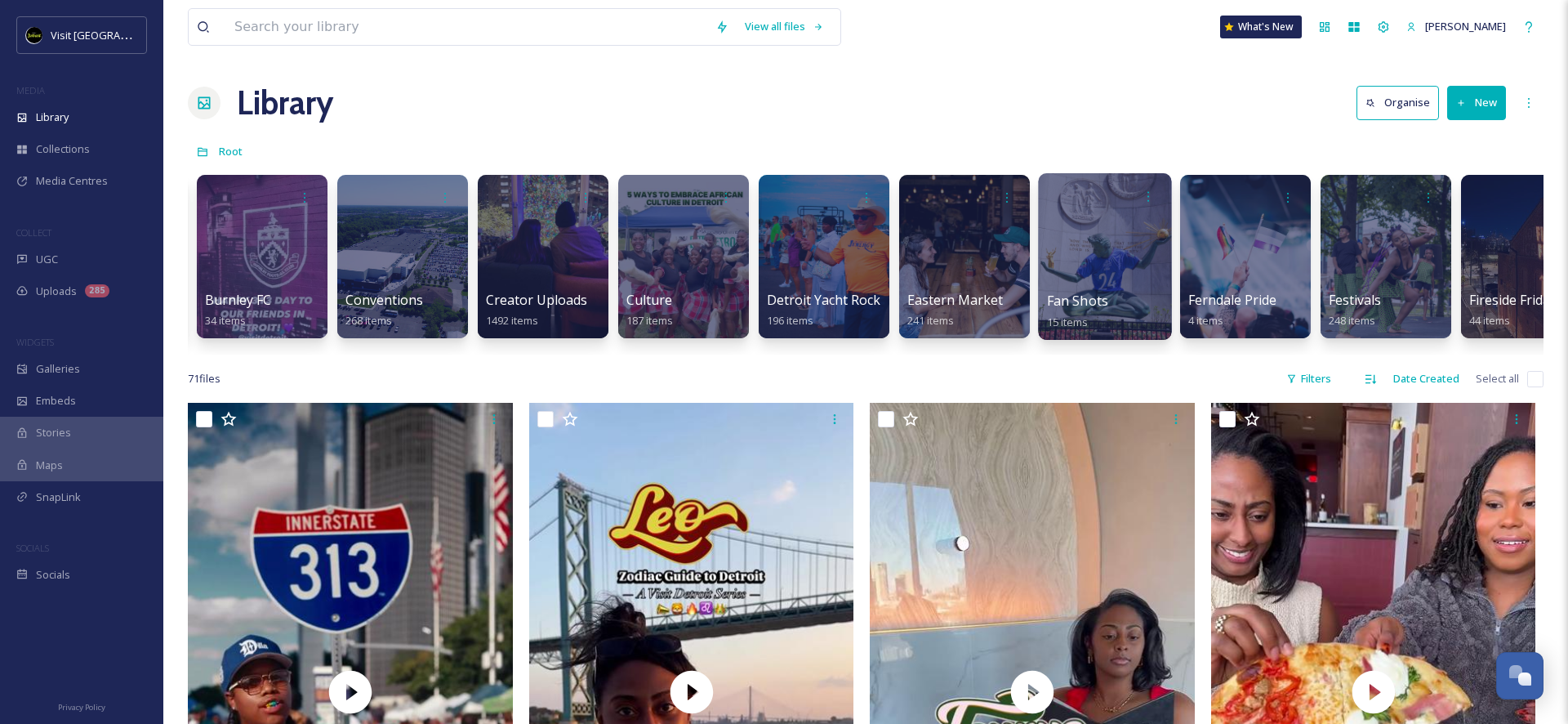
scroll to position [0, 1210]
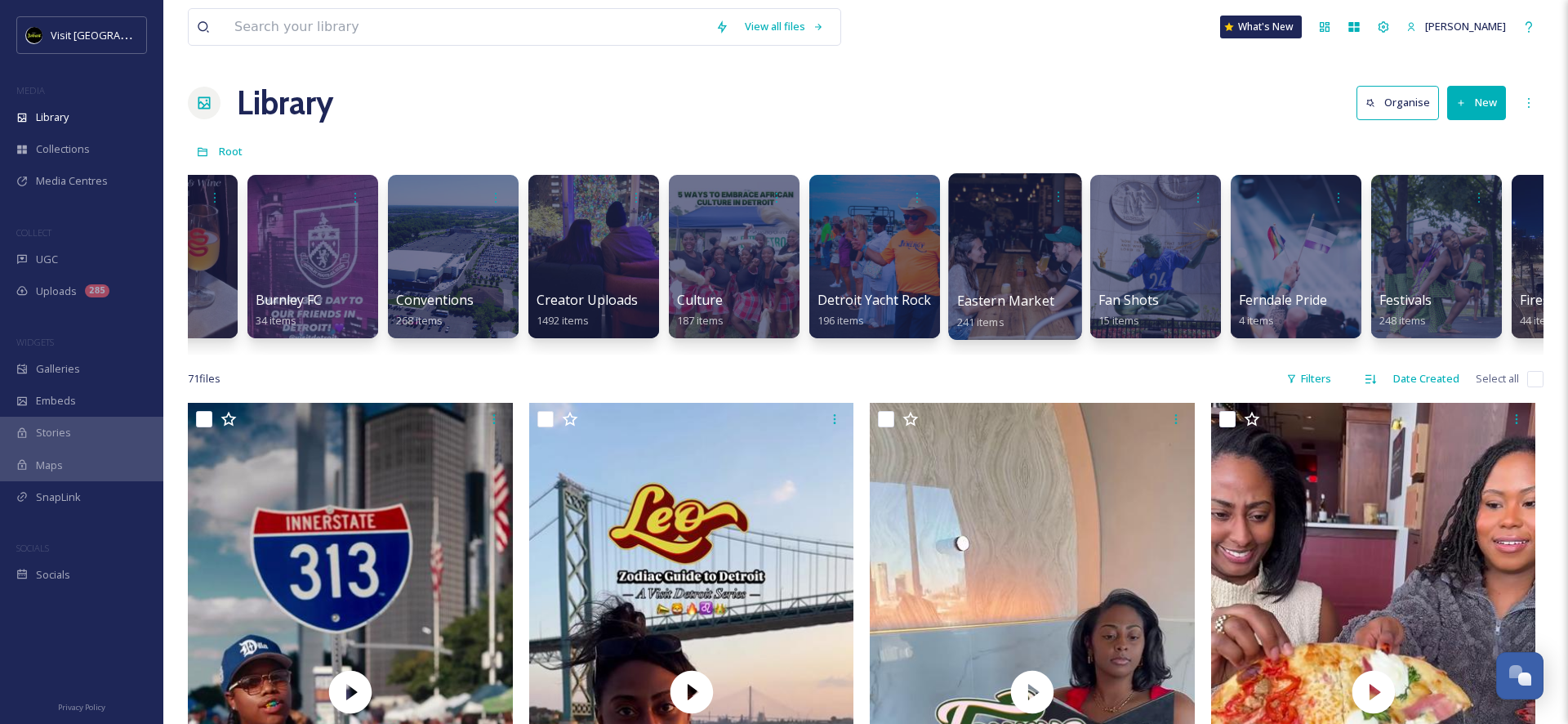
click at [1048, 286] on div at bounding box center [1015, 256] width 133 height 166
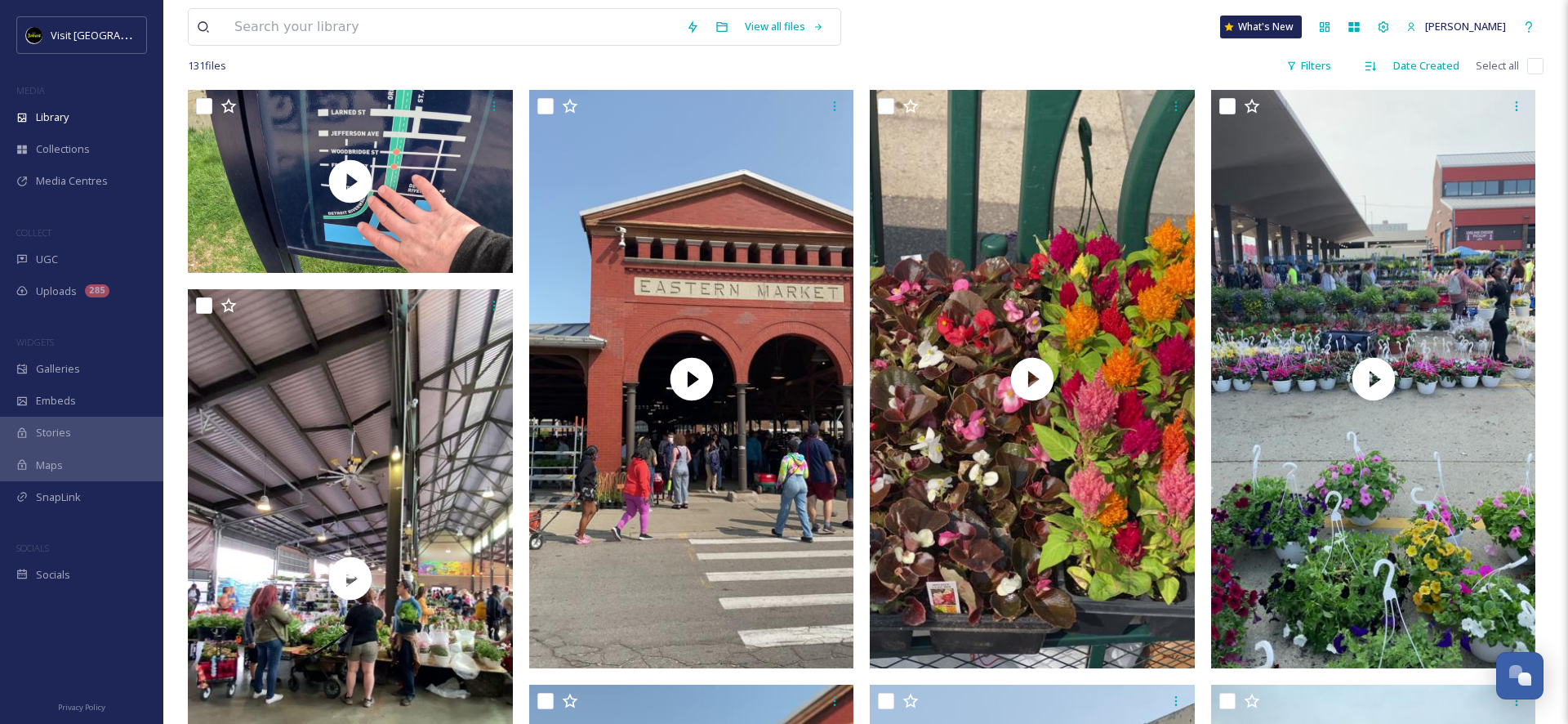
scroll to position [313, 0]
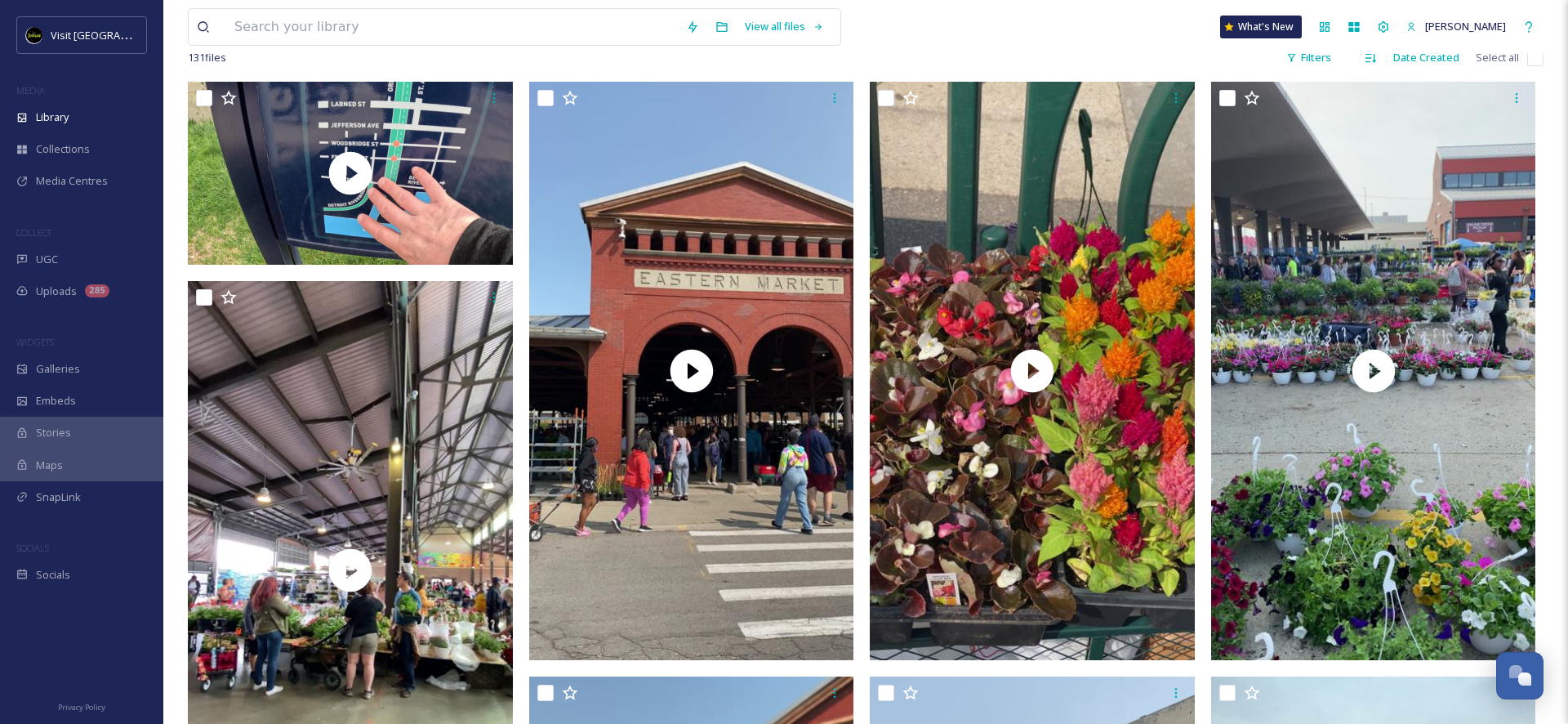
click at [1302, 48] on div "View all files What's New [PERSON_NAME]" at bounding box center [865, 27] width 1355 height 54
click at [1302, 54] on div "Filters" at bounding box center [1308, 57] width 62 height 32
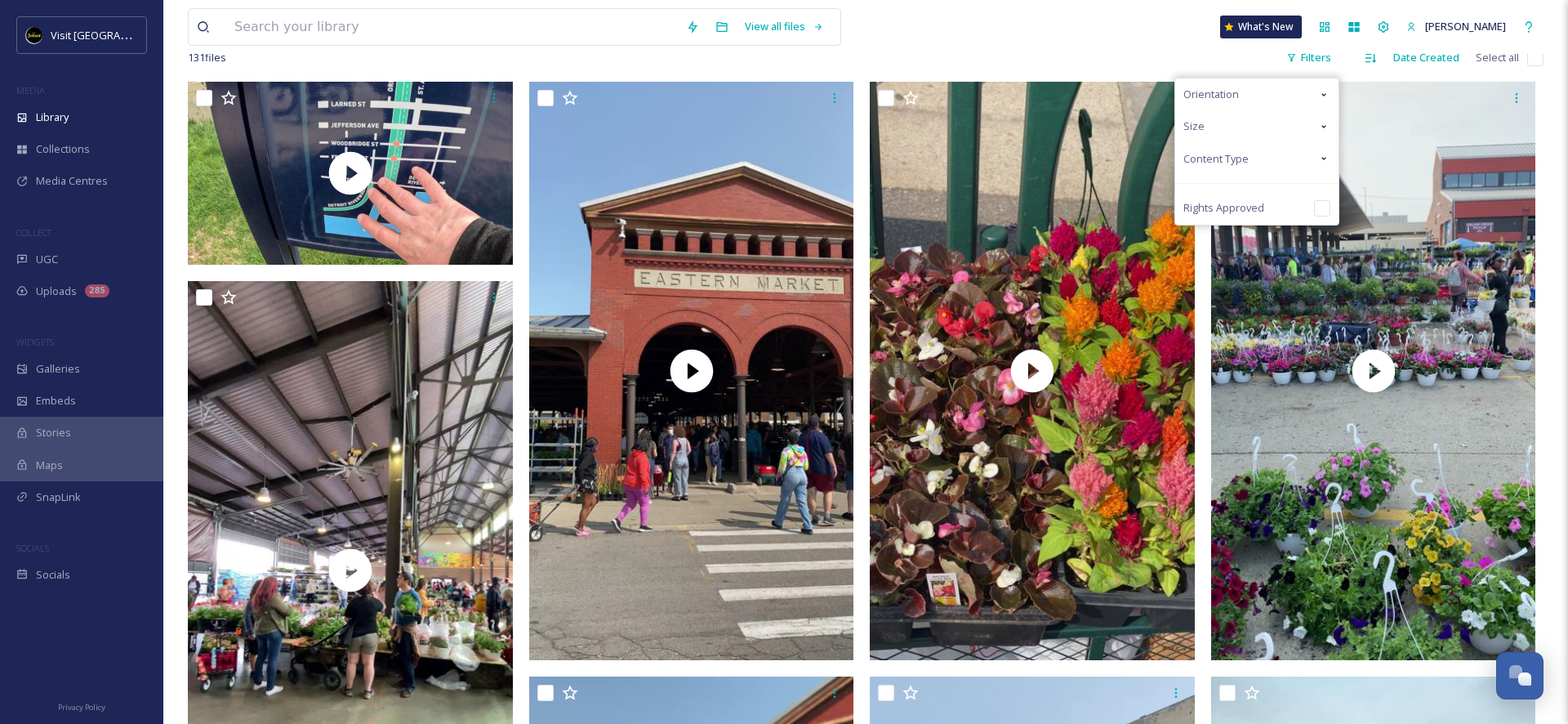
click at [1265, 101] on div "Orientation" at bounding box center [1257, 95] width 164 height 32
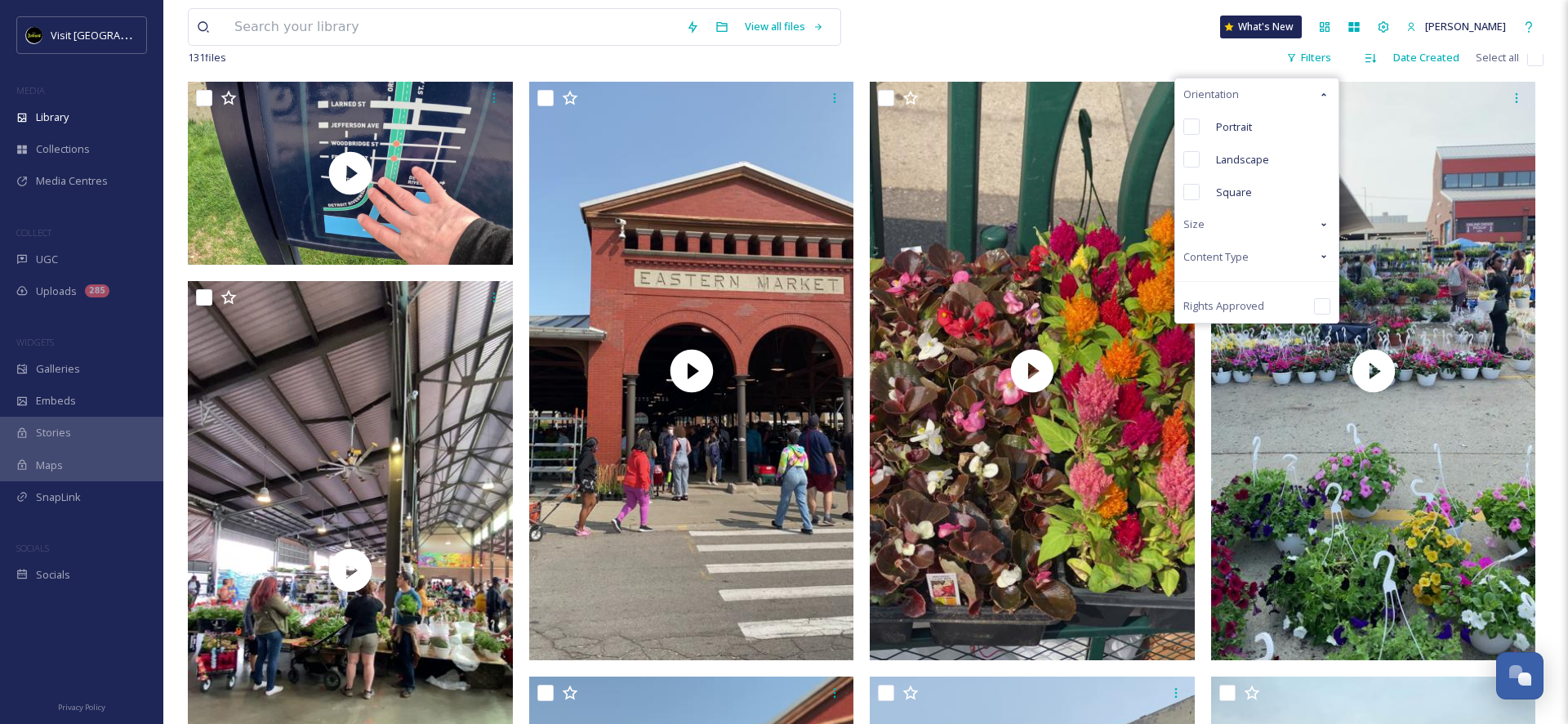
click at [1265, 101] on div "Orientation" at bounding box center [1257, 95] width 164 height 32
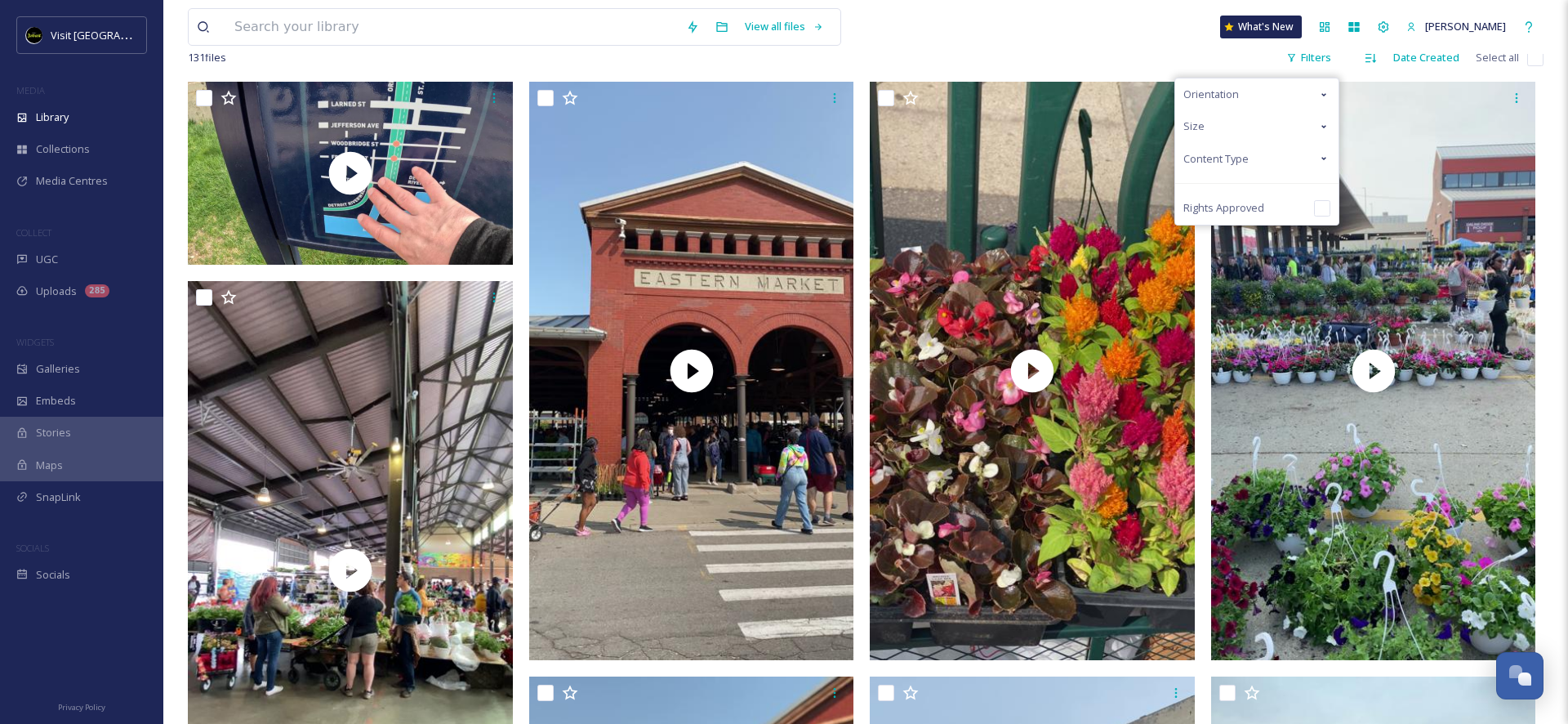
click at [1234, 152] on span "Content Type" at bounding box center [1215, 159] width 65 height 15
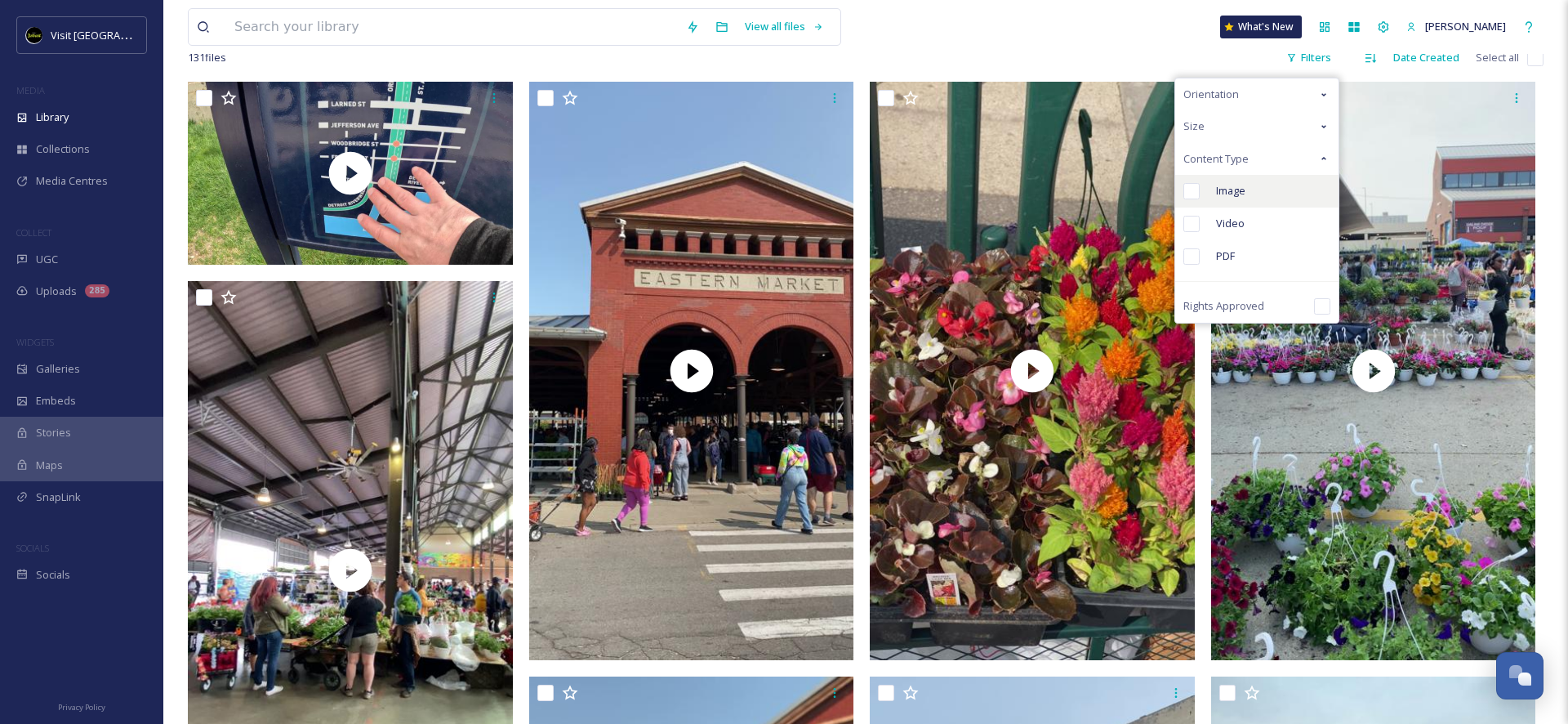
click at [1243, 188] on span "Image" at bounding box center [1230, 191] width 30 height 15
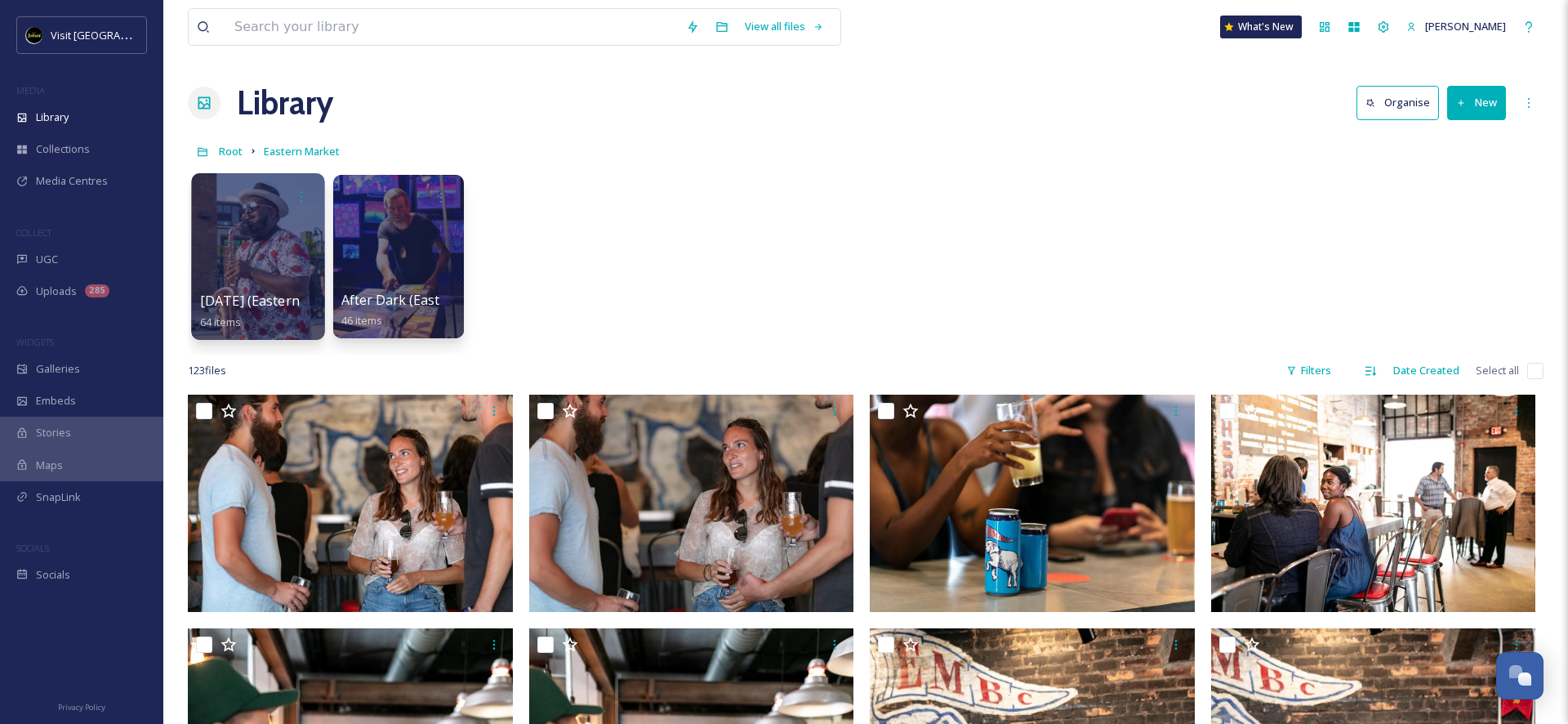
click at [285, 252] on div at bounding box center [258, 256] width 133 height 166
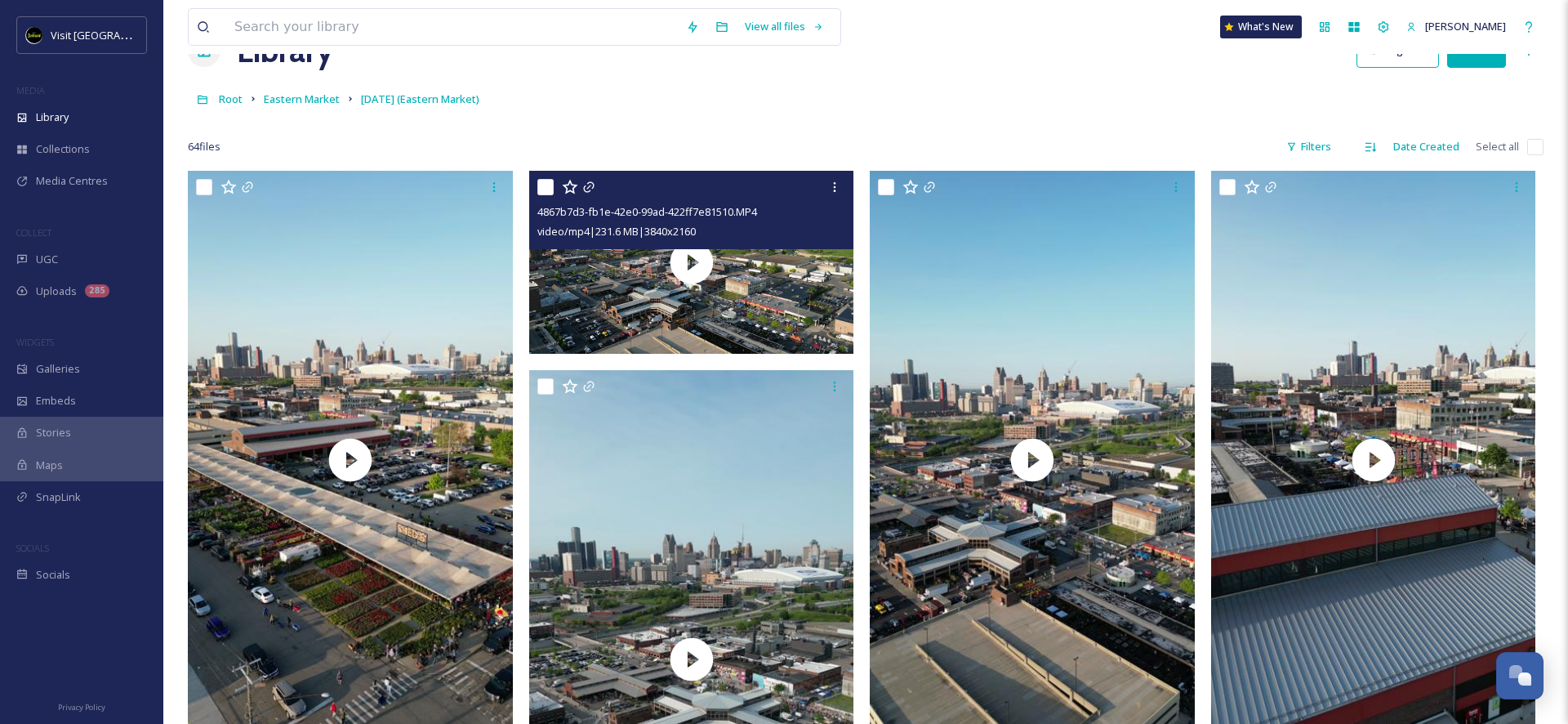
scroll to position [53, 0]
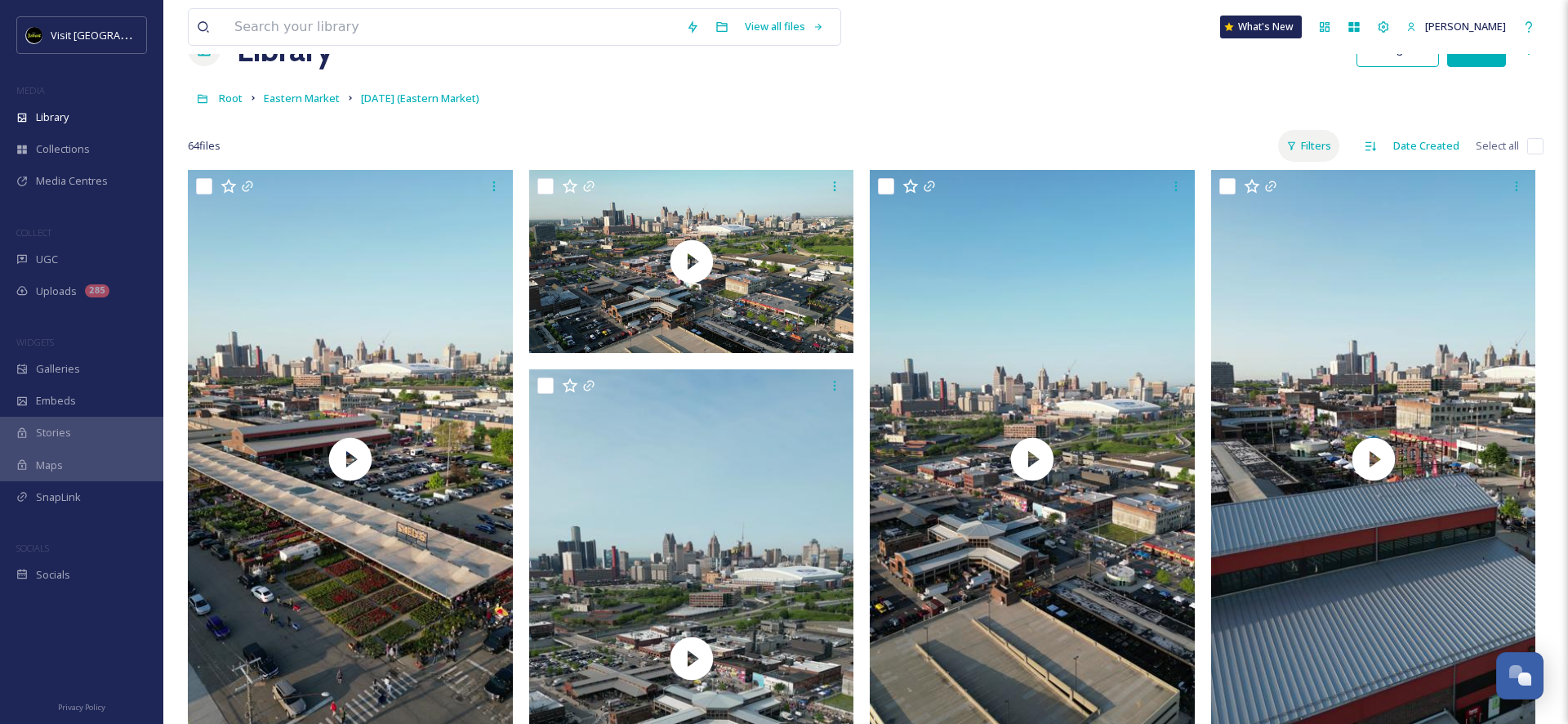
click at [1289, 149] on icon at bounding box center [1291, 146] width 11 height 11
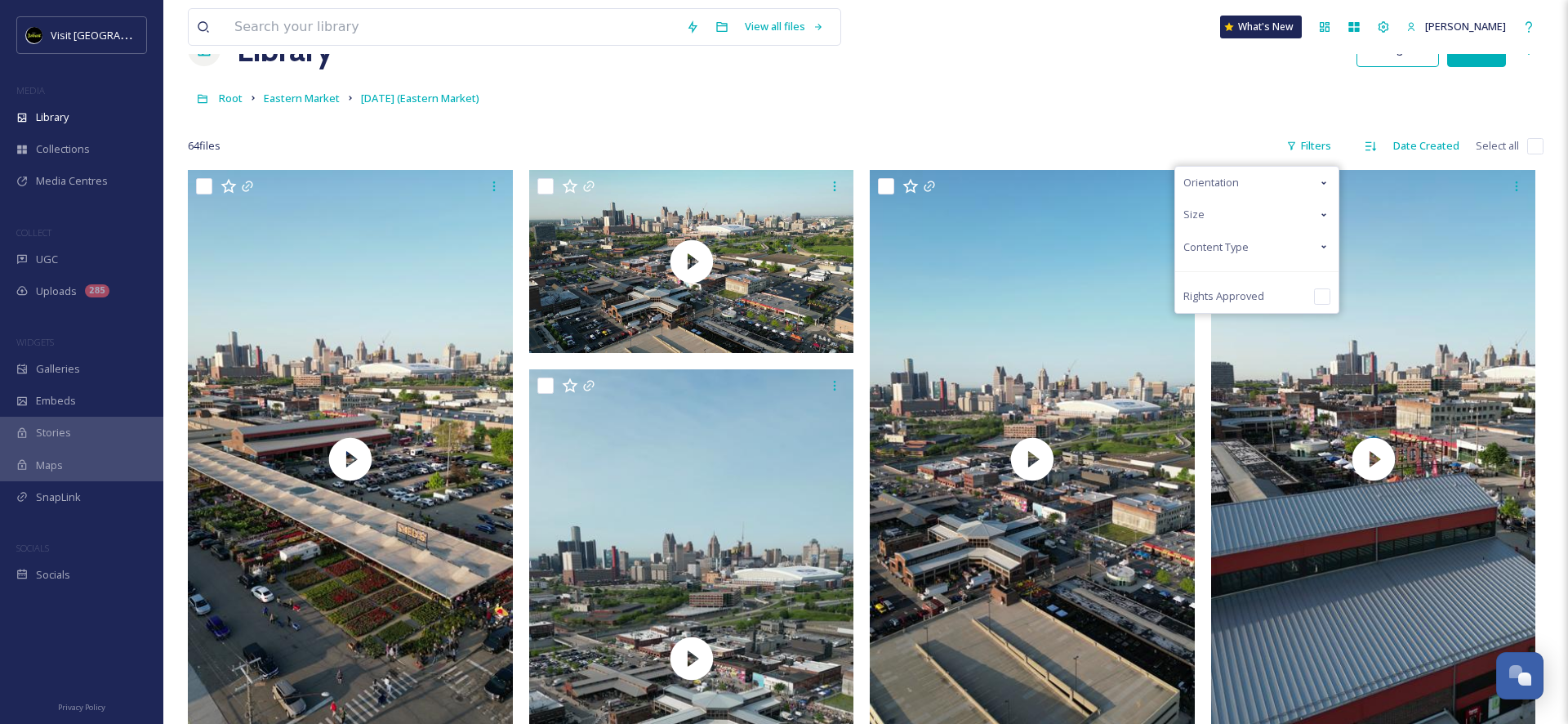
click at [1243, 249] on span "Content Type" at bounding box center [1215, 247] width 65 height 15
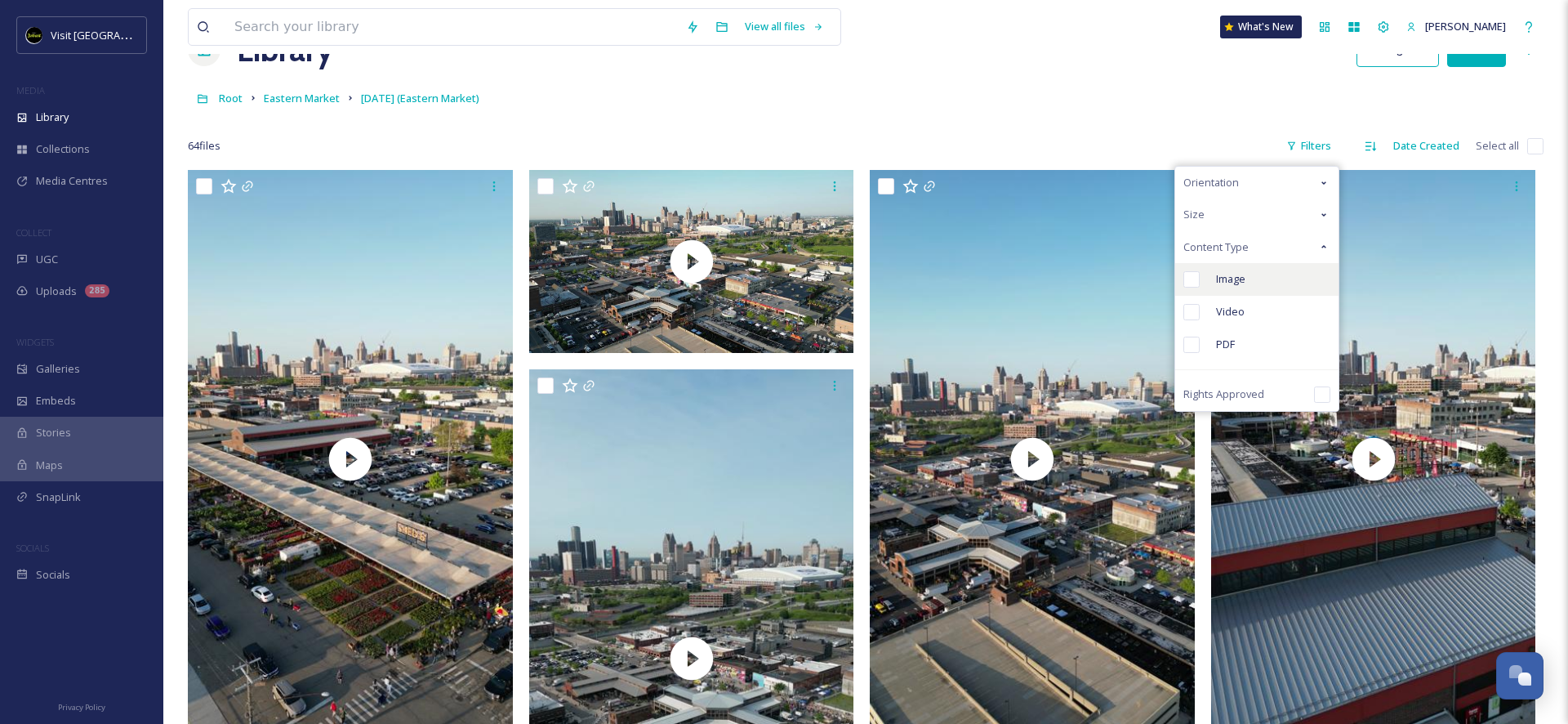
click at [1239, 273] on span "Image" at bounding box center [1230, 278] width 30 height 15
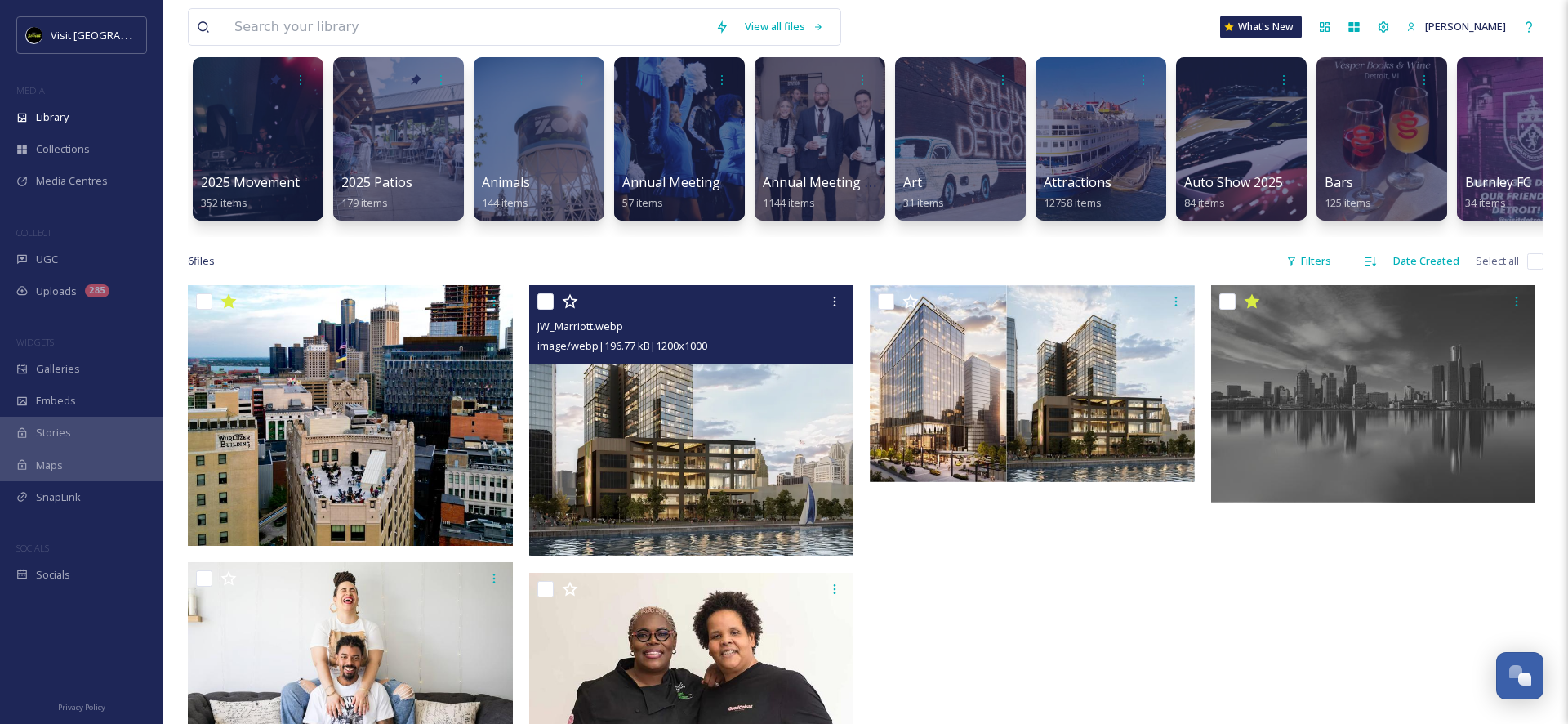
scroll to position [116, 0]
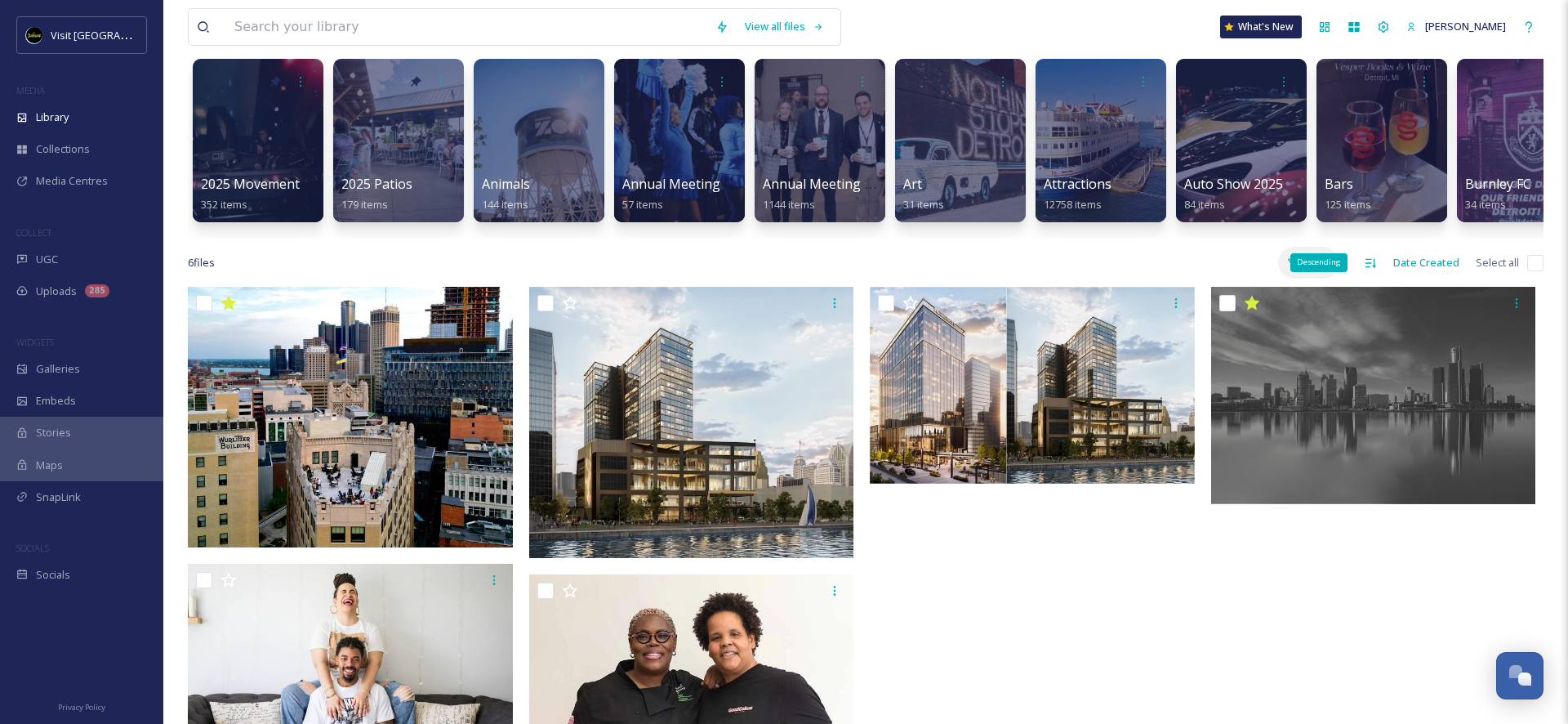
click at [1334, 267] on div "Filters" at bounding box center [1308, 262] width 62 height 32
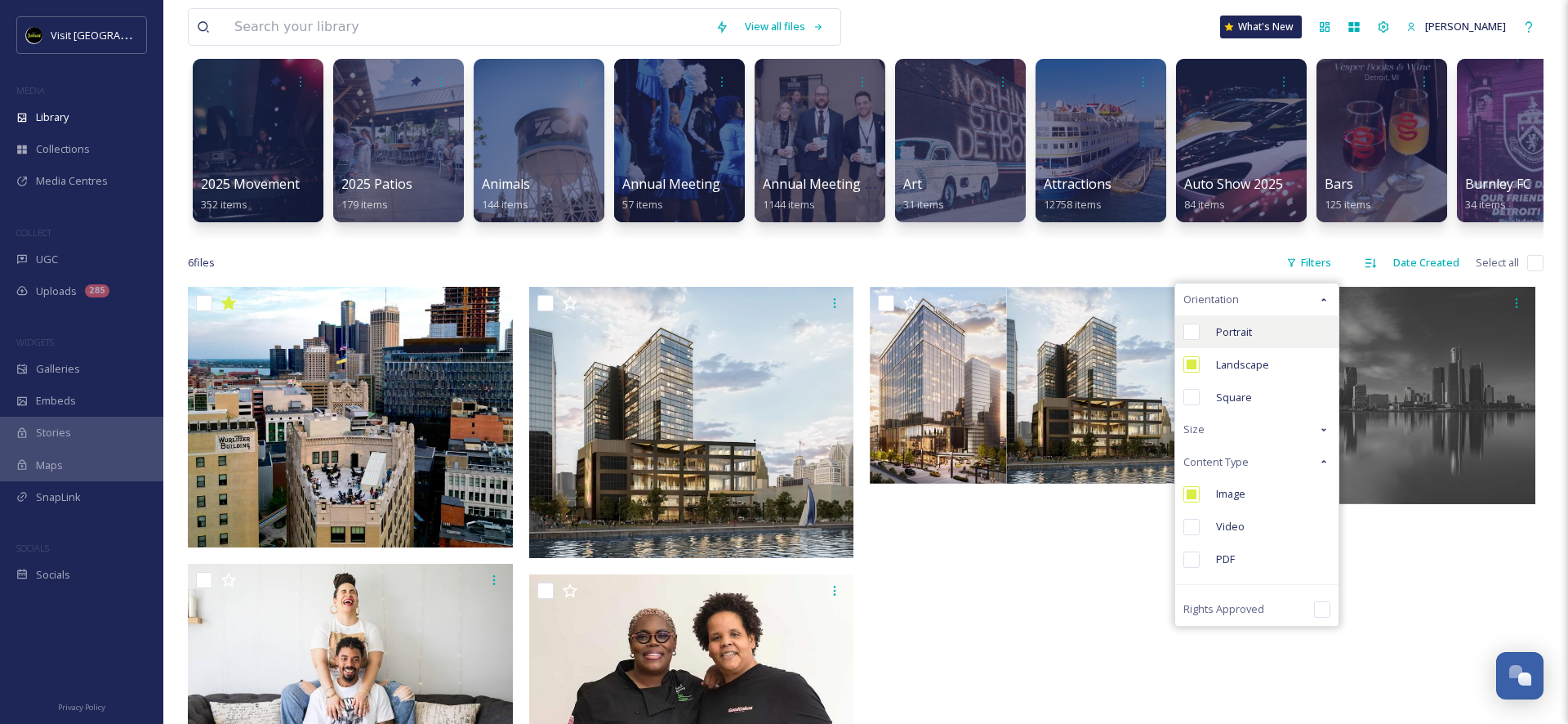
click at [1236, 331] on span "Portrait" at bounding box center [1233, 332] width 36 height 15
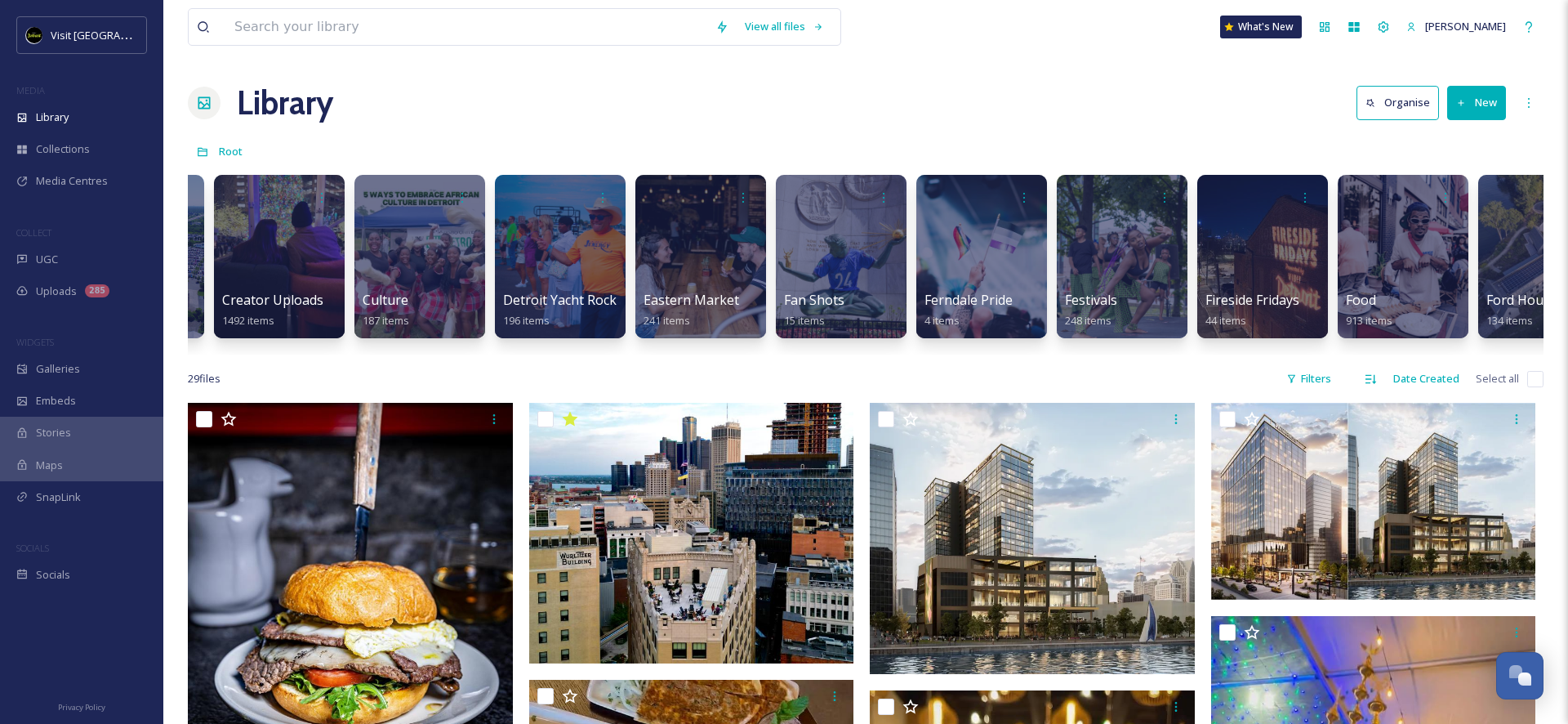
scroll to position [0, 1528]
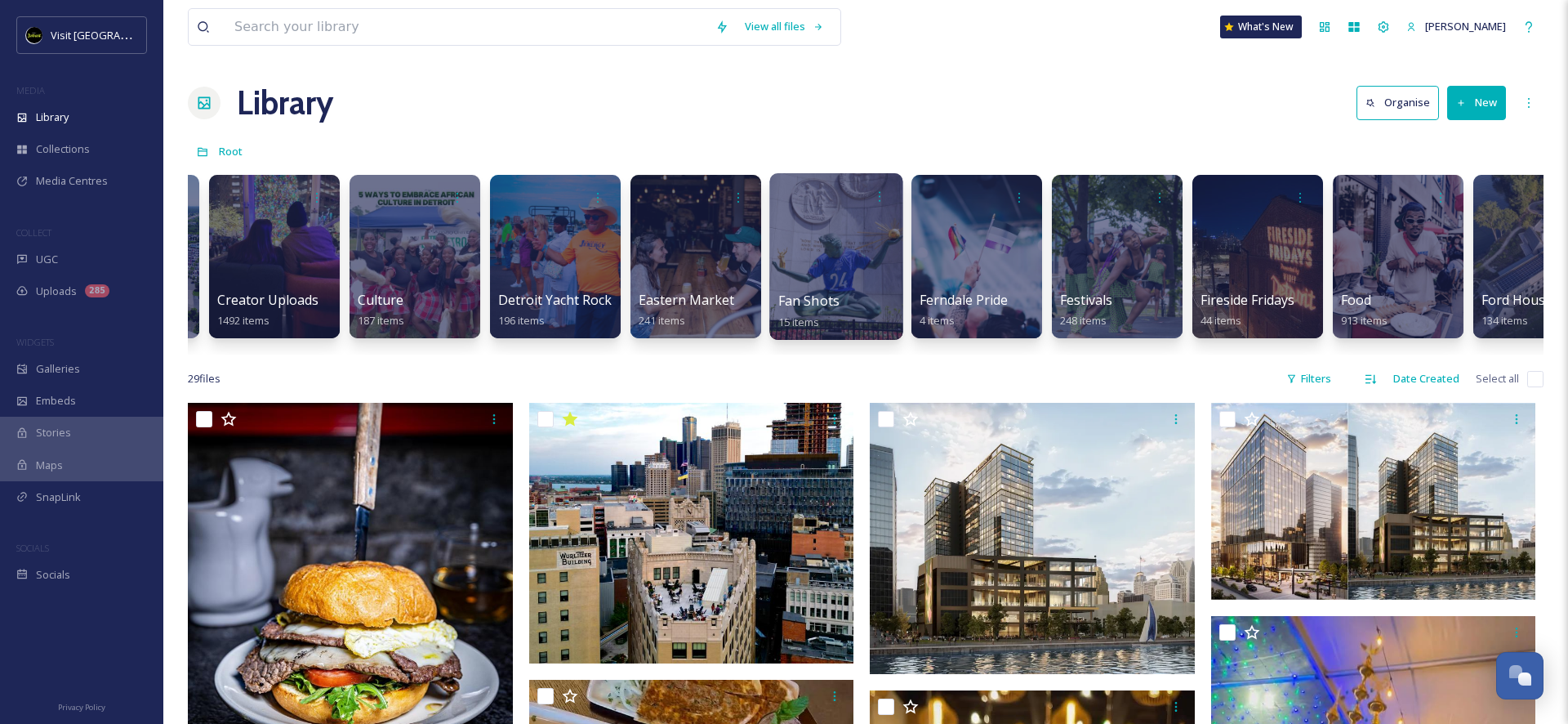
click at [826, 267] on div at bounding box center [836, 256] width 133 height 166
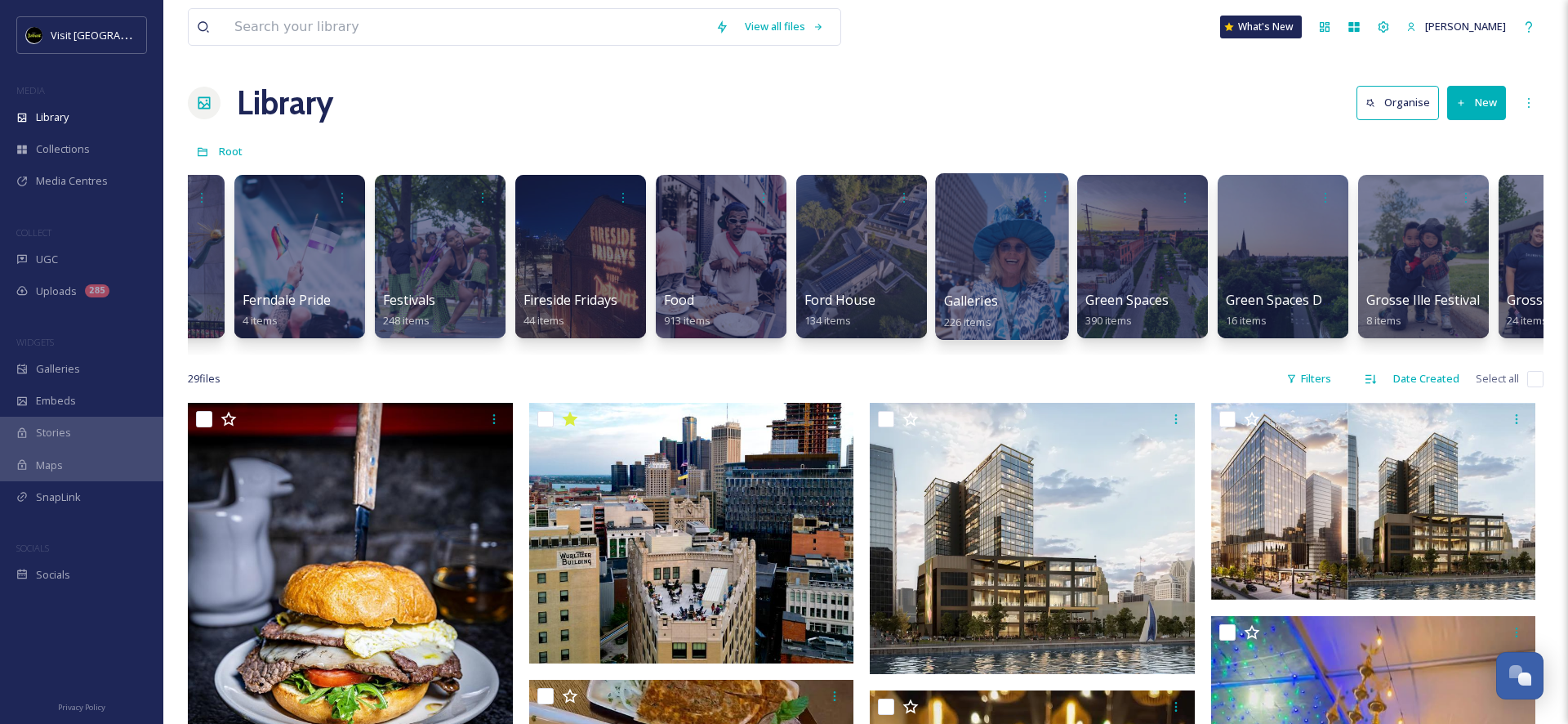
scroll to position [0, 2207]
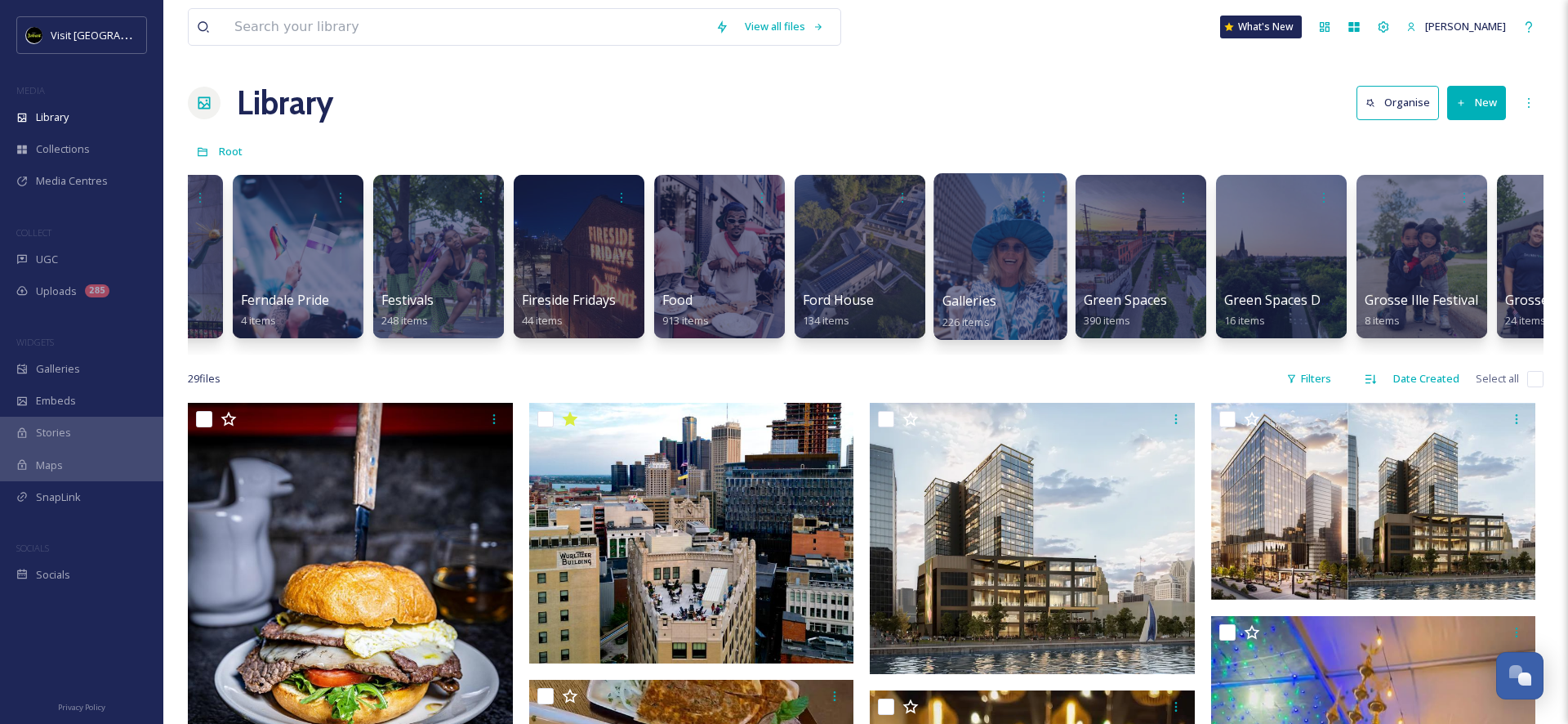
click at [999, 298] on div "Galleries 226 items" at bounding box center [1000, 311] width 116 height 41
click at [1002, 277] on div at bounding box center [1000, 256] width 133 height 166
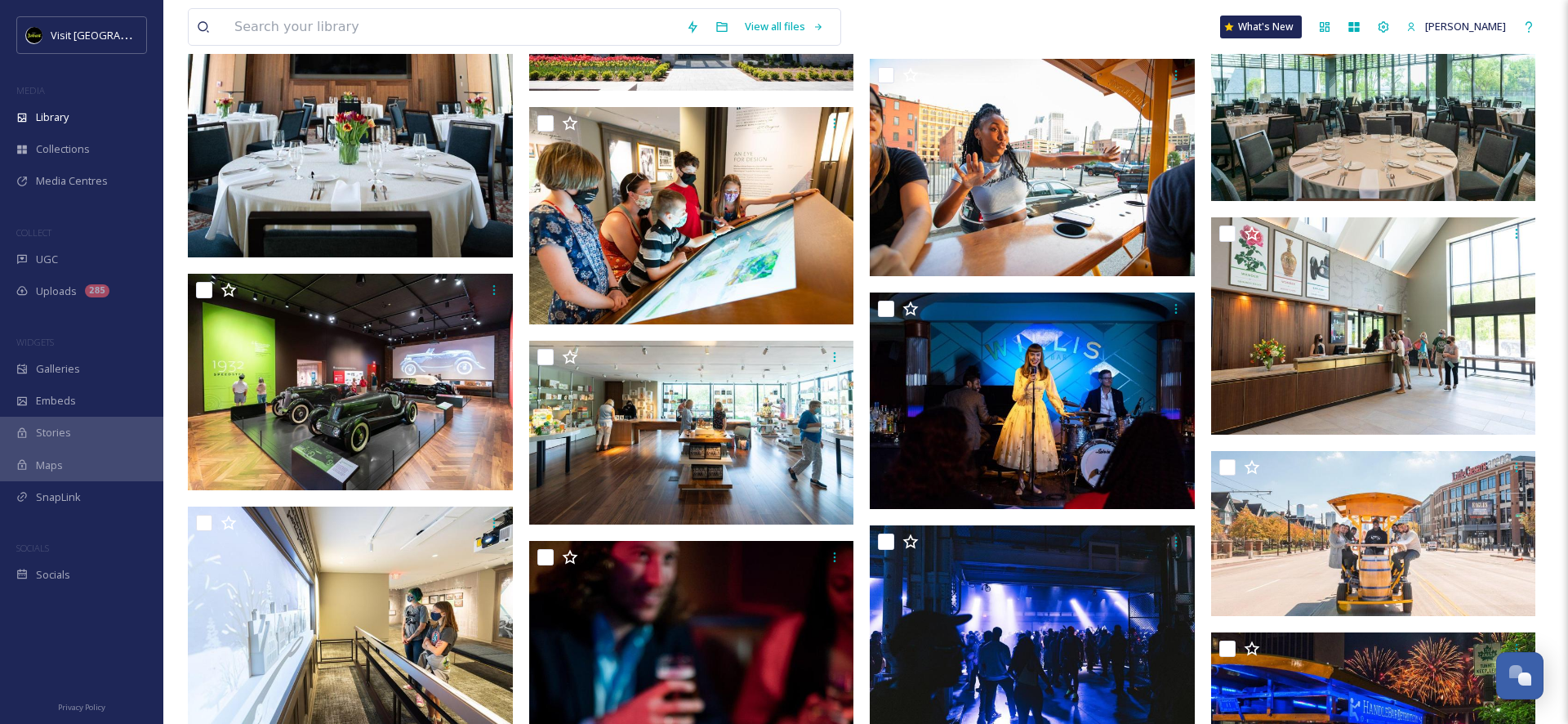
scroll to position [5363, 0]
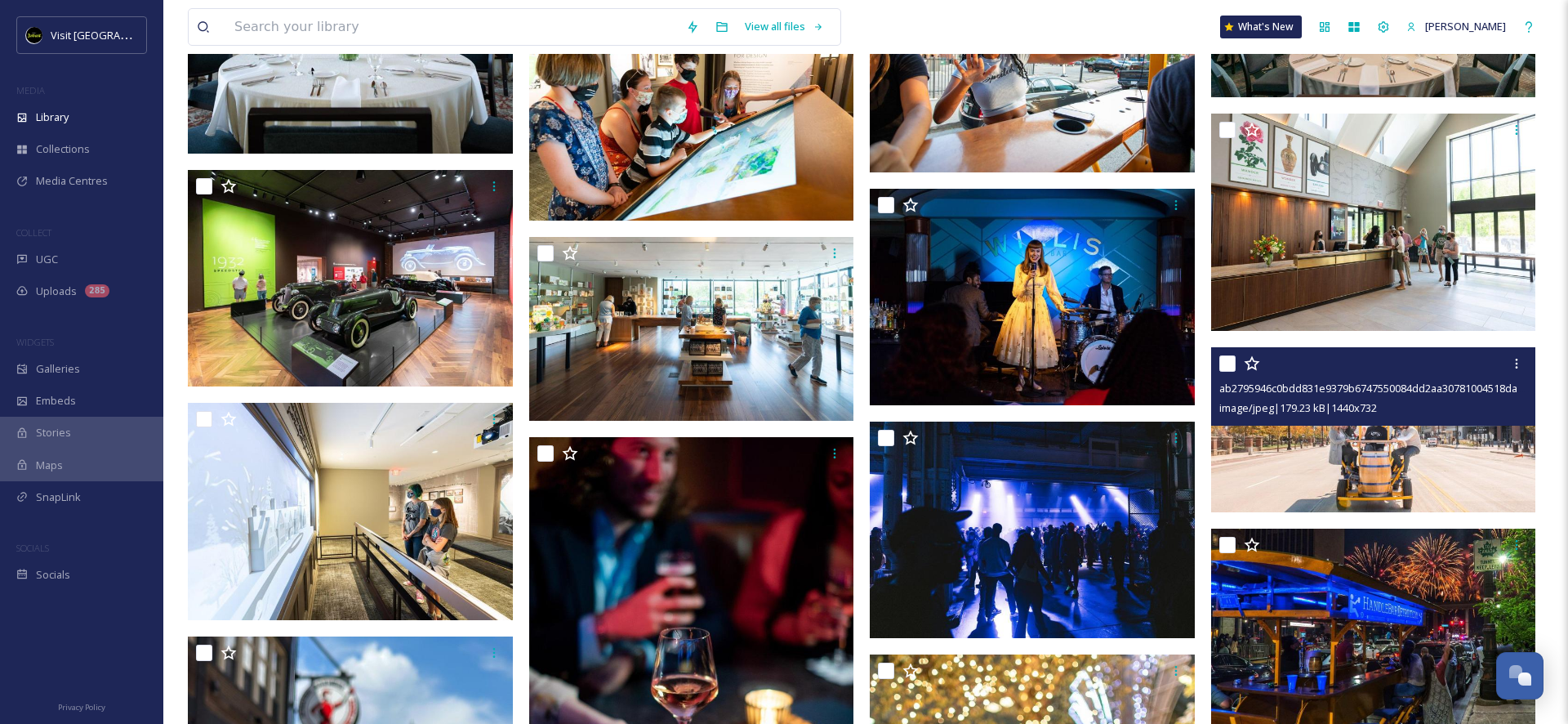
click at [1367, 421] on div "ab2795946c0bdd831e9379b6747550084dd2aa30781004518da5a137364b9cc9.jpg image/jpeg…" at bounding box center [1373, 386] width 325 height 78
click at [1369, 441] on img at bounding box center [1373, 430] width 325 height 165
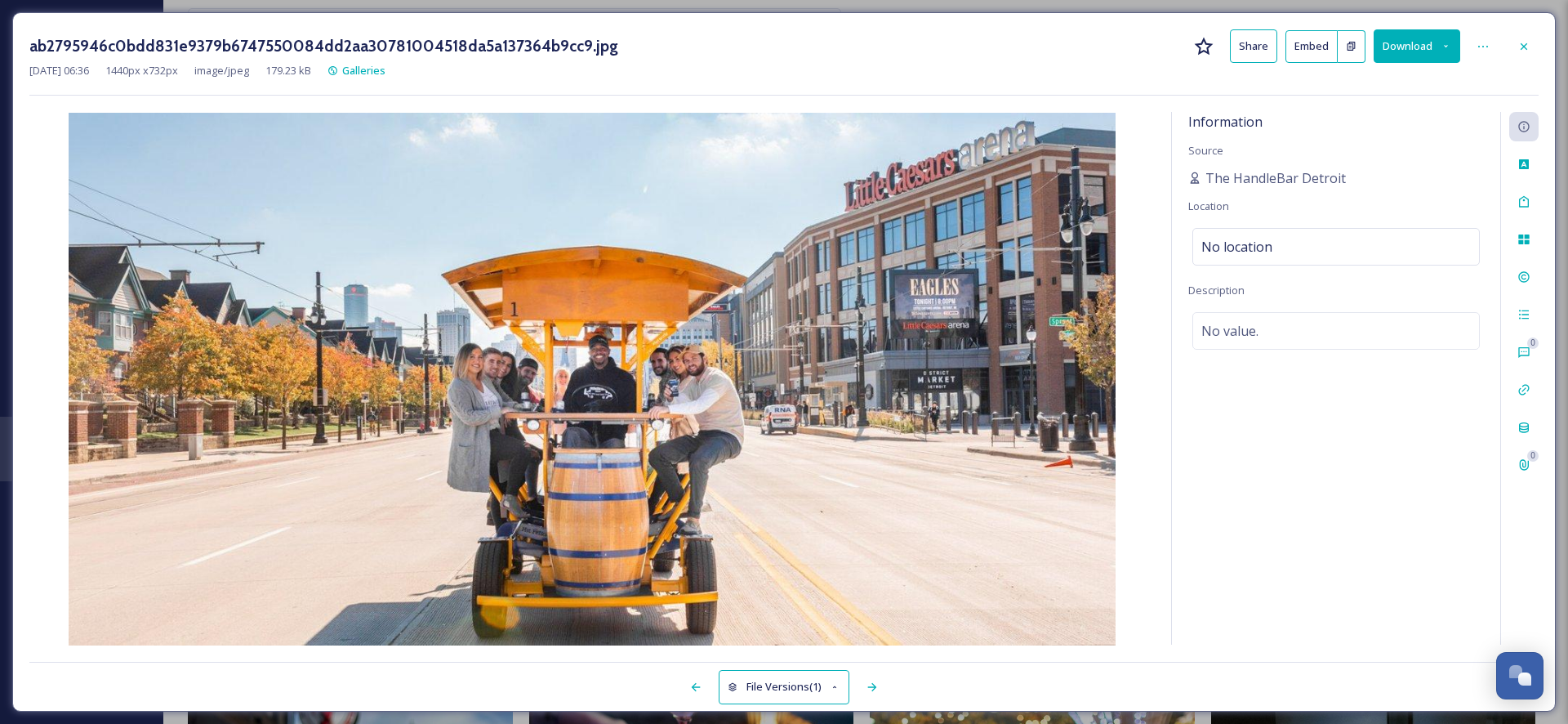
click at [1525, 40] on icon at bounding box center [1523, 46] width 13 height 13
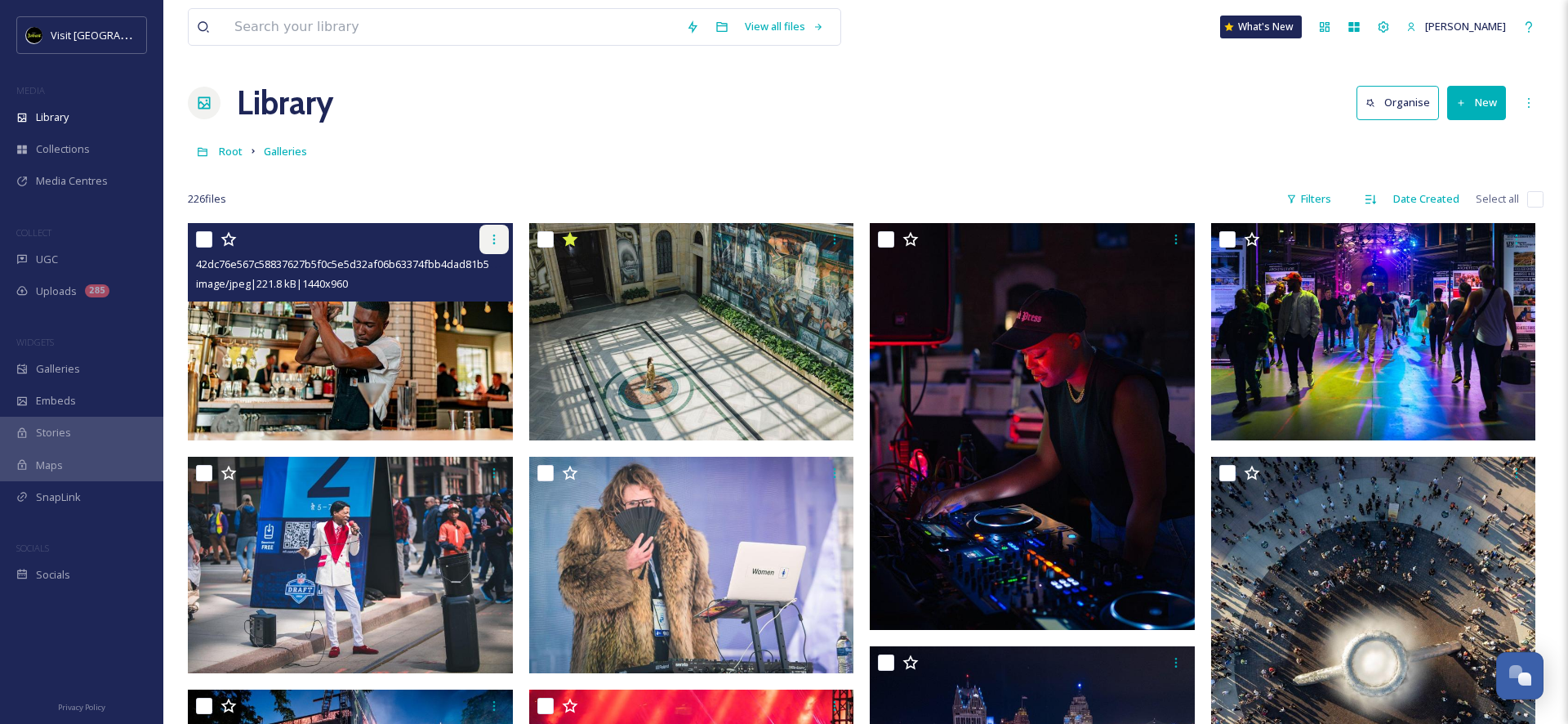
click at [498, 248] on div at bounding box center [493, 239] width 30 height 30
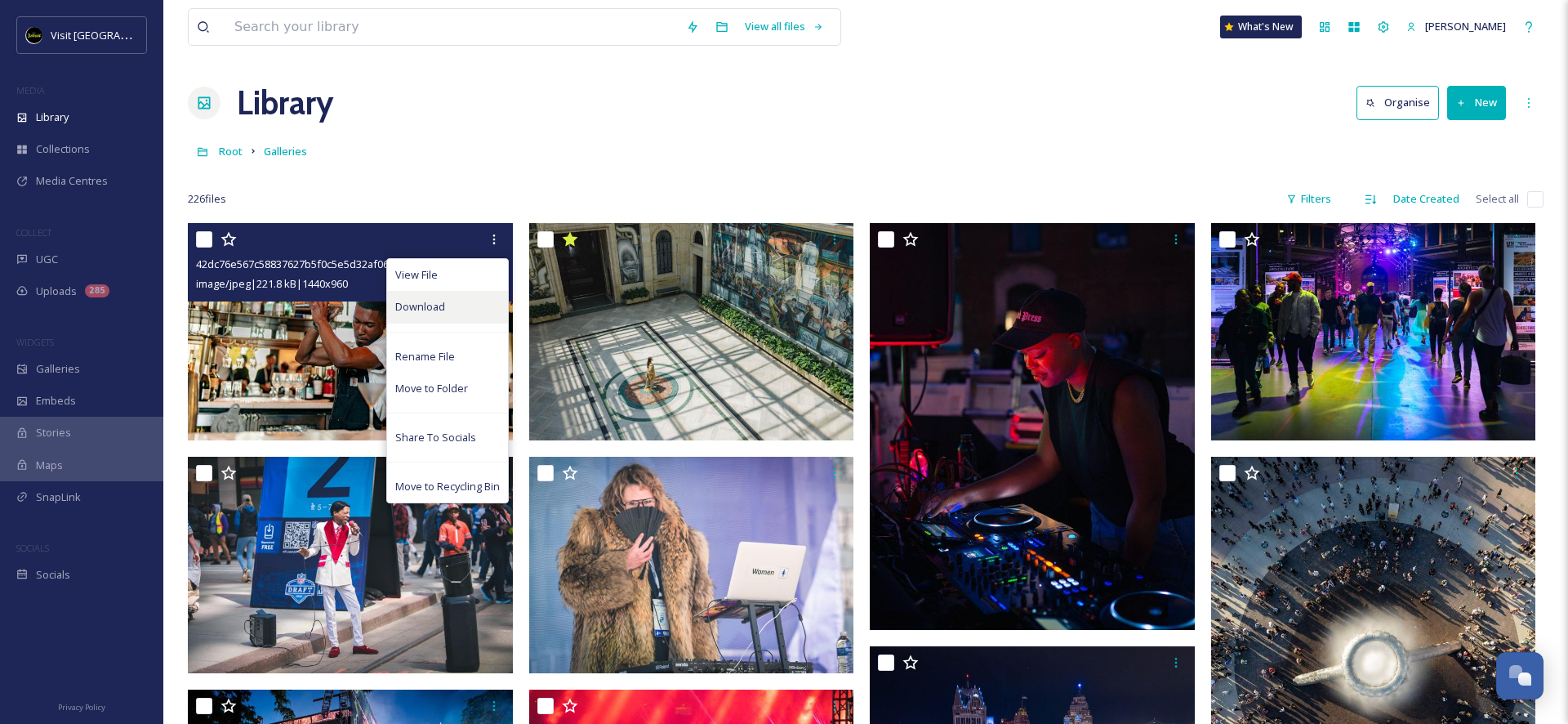
click at [455, 302] on div "Download" at bounding box center [447, 307] width 121 height 32
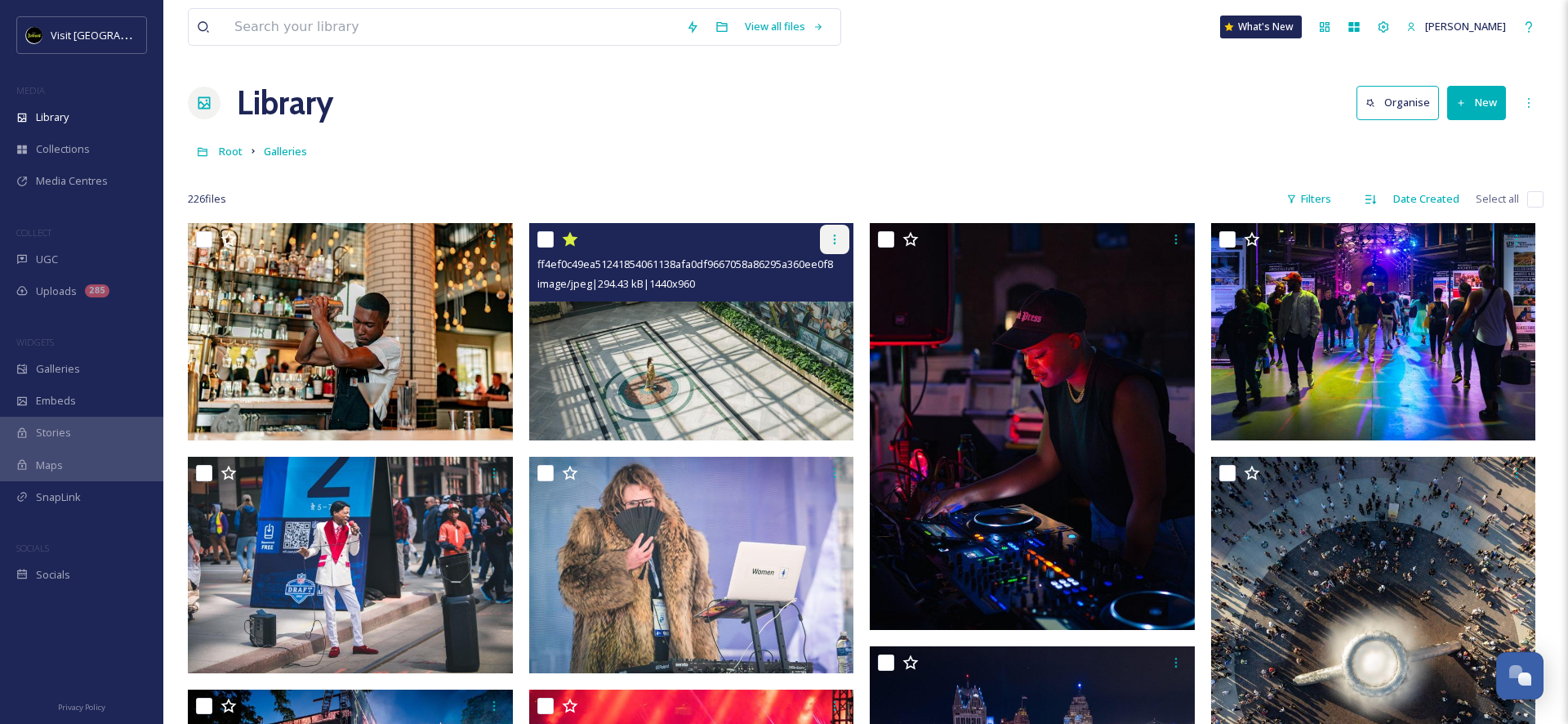
click at [831, 236] on icon at bounding box center [834, 239] width 13 height 13
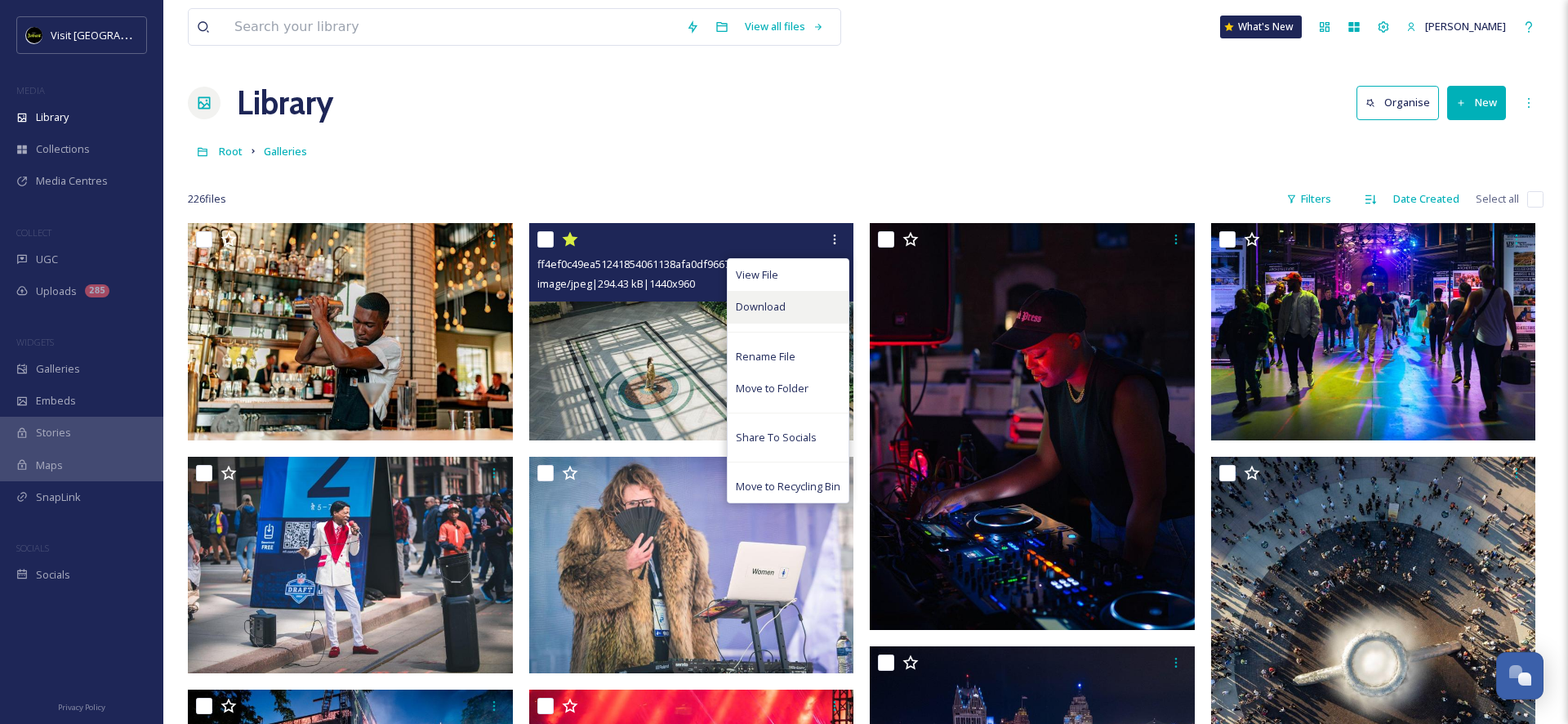
scroll to position [1, 0]
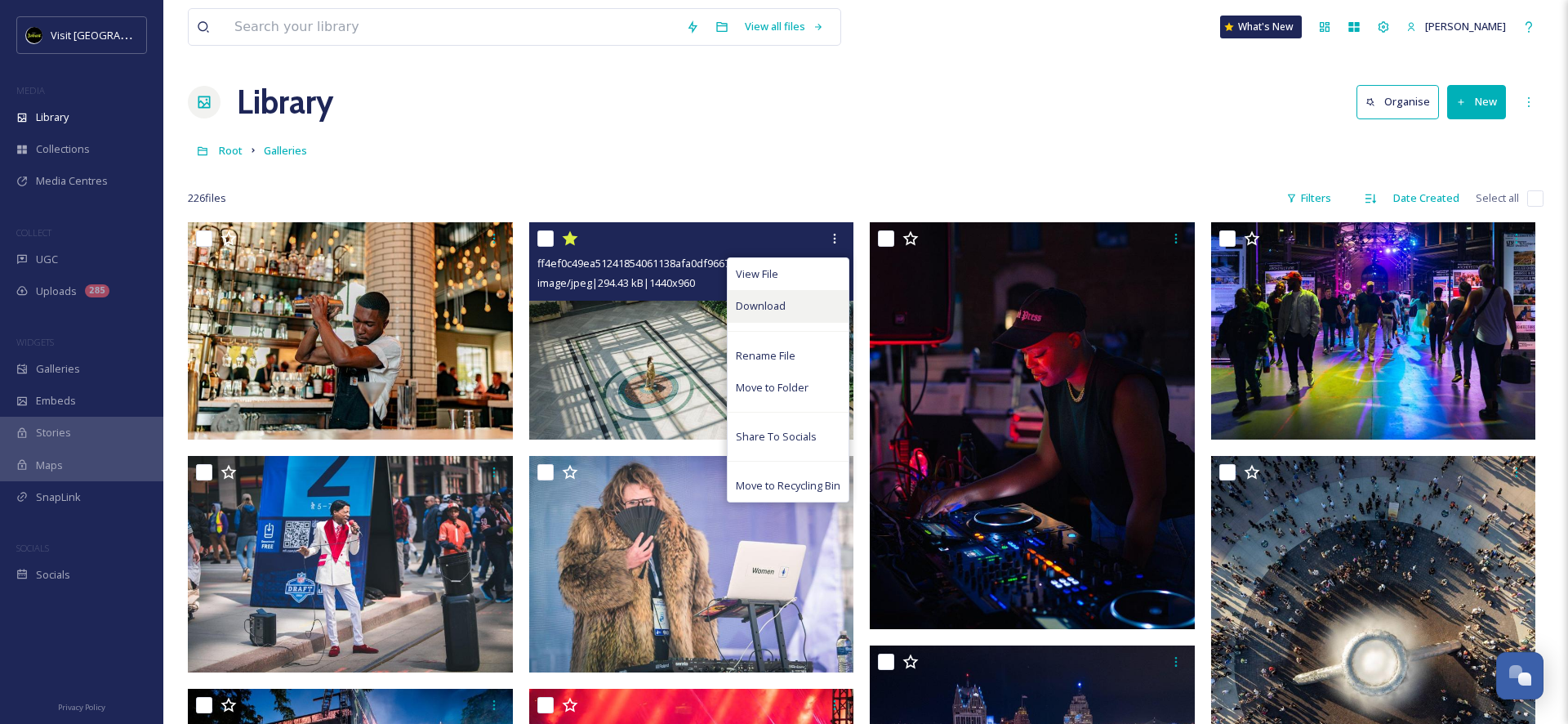
click at [787, 306] on div "Download" at bounding box center [788, 306] width 121 height 32
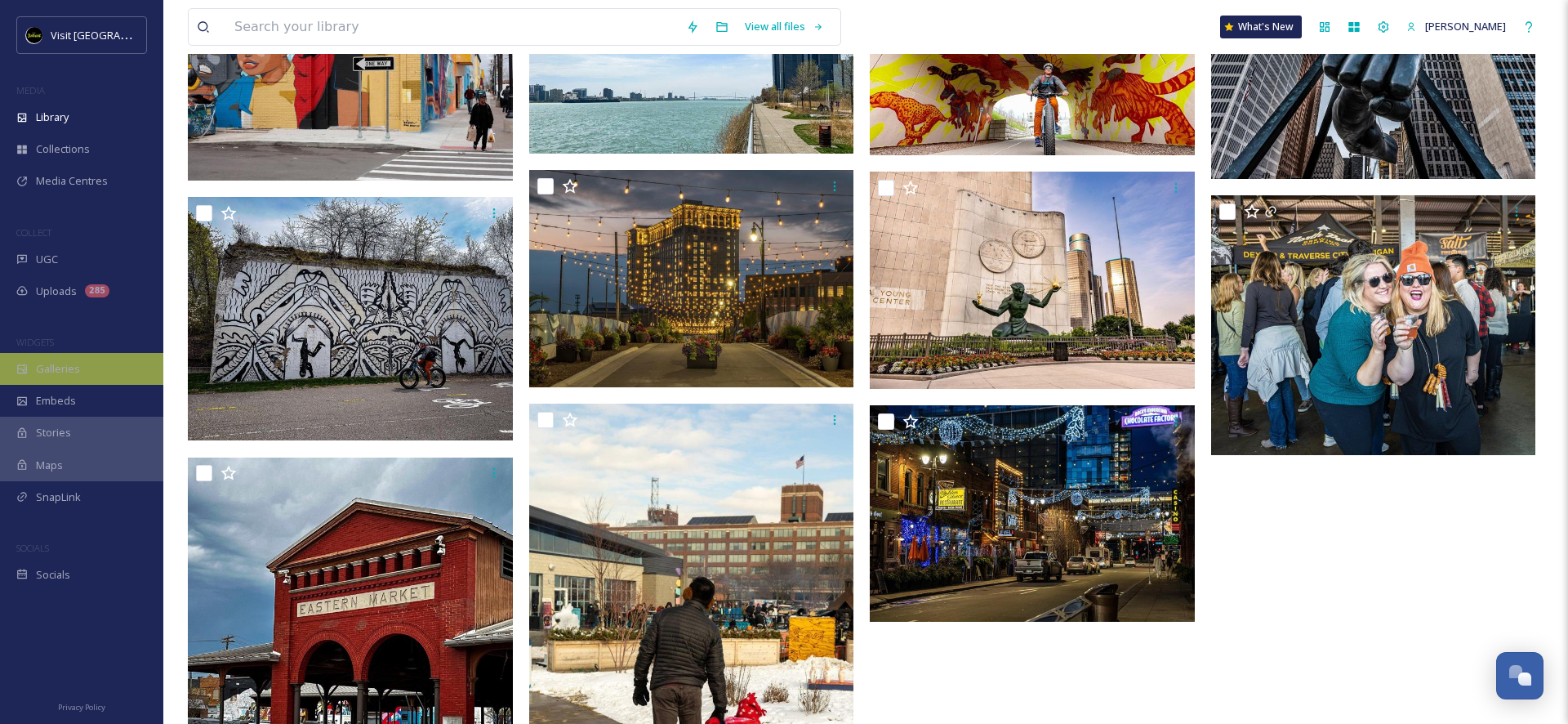
scroll to position [14745, 0]
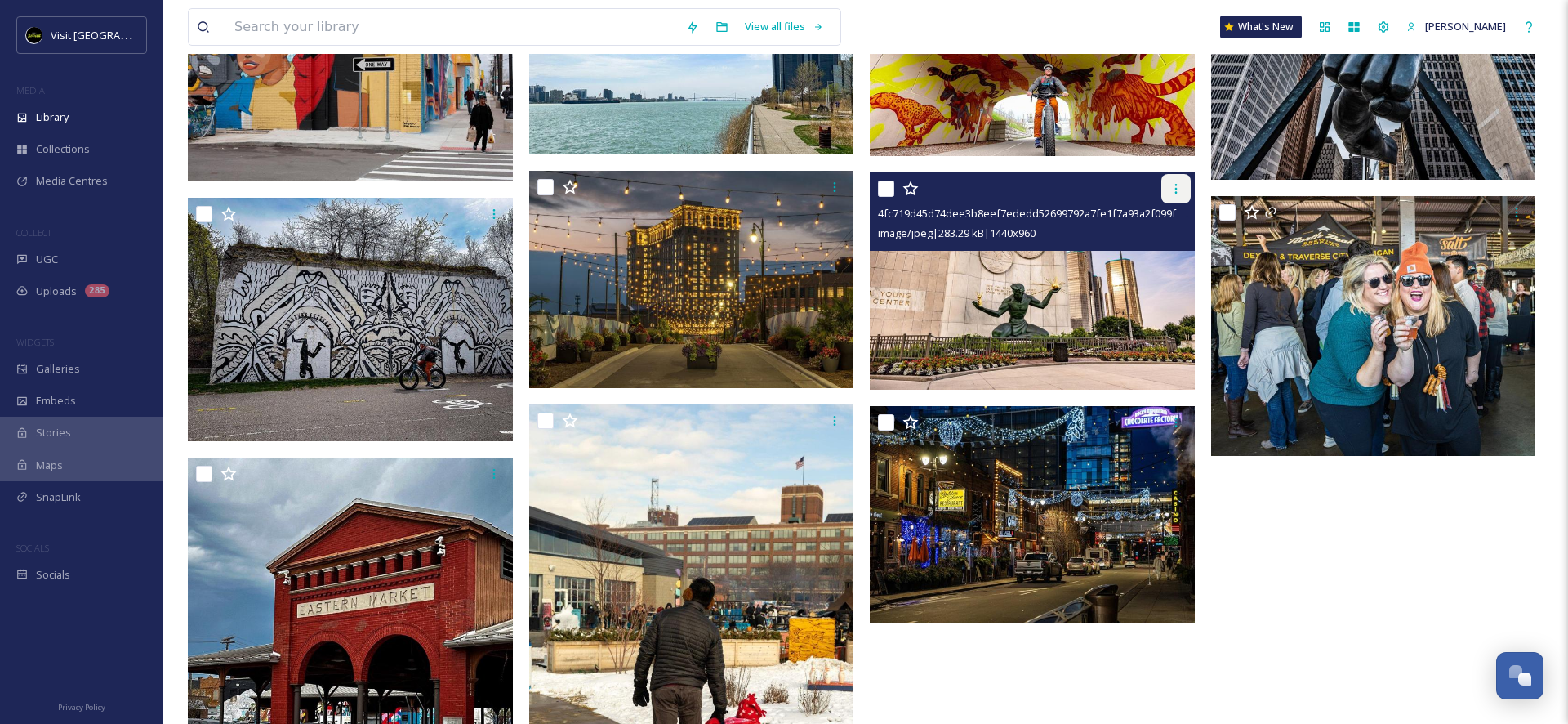
click at [1170, 190] on icon at bounding box center [1175, 188] width 13 height 13
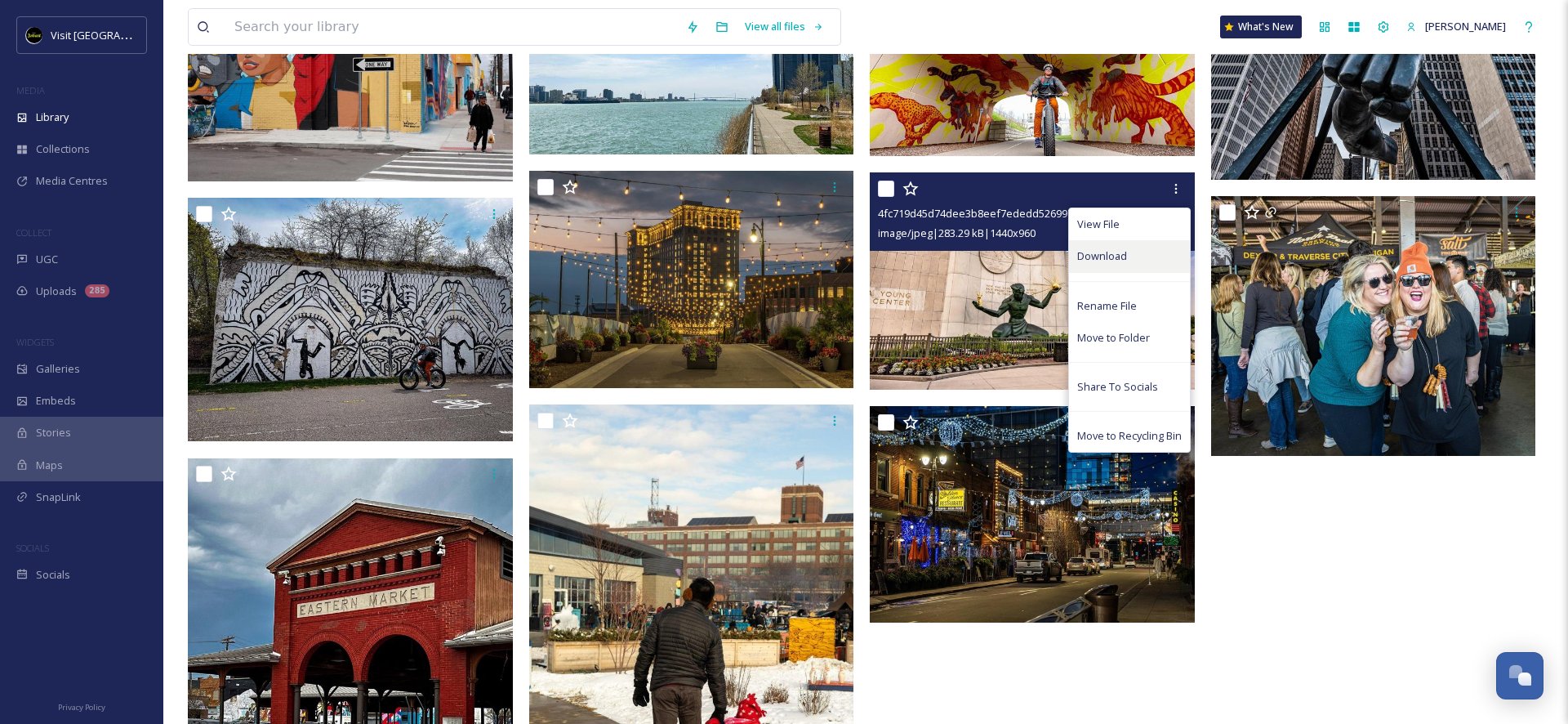
click at [1123, 249] on span "Download" at bounding box center [1102, 256] width 50 height 15
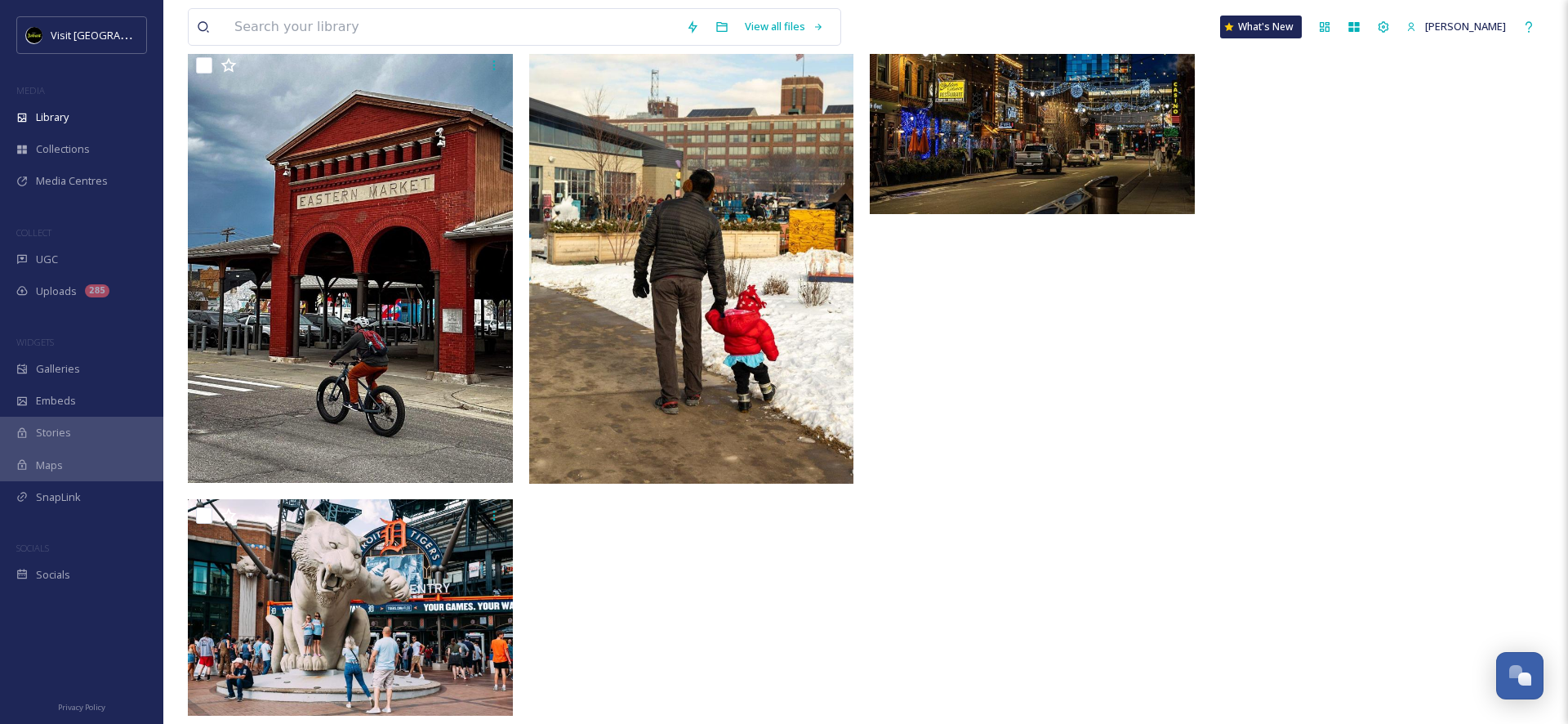
scroll to position [15406, 0]
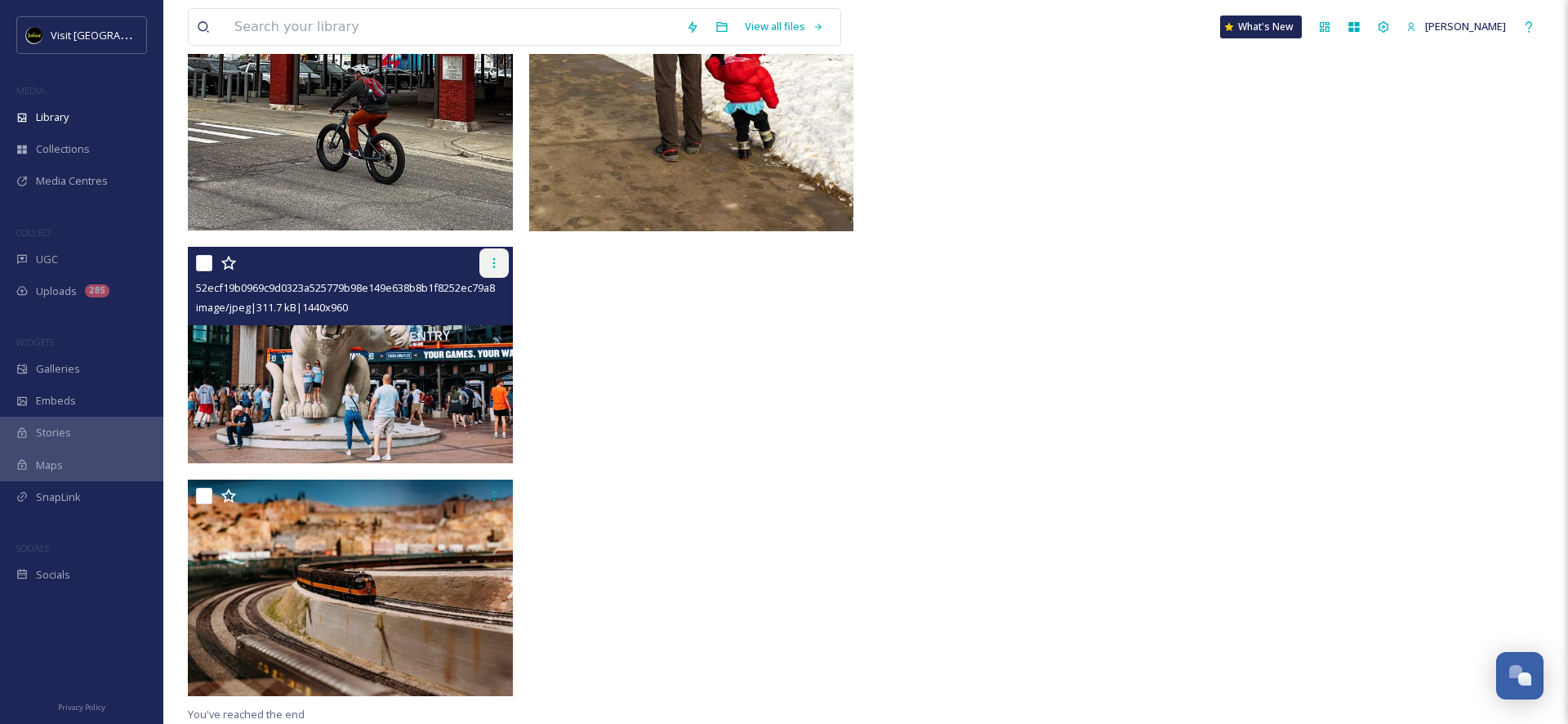
click at [479, 266] on div at bounding box center [493, 262] width 30 height 30
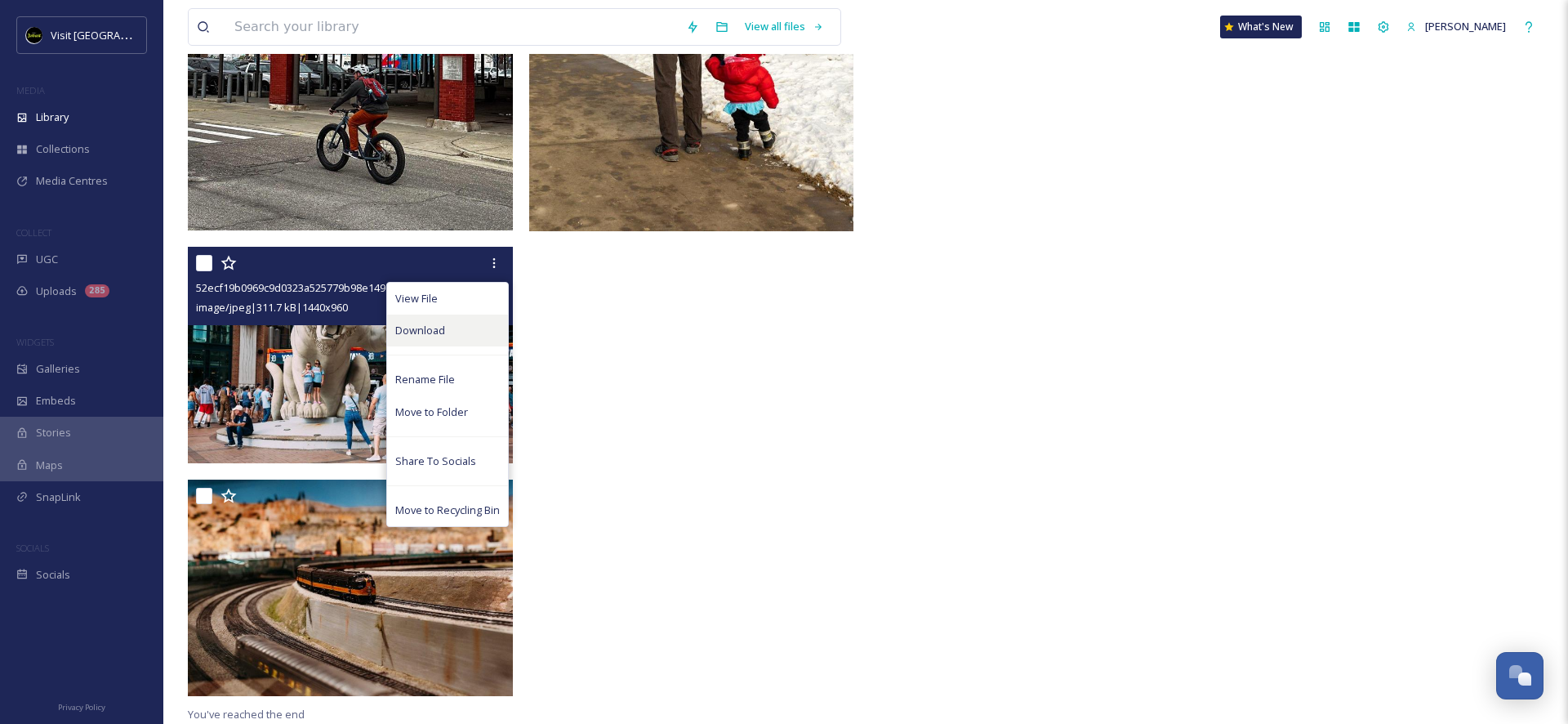
click at [456, 337] on div "Download" at bounding box center [447, 331] width 121 height 32
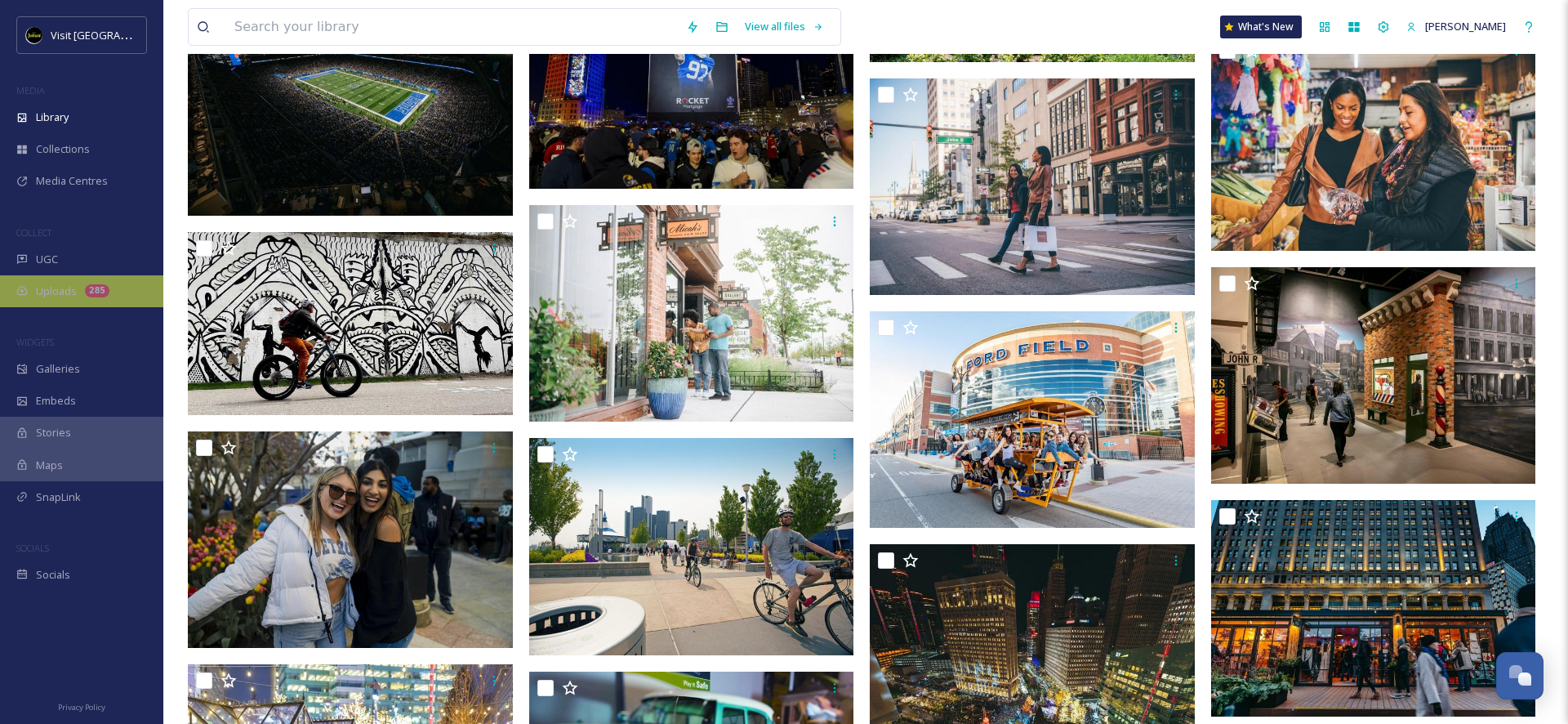
scroll to position [12681, 0]
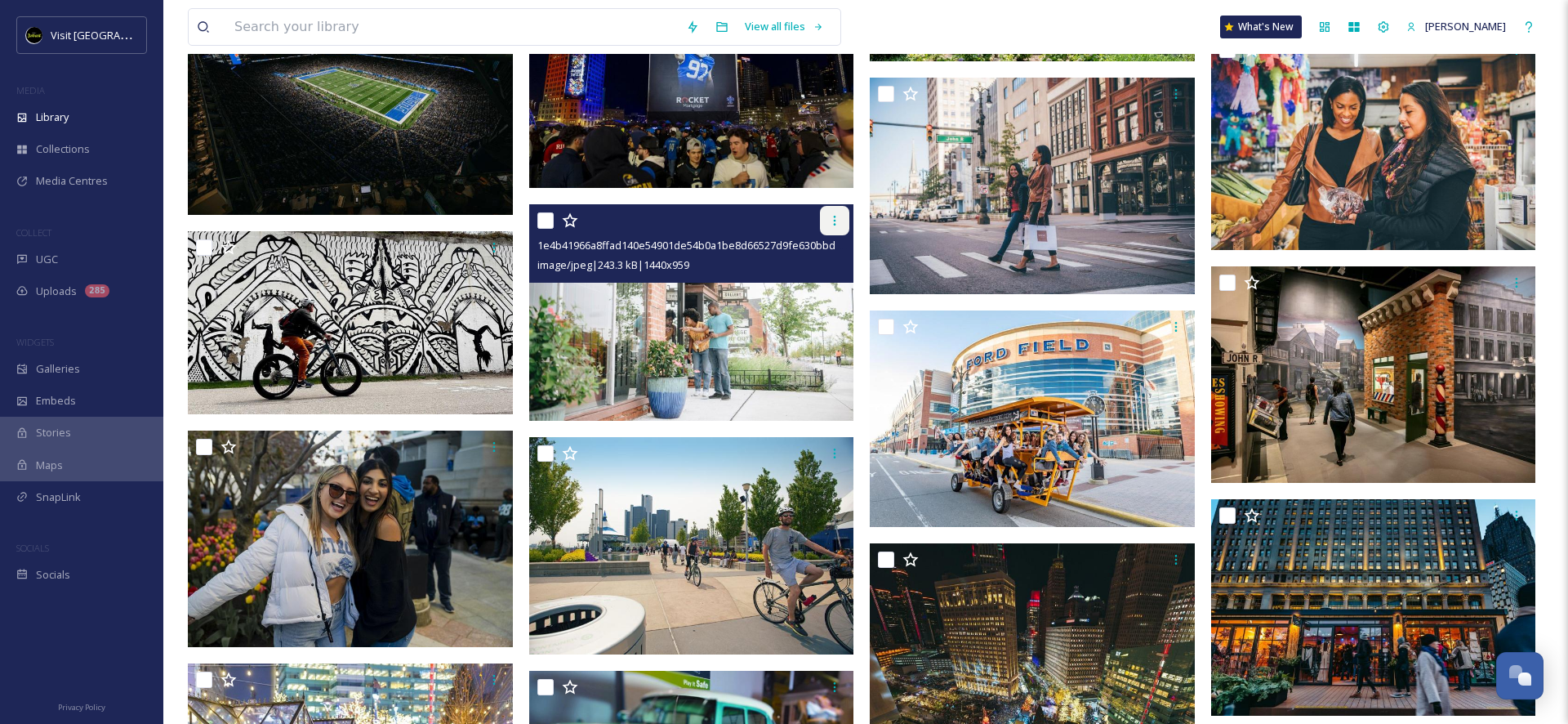
click at [833, 227] on div at bounding box center [834, 220] width 30 height 30
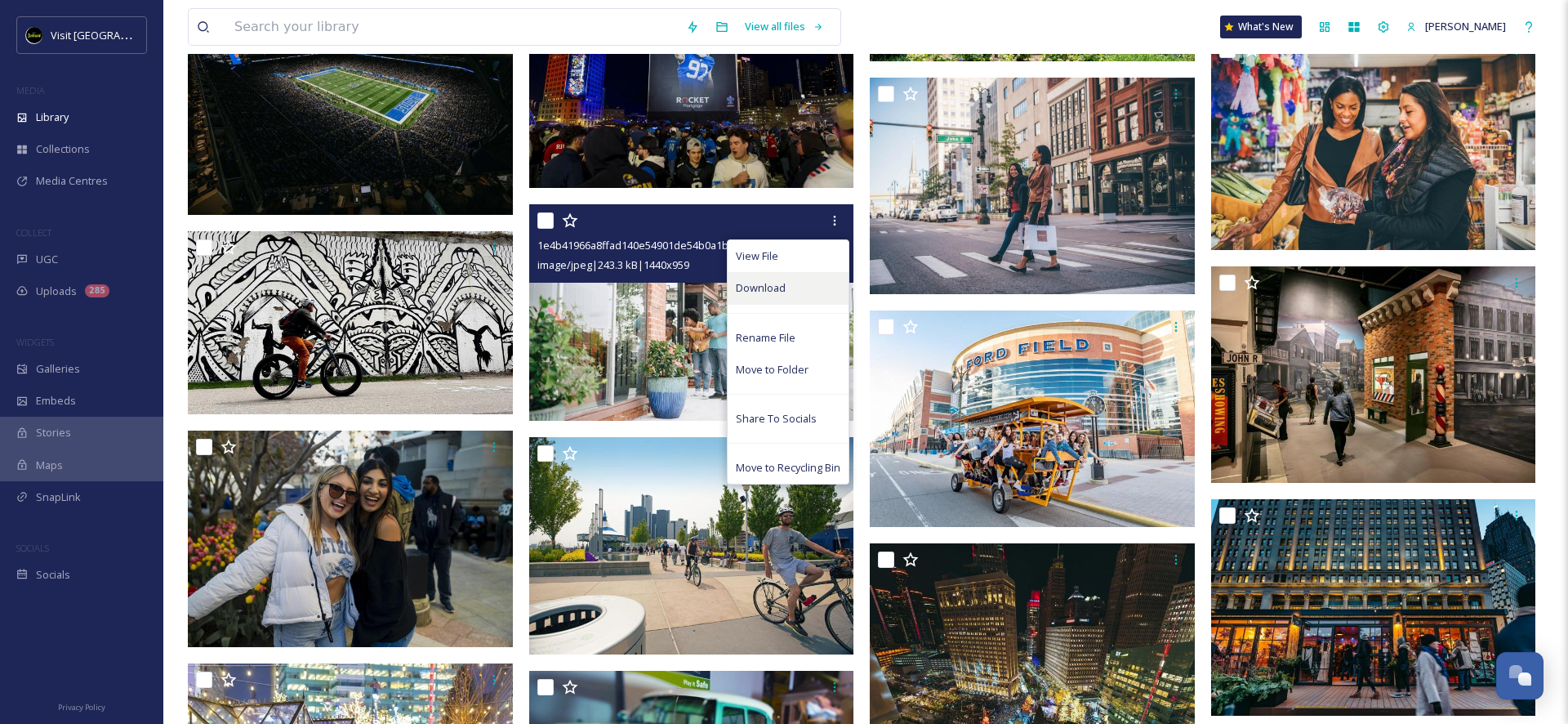
click at [802, 289] on div "Download" at bounding box center [788, 288] width 121 height 32
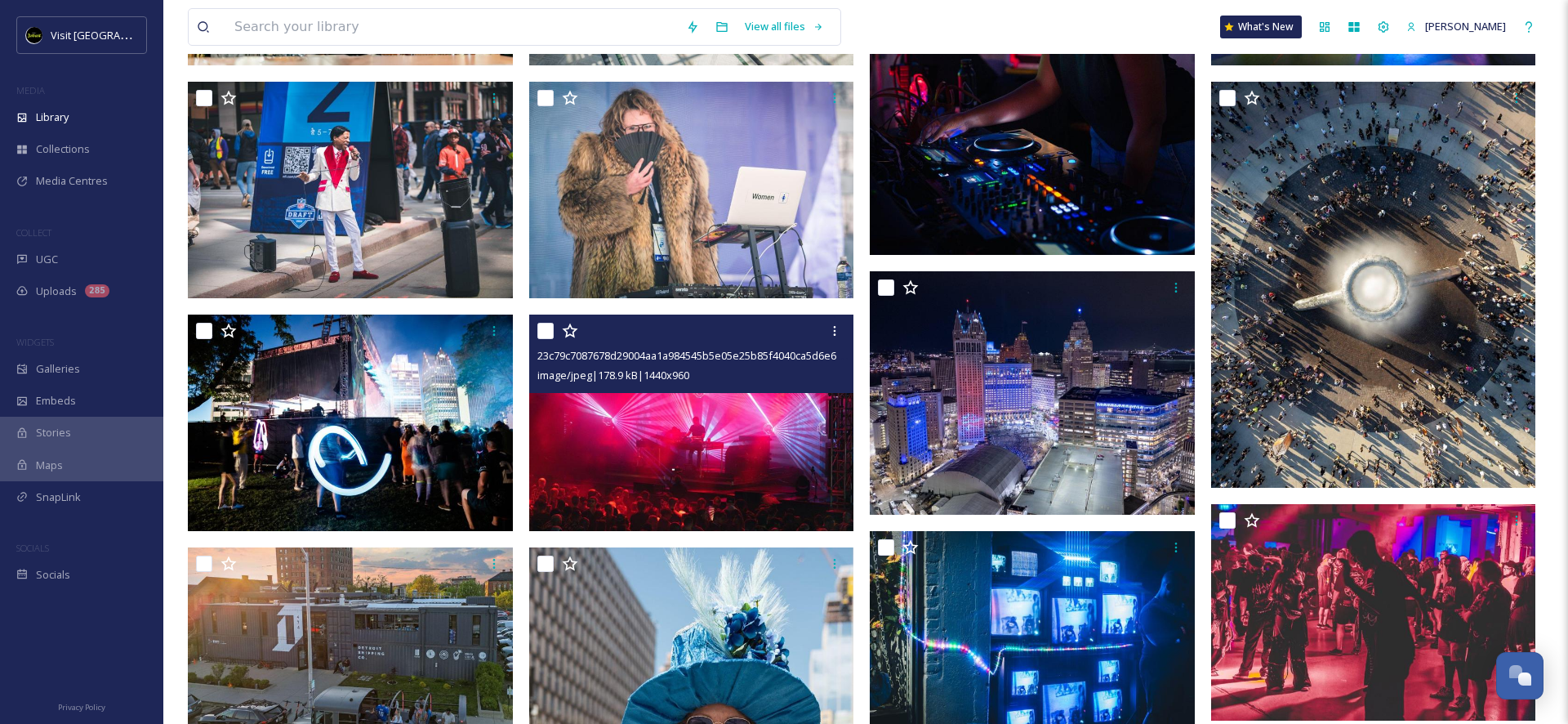
scroll to position [365, 0]
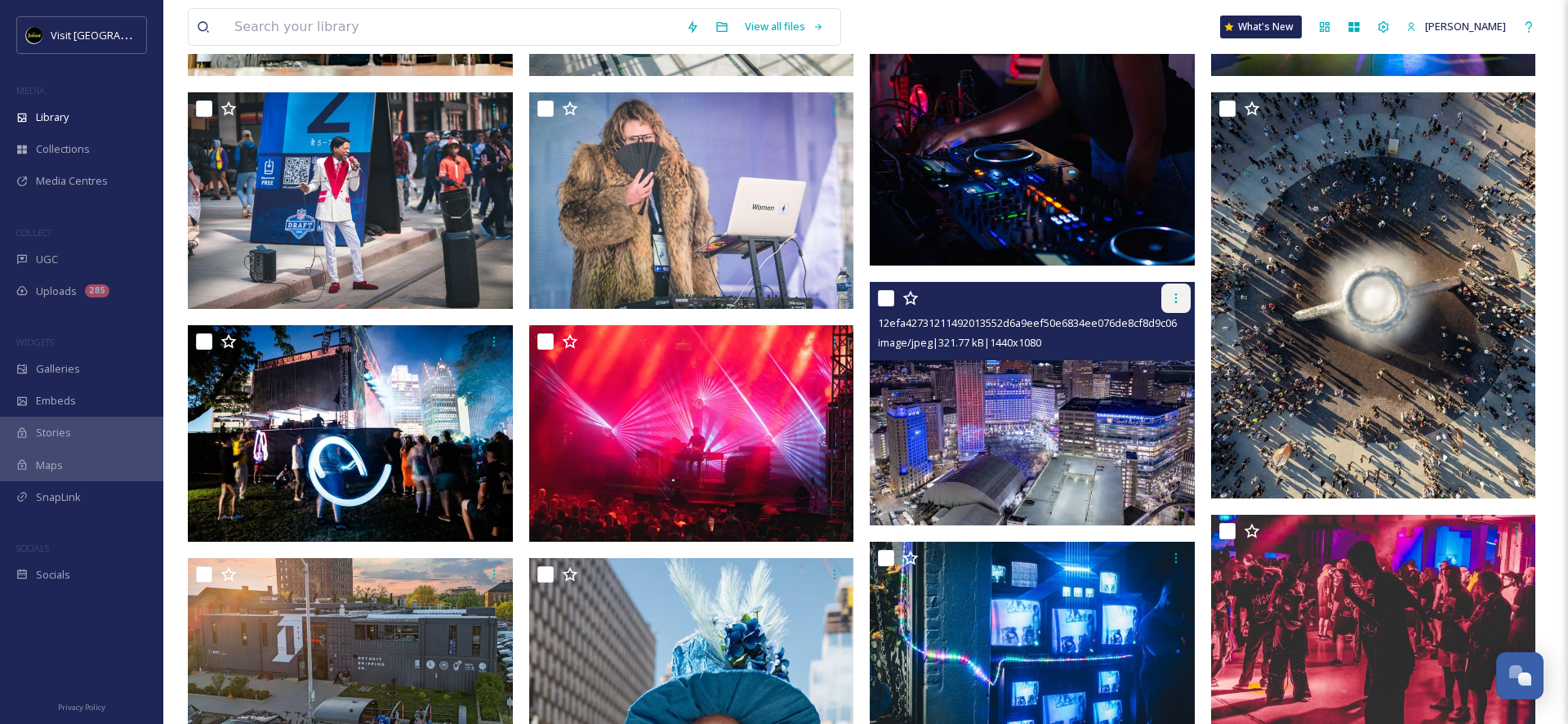
click at [1183, 301] on div at bounding box center [1176, 298] width 30 height 30
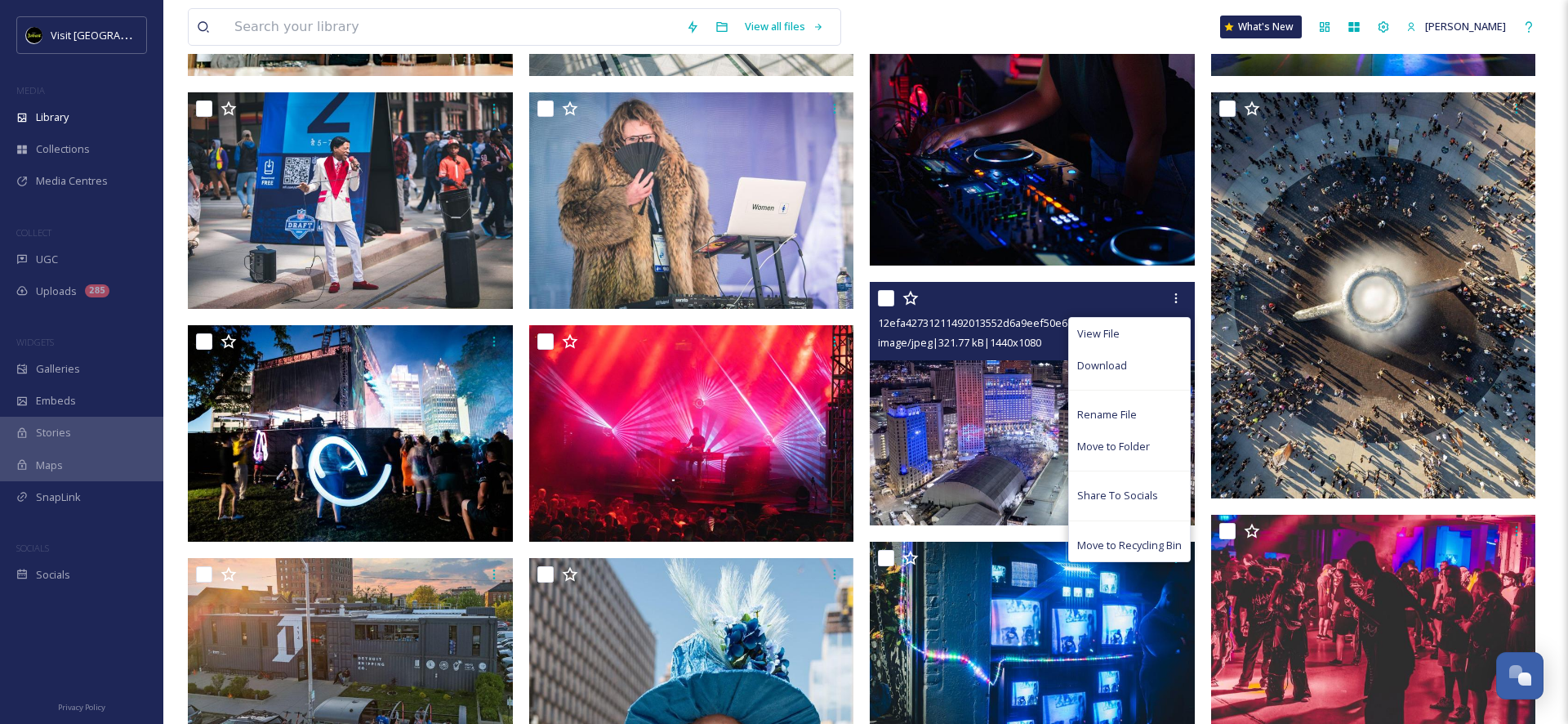
drag, startPoint x: 1147, startPoint y: 364, endPoint x: 1158, endPoint y: 361, distance: 11.4
click at [1147, 364] on div "Download" at bounding box center [1129, 365] width 121 height 32
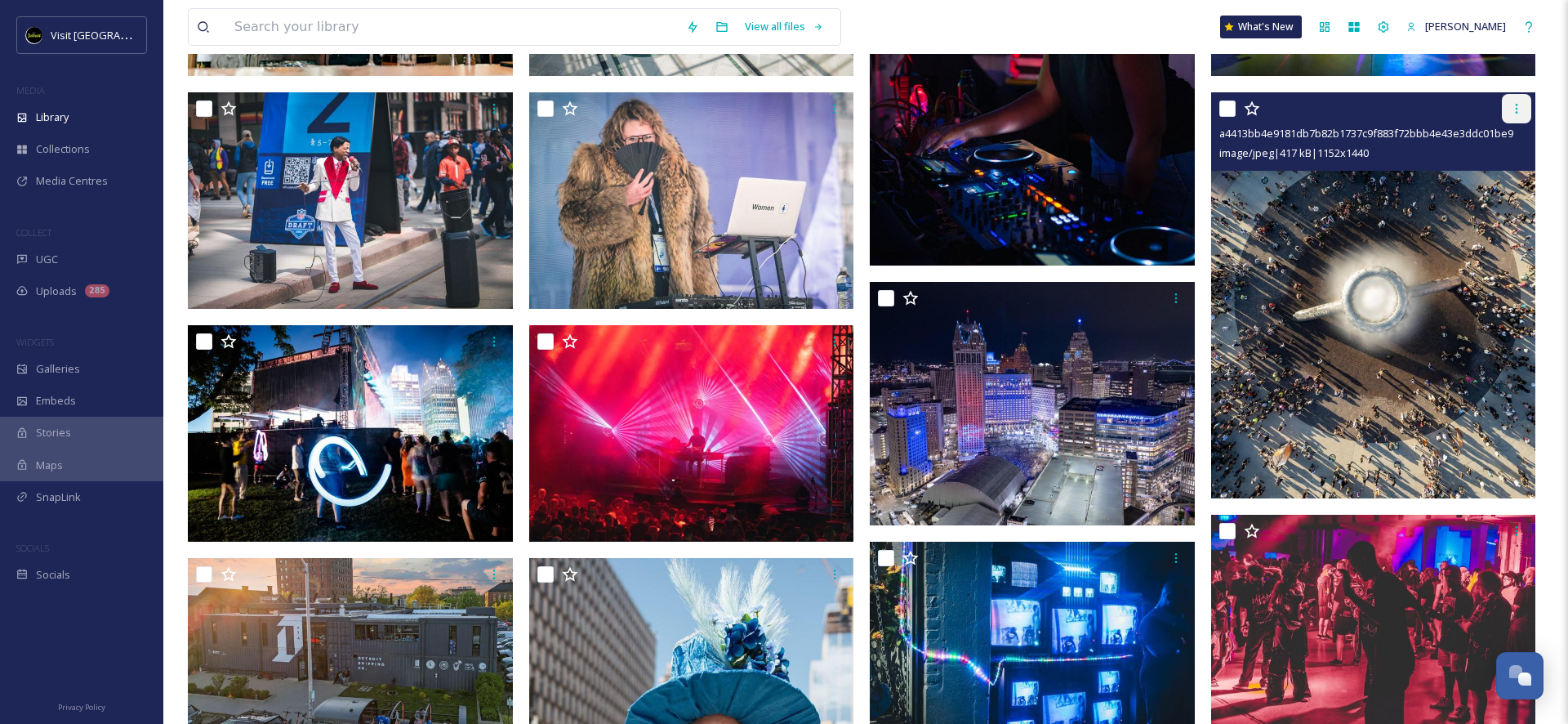
click at [1505, 113] on div at bounding box center [1516, 108] width 30 height 30
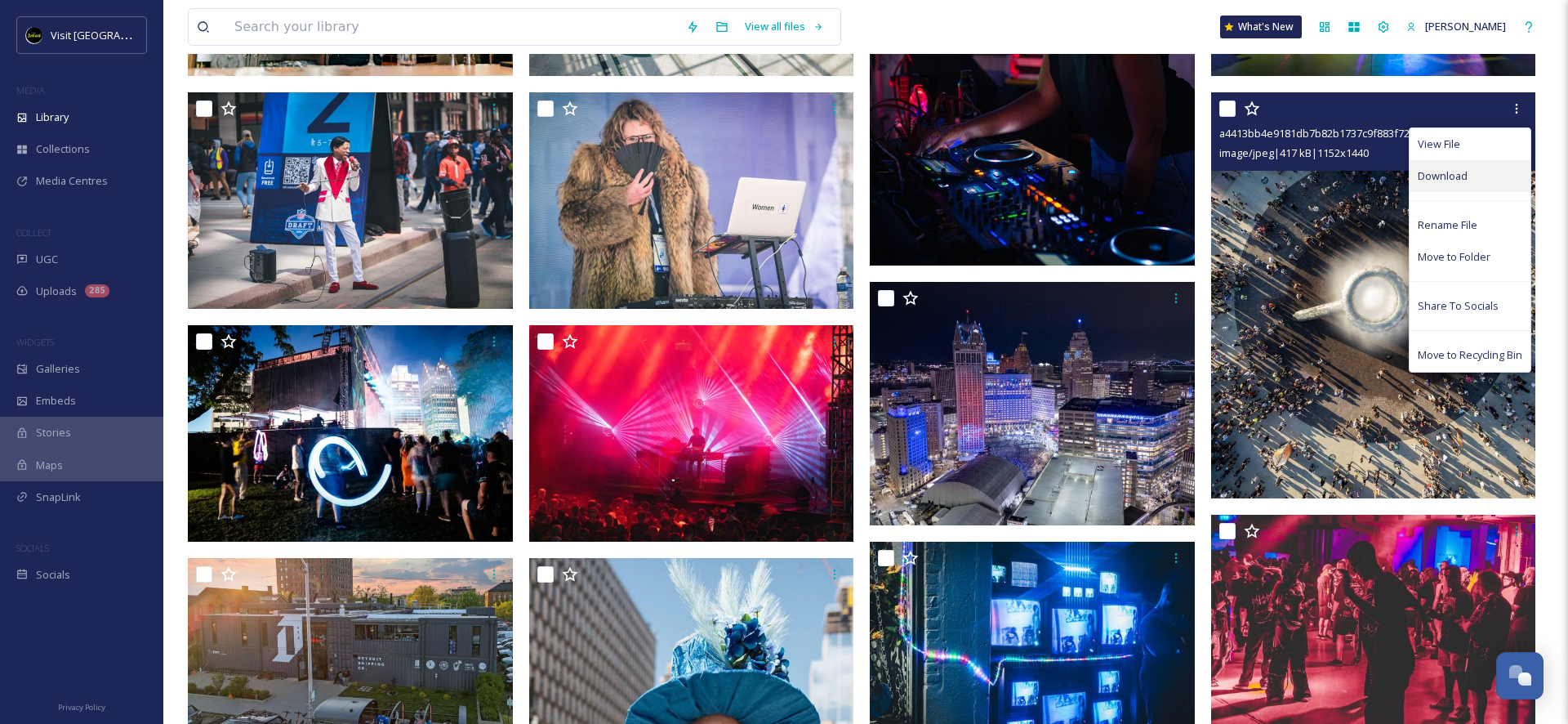
click at [1442, 178] on span "Download" at bounding box center [1442, 176] width 50 height 15
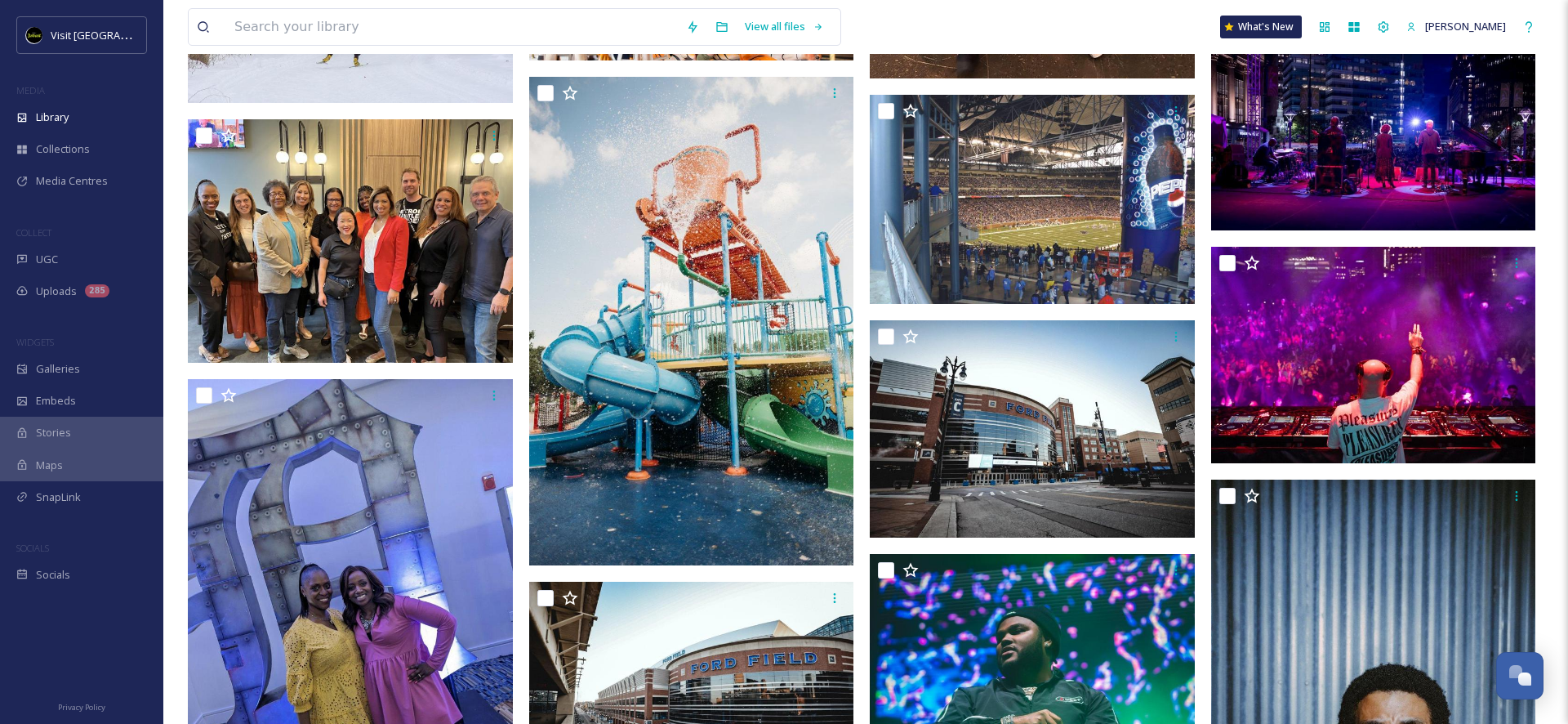
scroll to position [10210, 0]
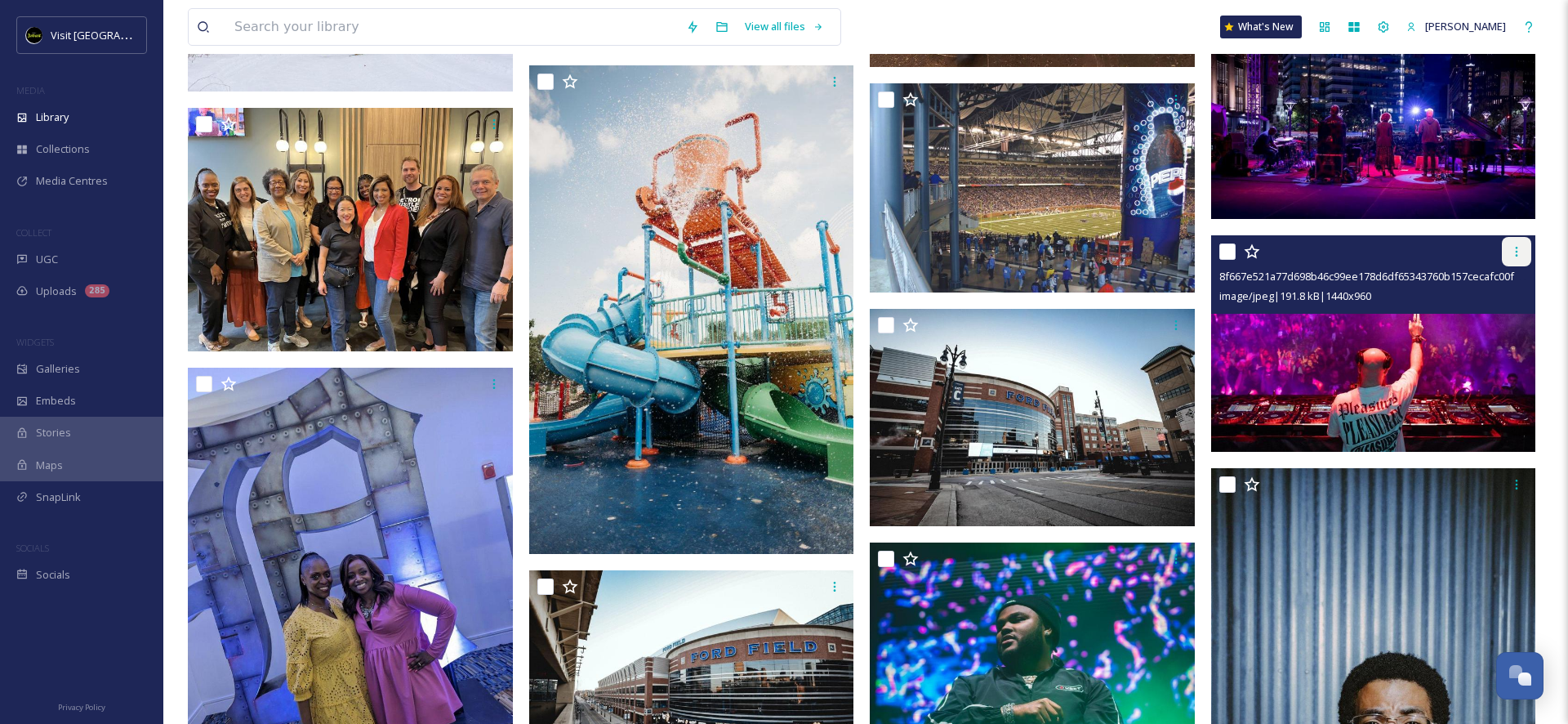
click at [1517, 256] on icon at bounding box center [1516, 251] width 13 height 13
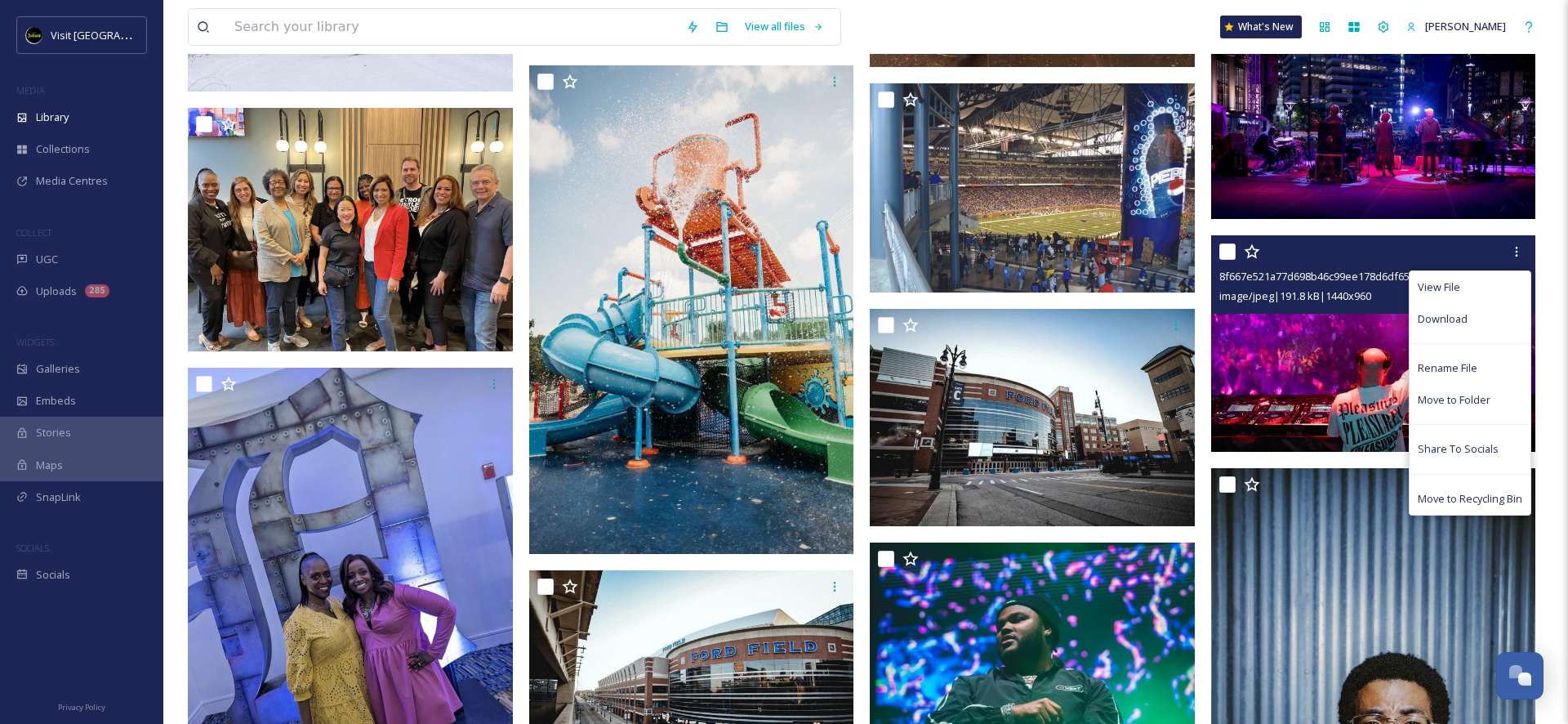
click at [1470, 320] on div "Download" at bounding box center [1469, 319] width 121 height 32
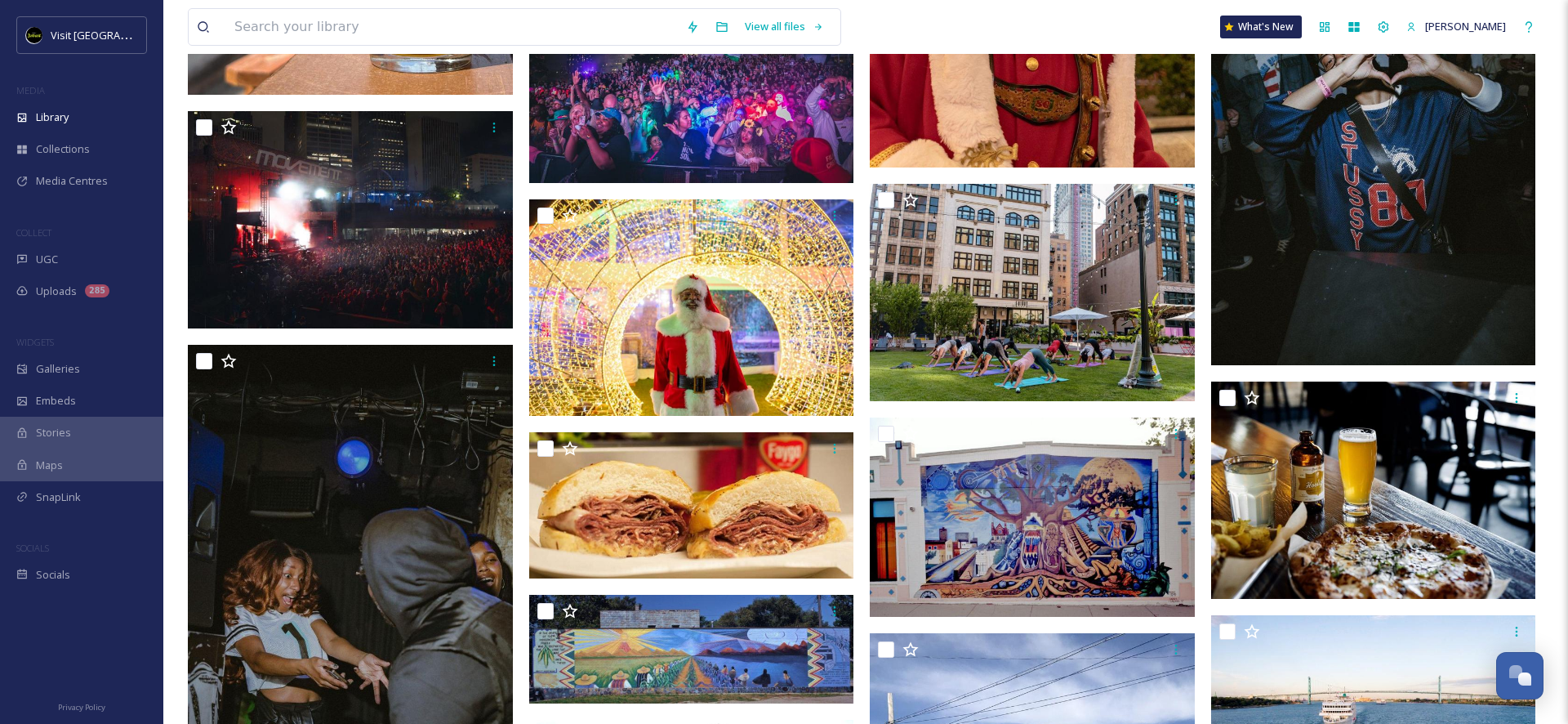
scroll to position [6234, 0]
